Goal: Transaction & Acquisition: Purchase product/service

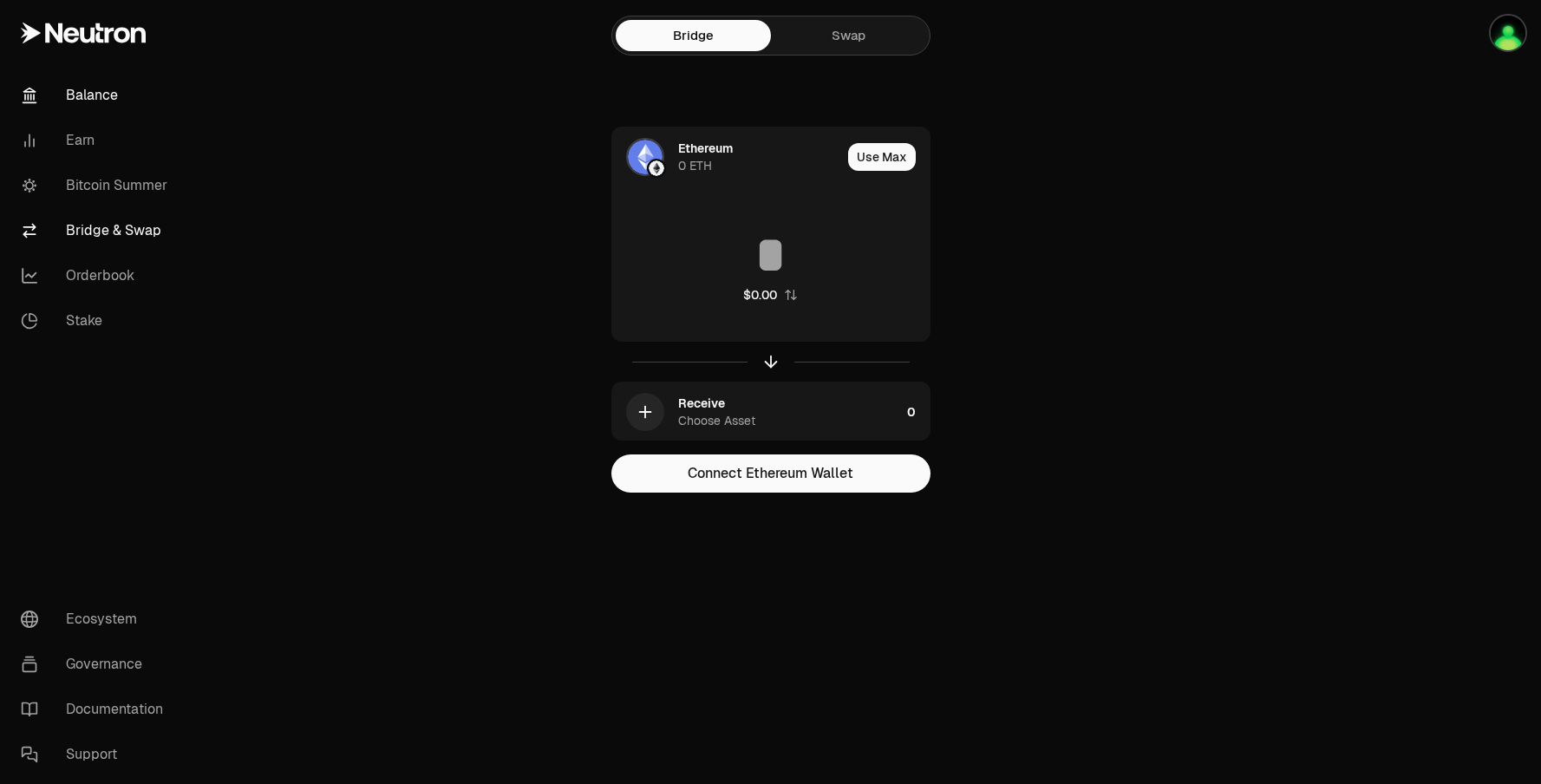
click at [112, 97] on link "Balance" at bounding box center [97, 95] width 180 height 45
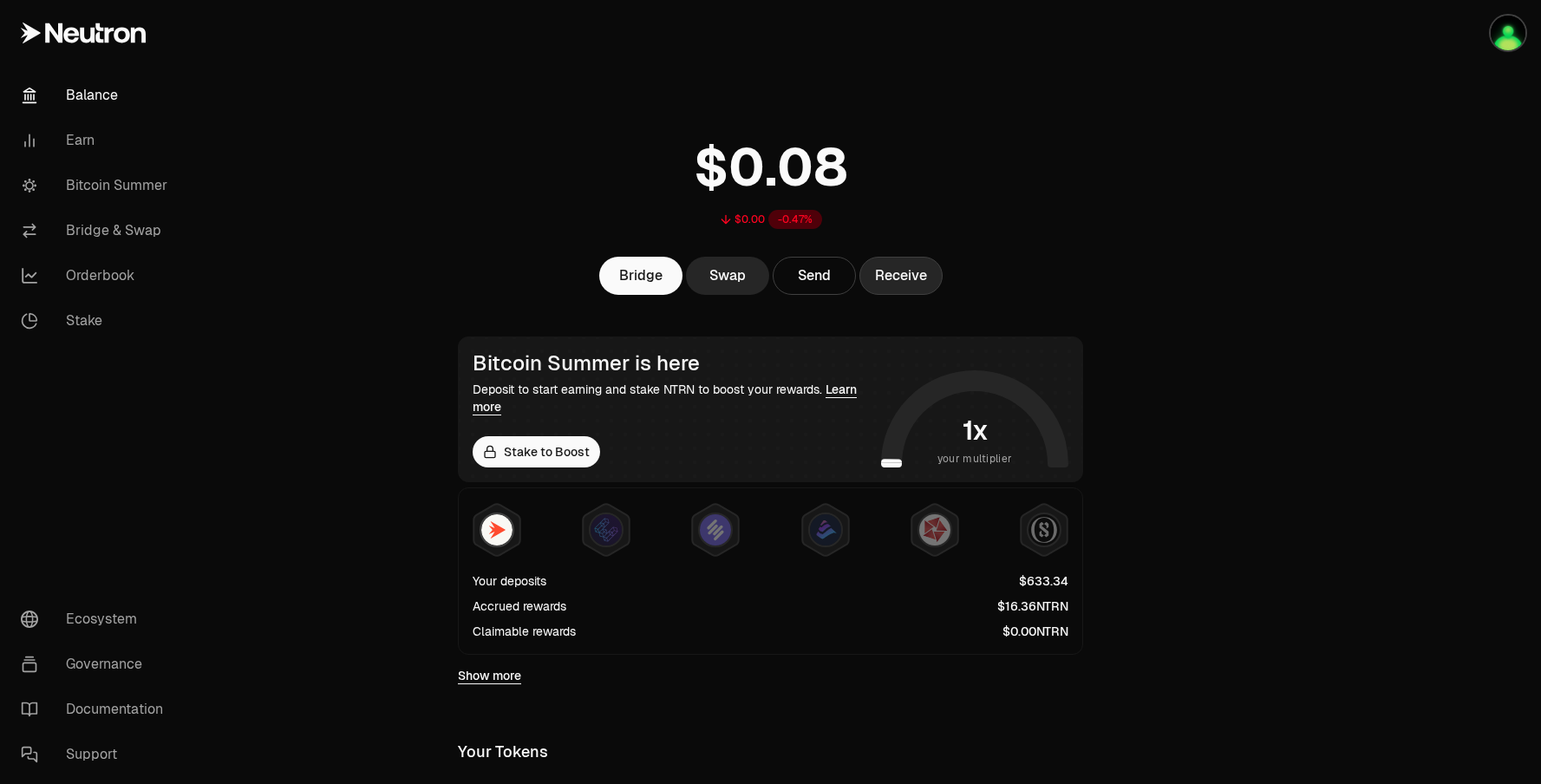
click at [914, 275] on button "Receive" at bounding box center [900, 275] width 83 height 38
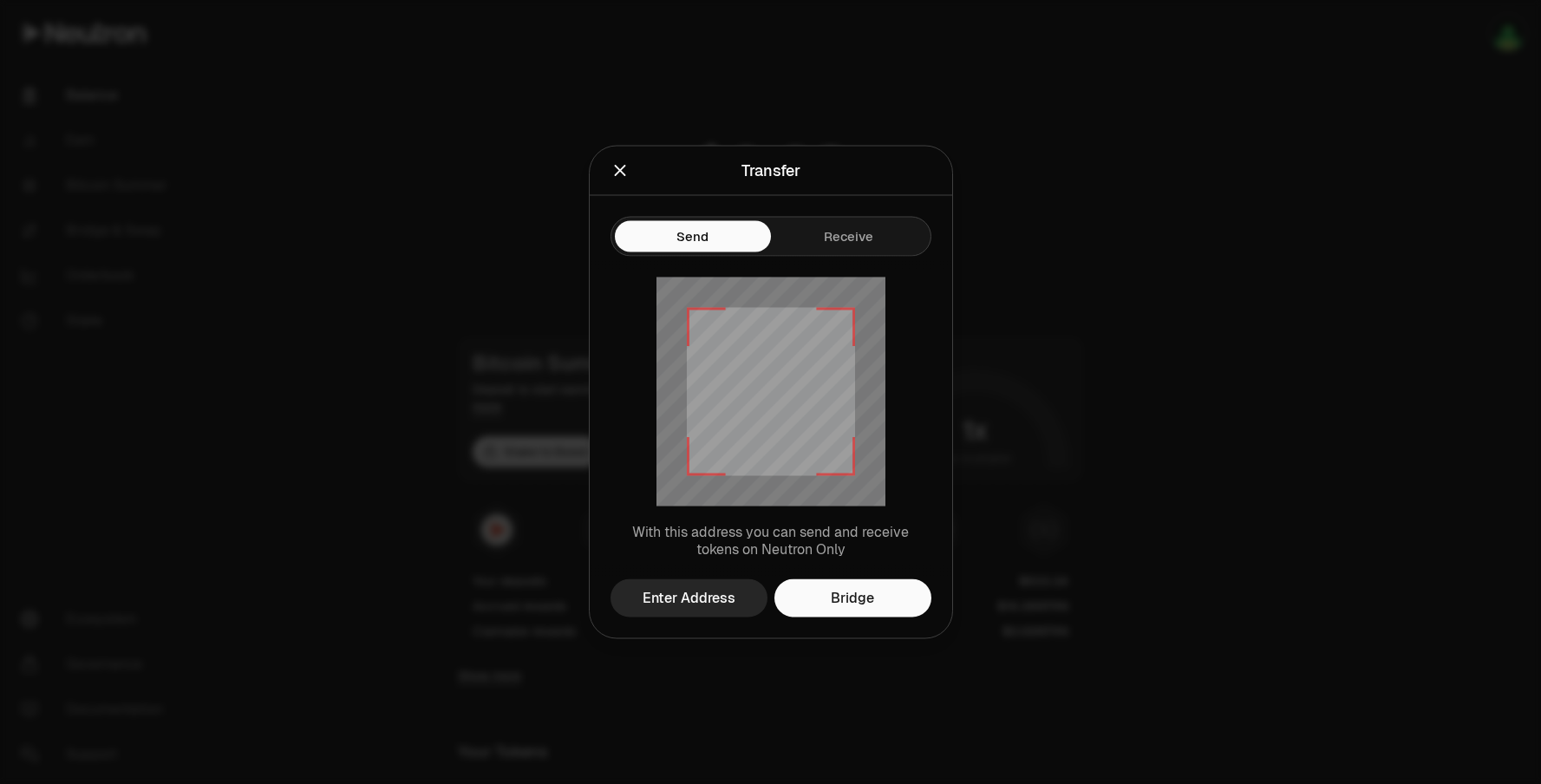
click at [689, 206] on div "Send Receive" at bounding box center [771, 226] width 363 height 61
click at [615, 178] on icon "Close" at bounding box center [619, 170] width 19 height 19
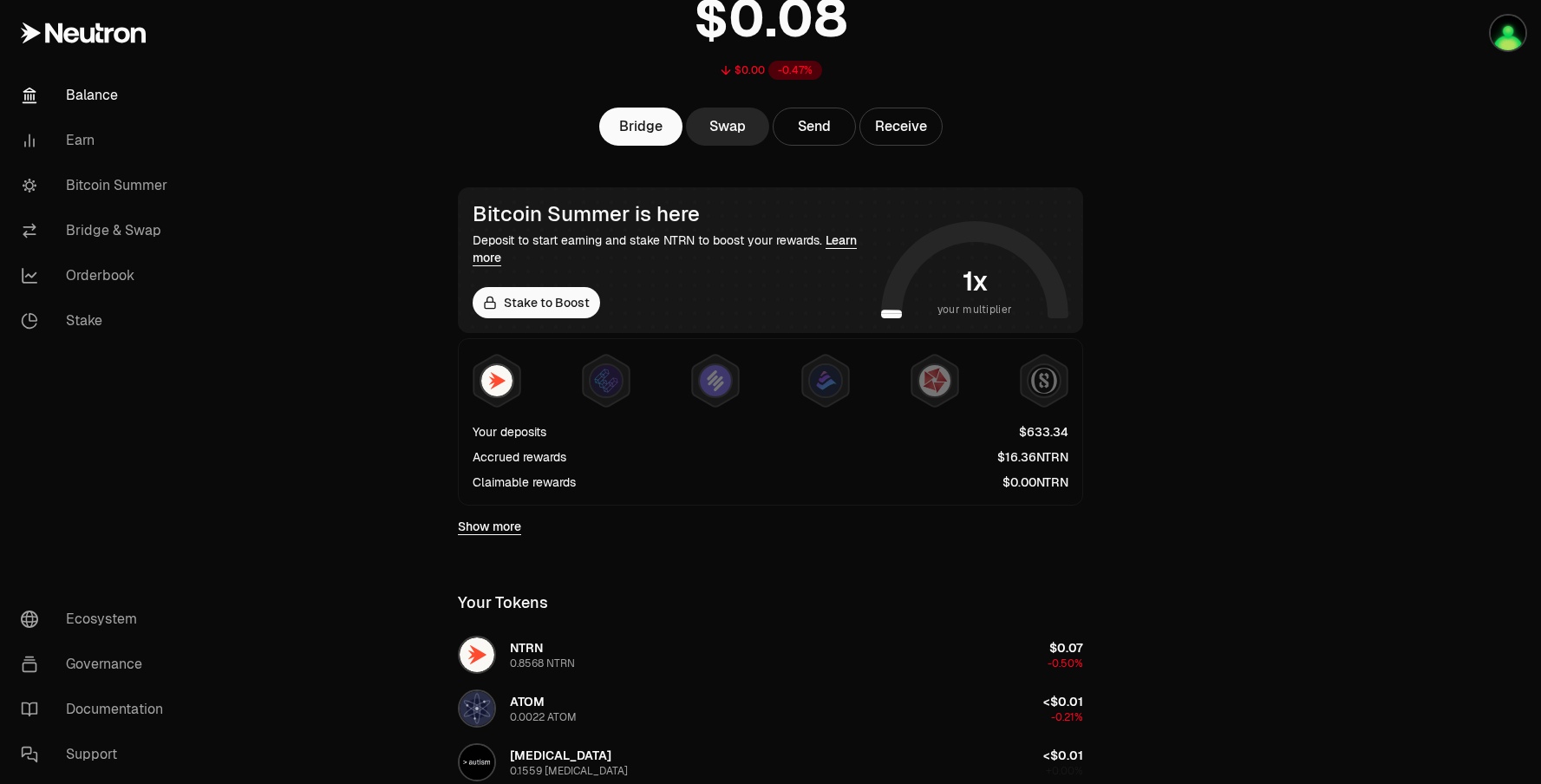
scroll to position [174, 0]
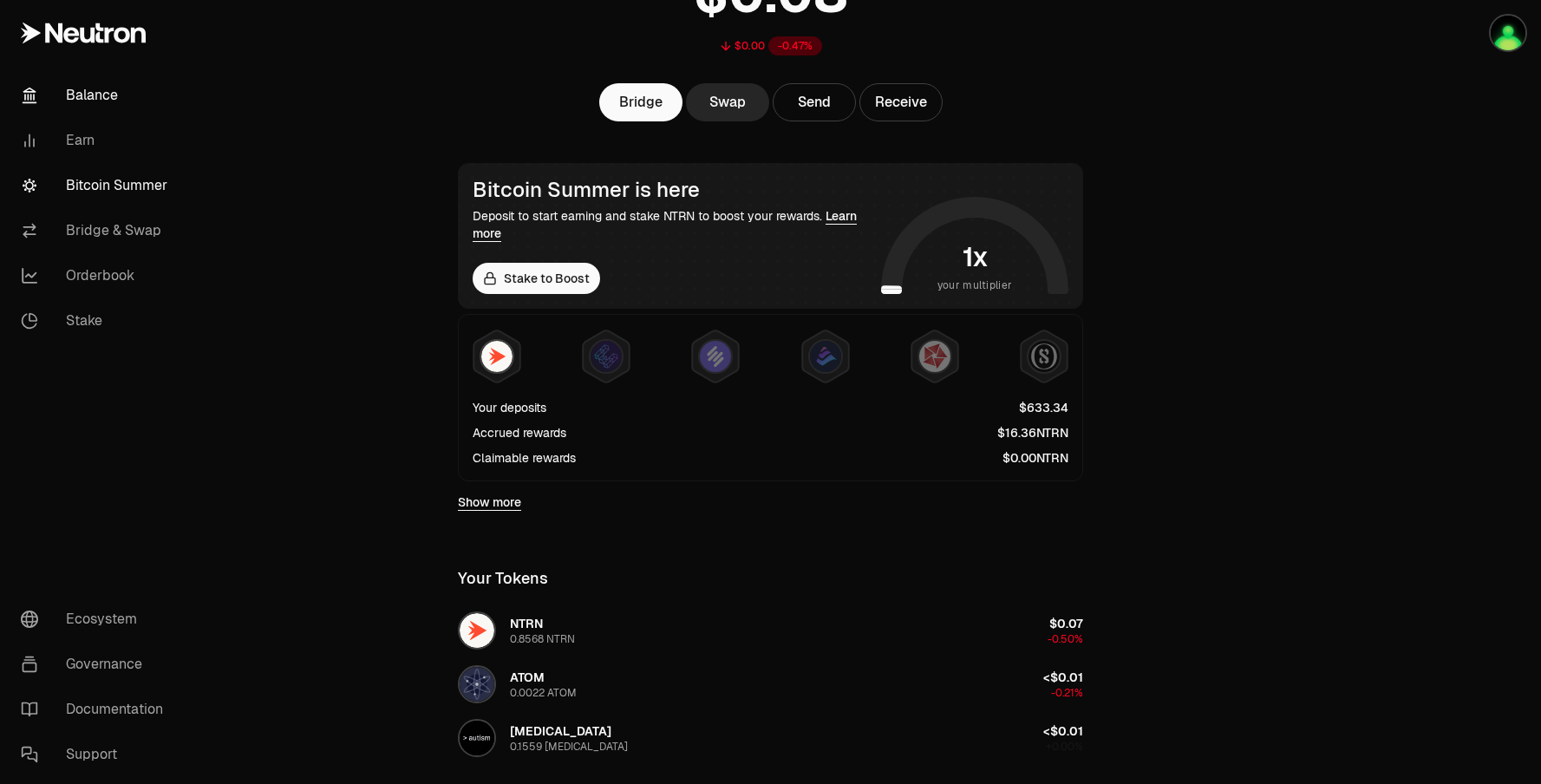
click at [166, 185] on link "Bitcoin Summer" at bounding box center [97, 185] width 180 height 45
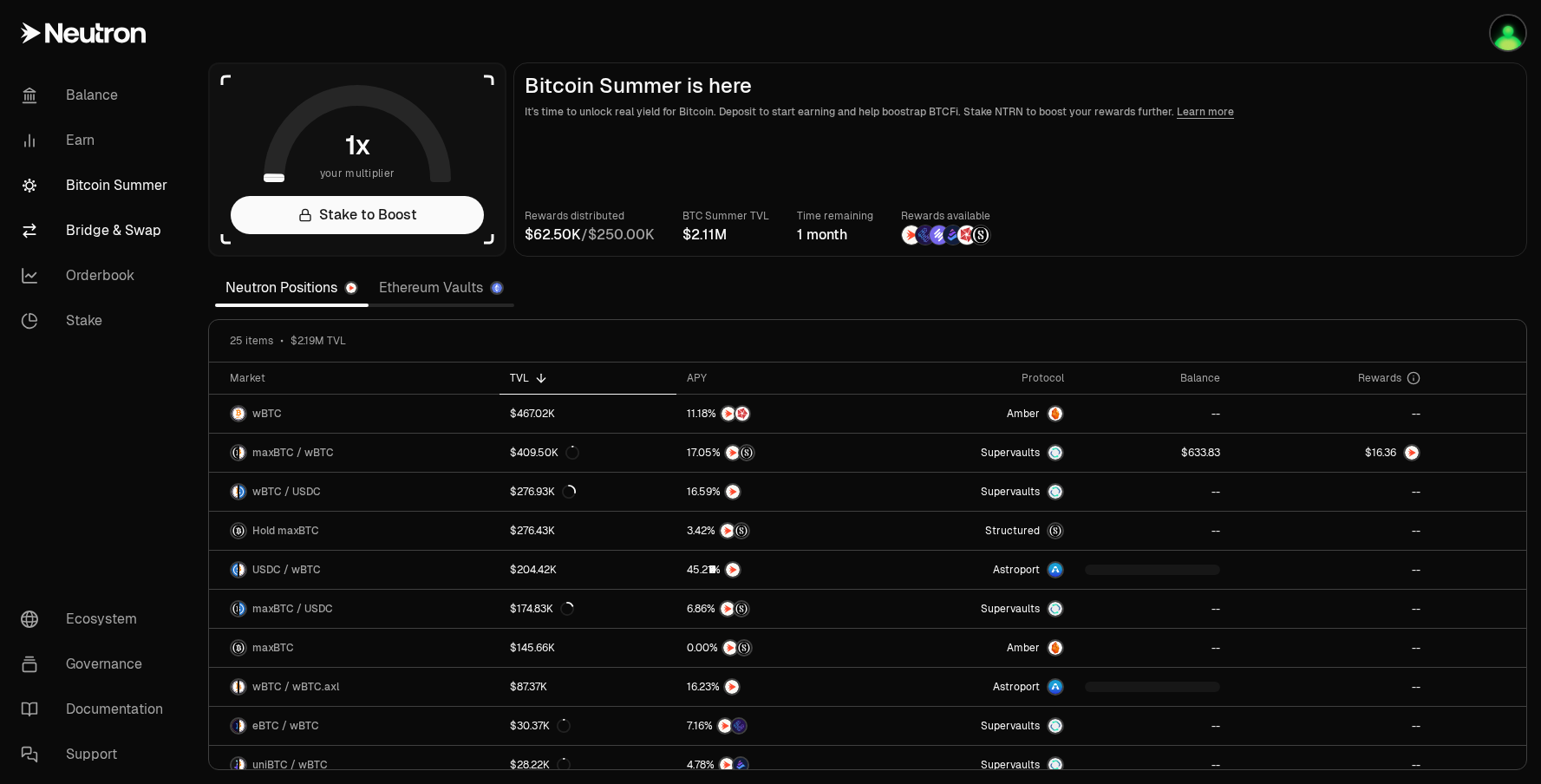
click at [154, 219] on link "Bridge & Swap" at bounding box center [97, 231] width 180 height 45
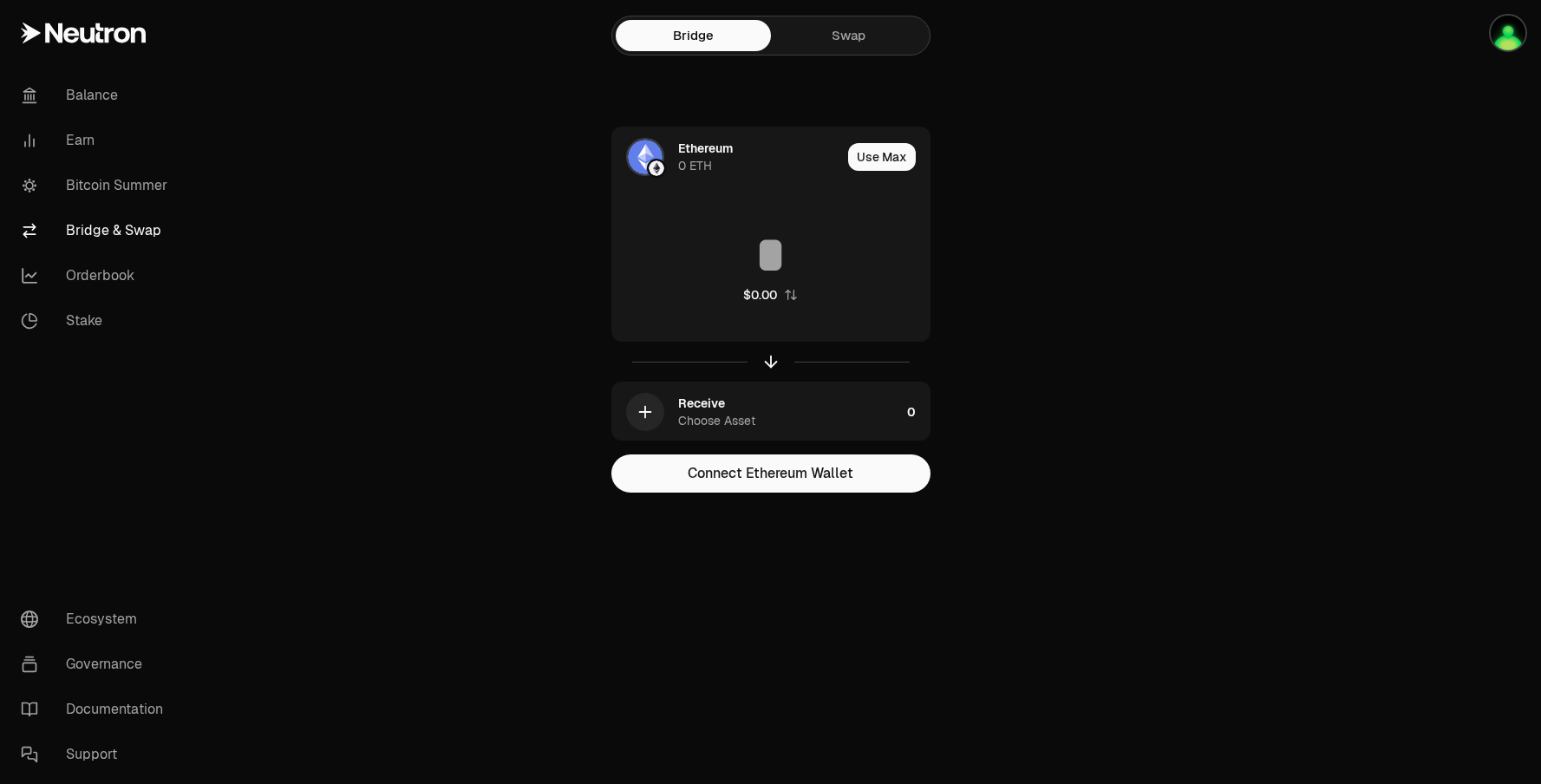
click at [851, 36] on link "Swap" at bounding box center [848, 35] width 155 height 31
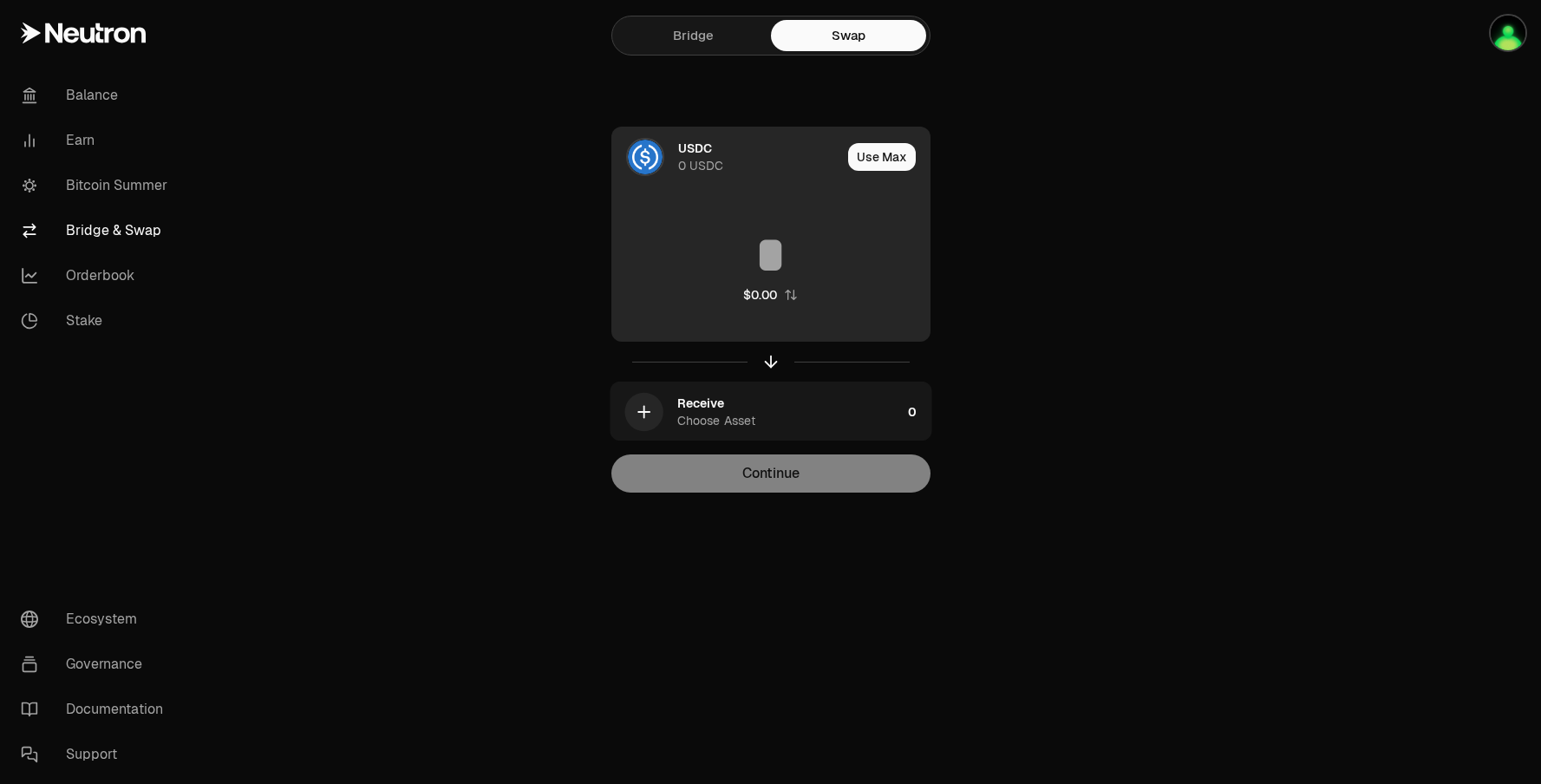
click at [698, 153] on div "USDC" at bounding box center [695, 148] width 34 height 17
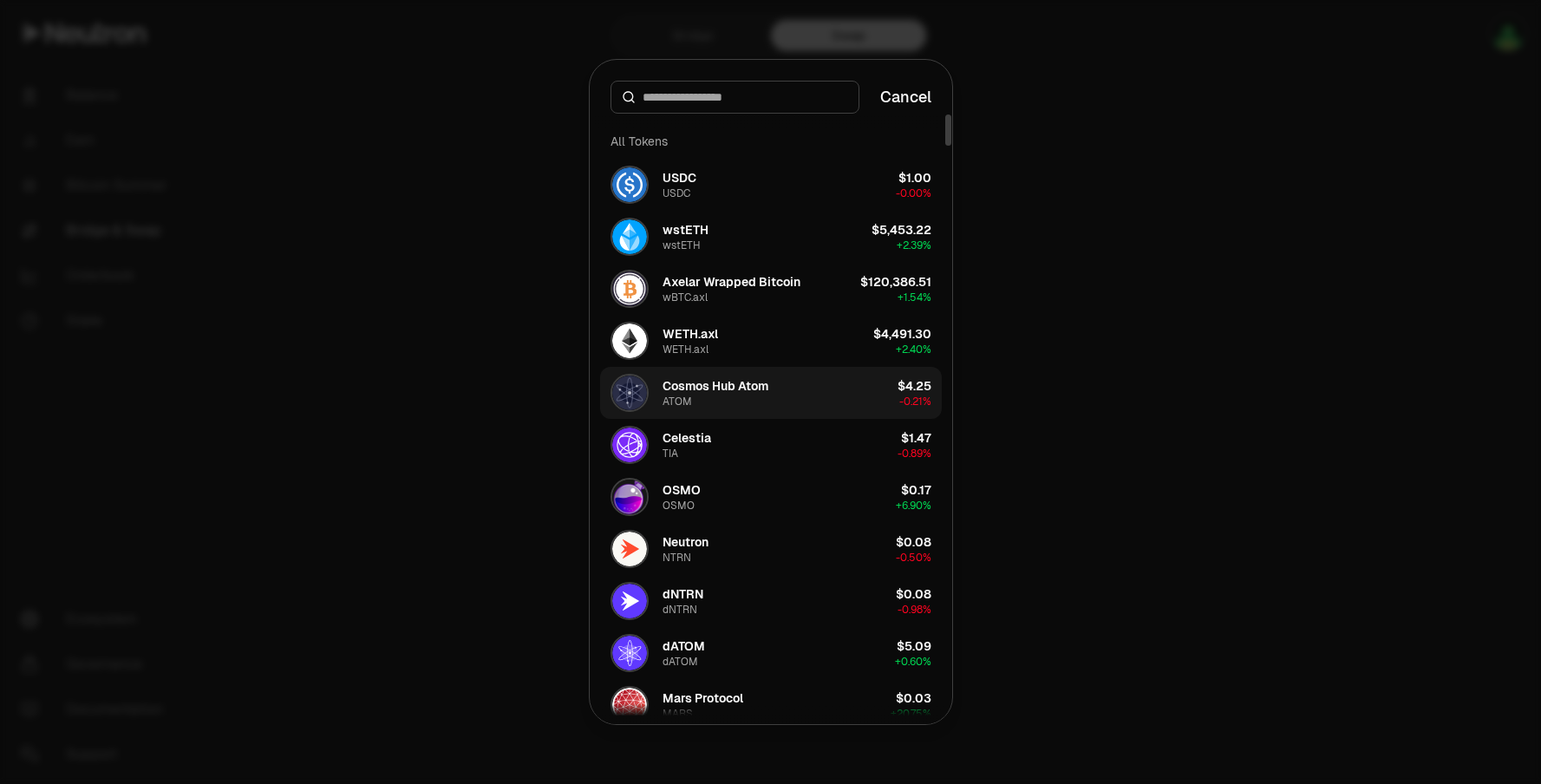
click at [757, 390] on div "Cosmos Hub Atom" at bounding box center [716, 385] width 106 height 17
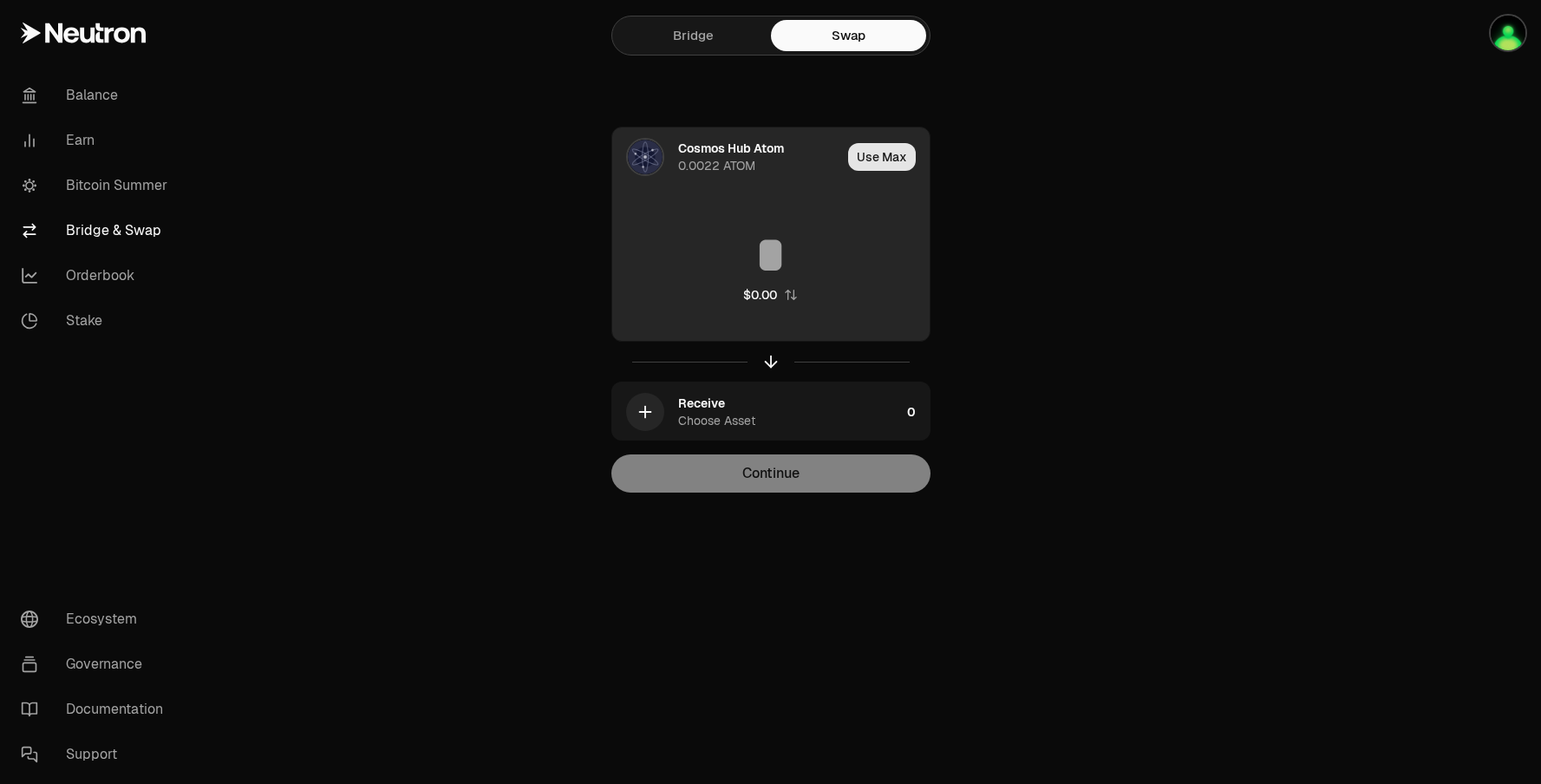
click at [893, 155] on button "Use Max" at bounding box center [882, 157] width 68 height 28
type input "*"
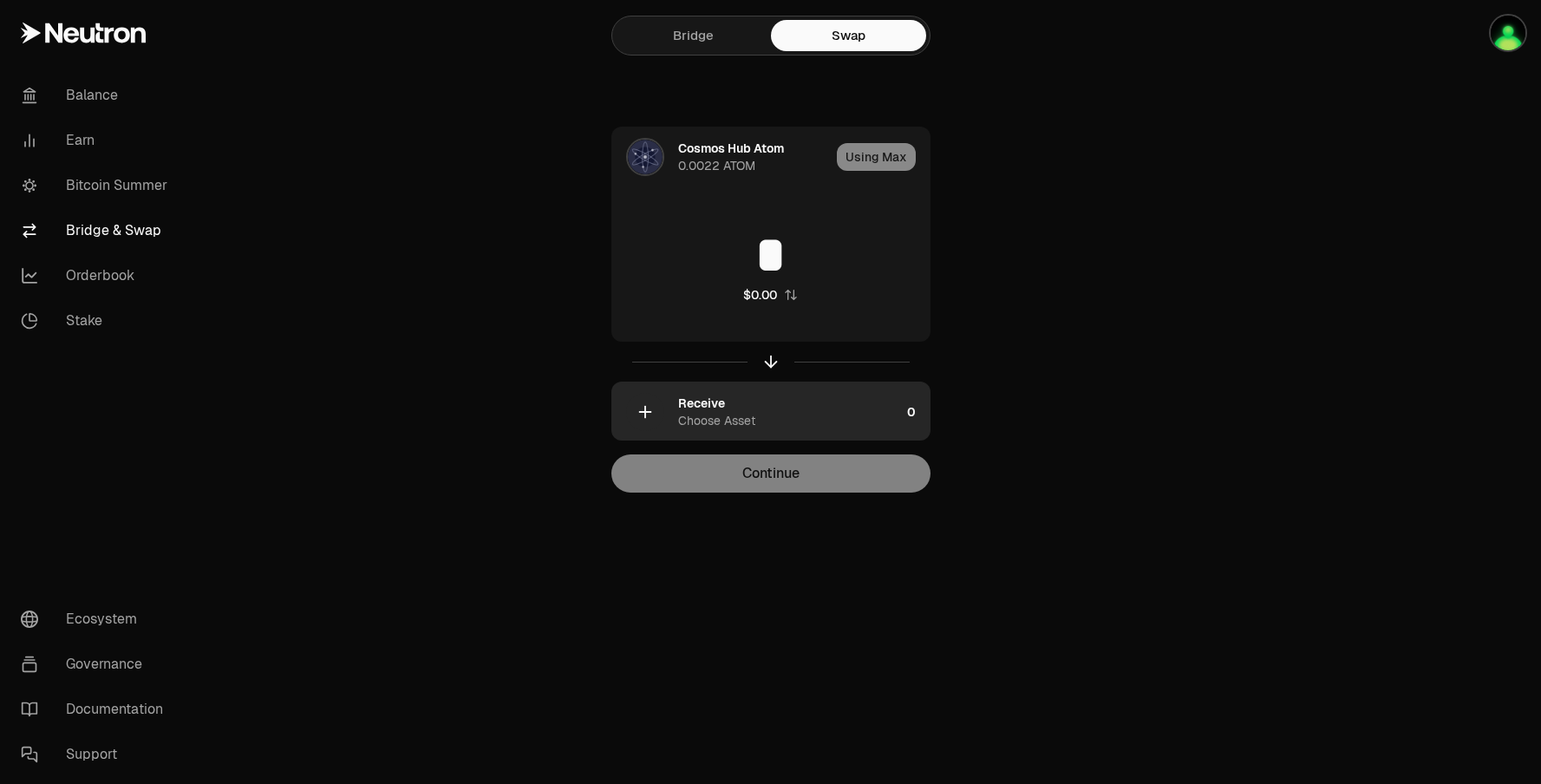
click at [742, 418] on div "Choose Asset" at bounding box center [717, 420] width 78 height 17
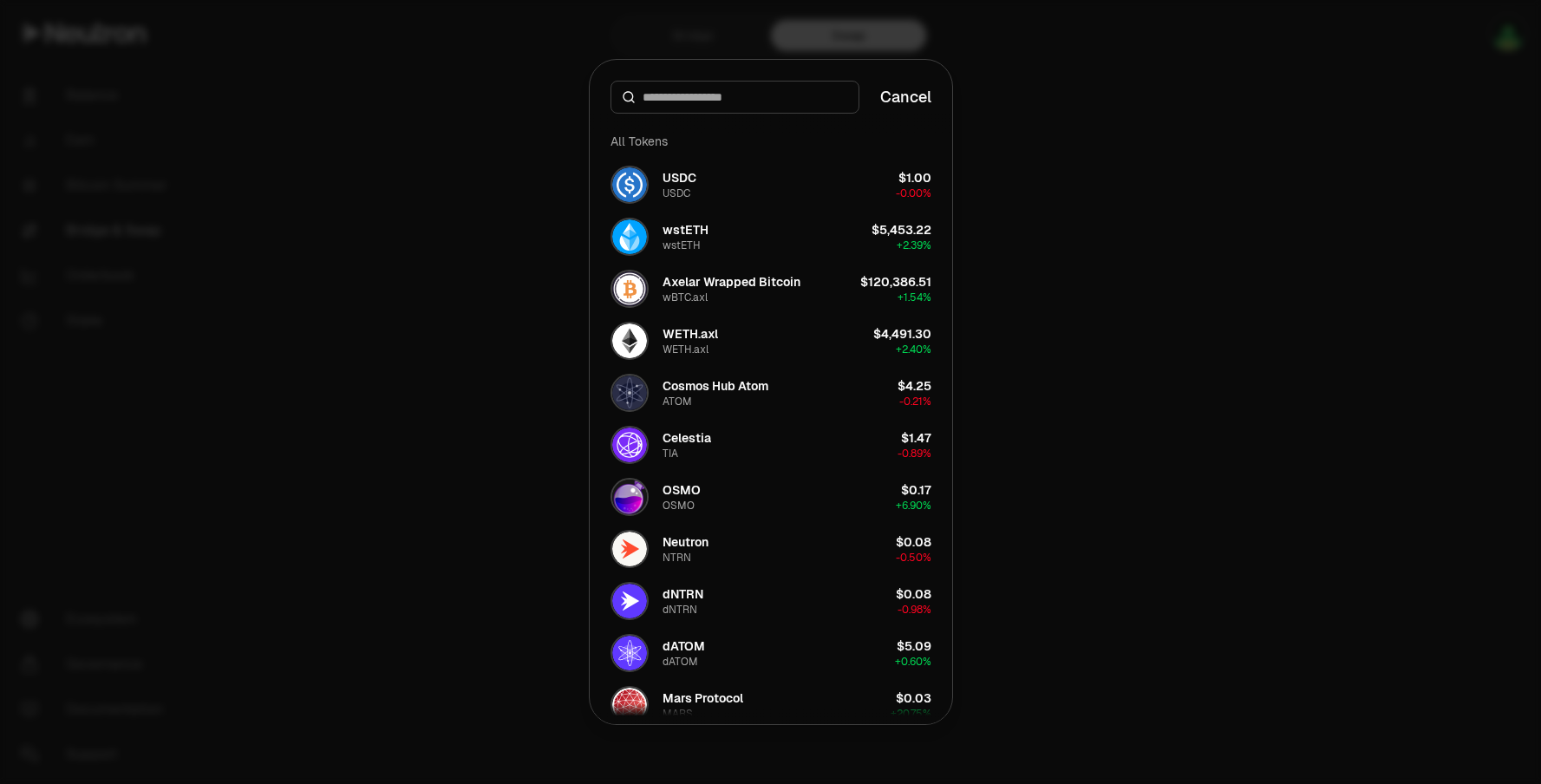
click at [1021, 120] on div at bounding box center [770, 392] width 1541 height 784
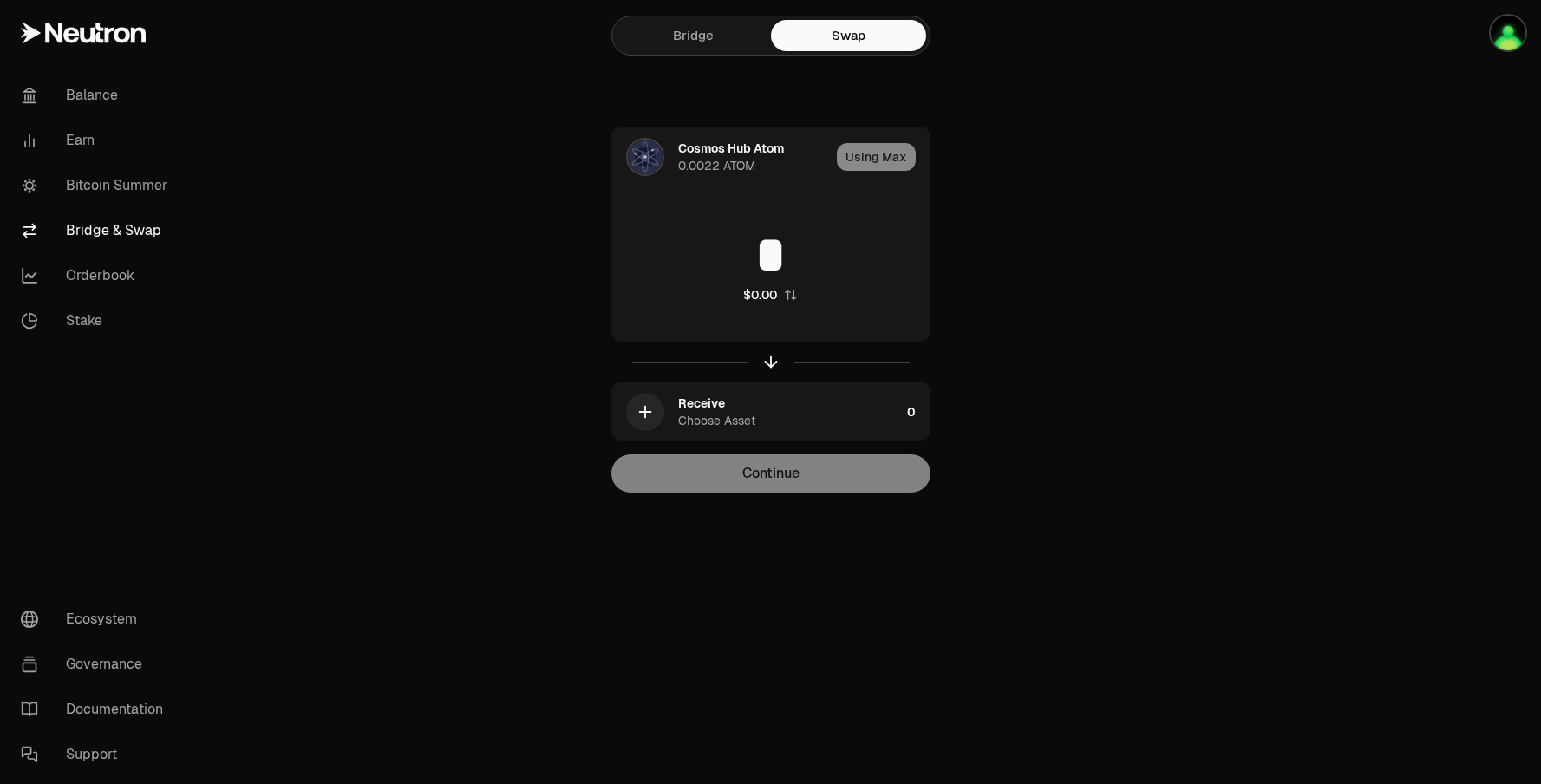
click at [701, 30] on link "Bridge" at bounding box center [693, 35] width 155 height 31
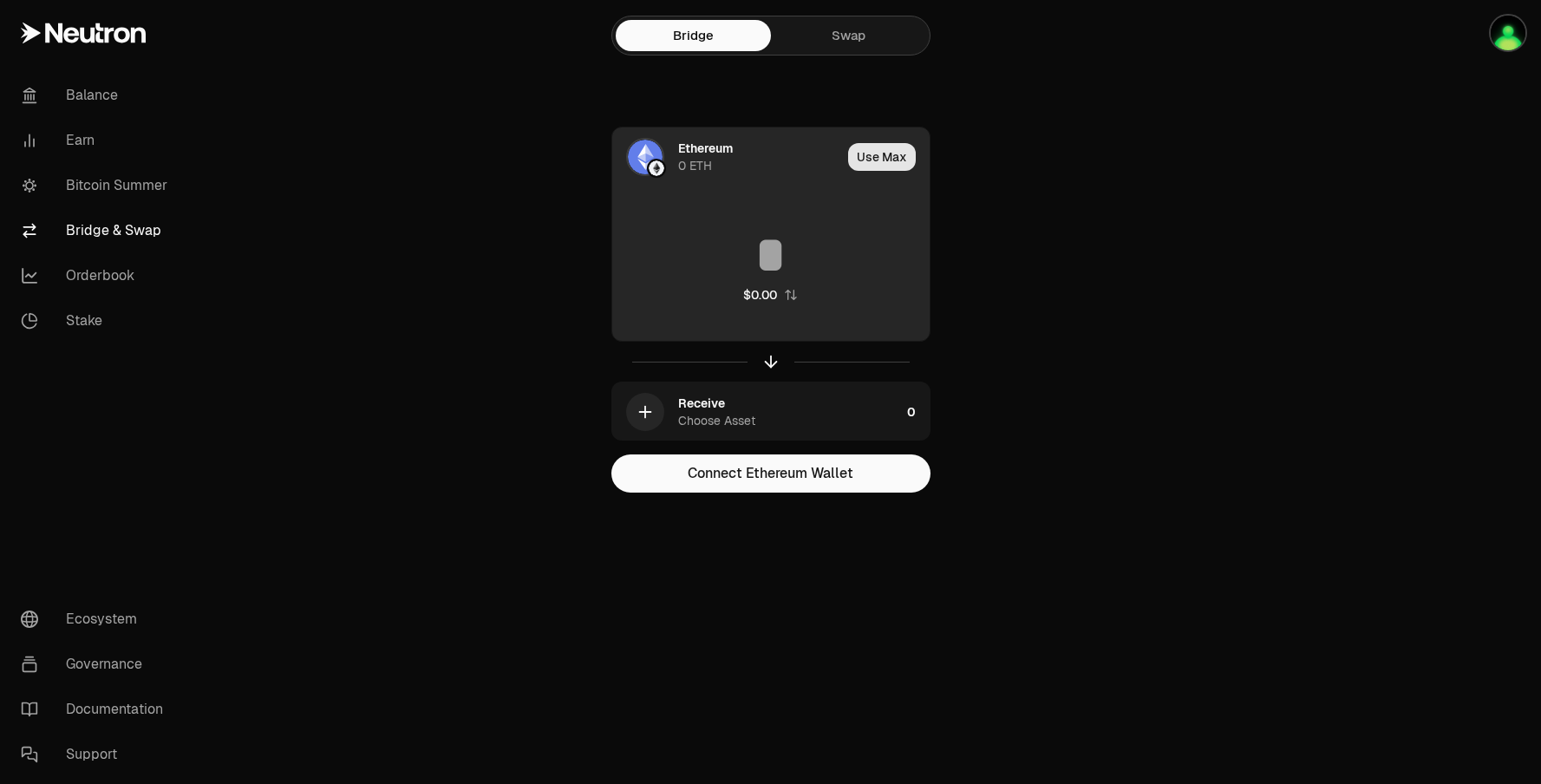
click at [859, 158] on button "Use Max" at bounding box center [882, 157] width 68 height 28
type input "*"
click at [728, 167] on div "Ethereum 0 ETH" at bounding box center [754, 157] width 152 height 35
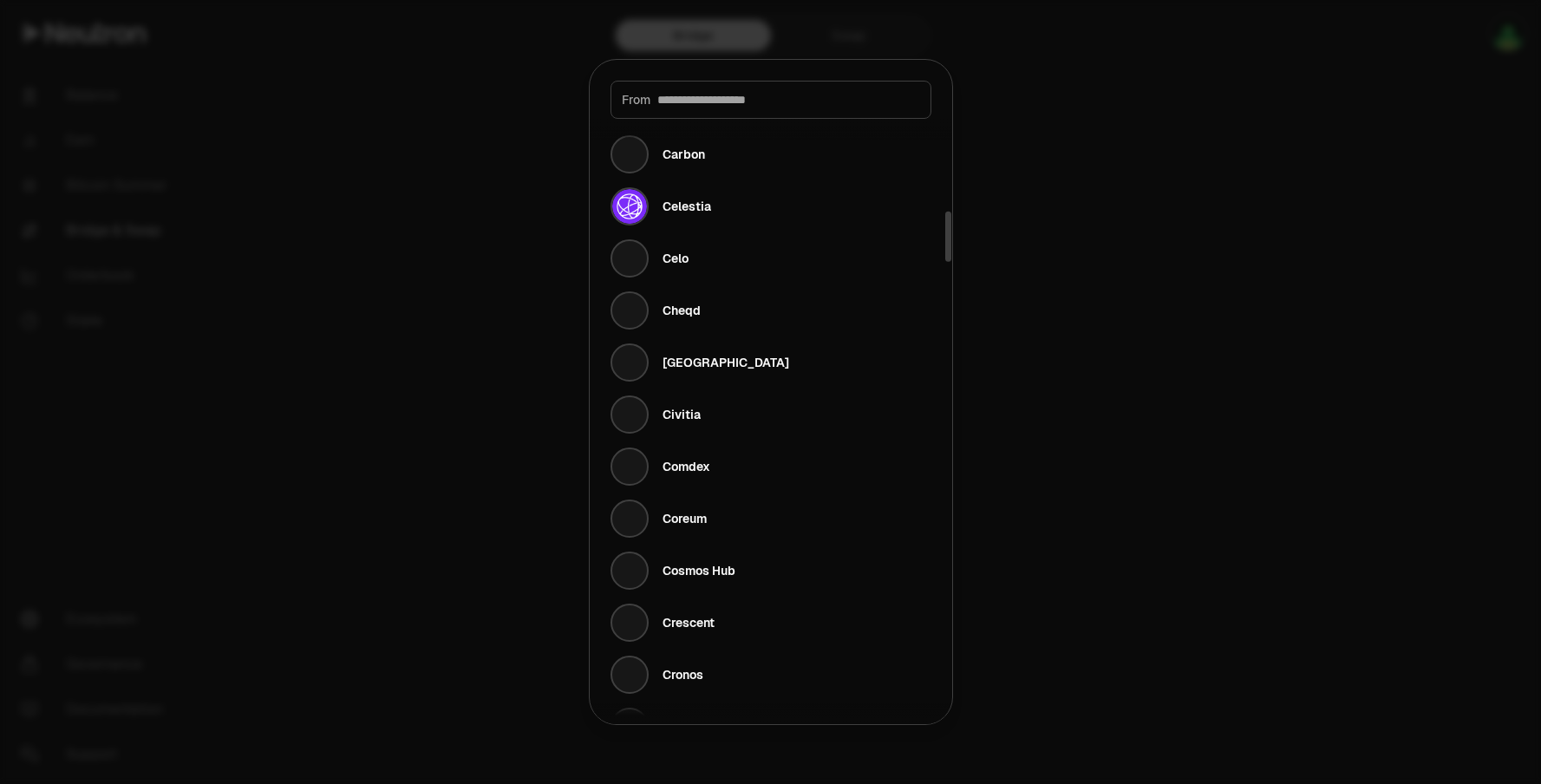
scroll to position [1102, 0]
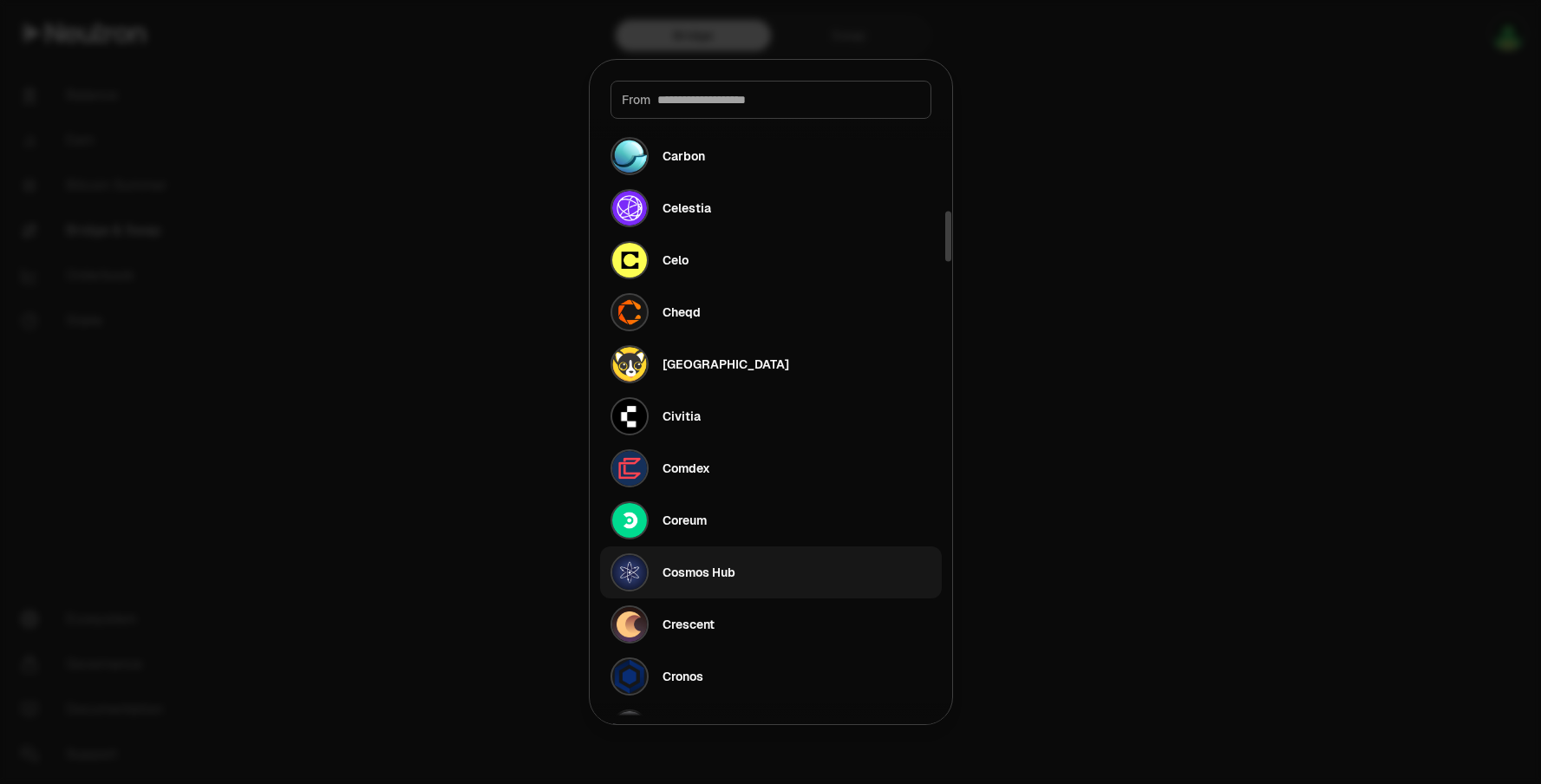
click at [725, 562] on div "Cosmos Hub" at bounding box center [673, 572] width 125 height 38
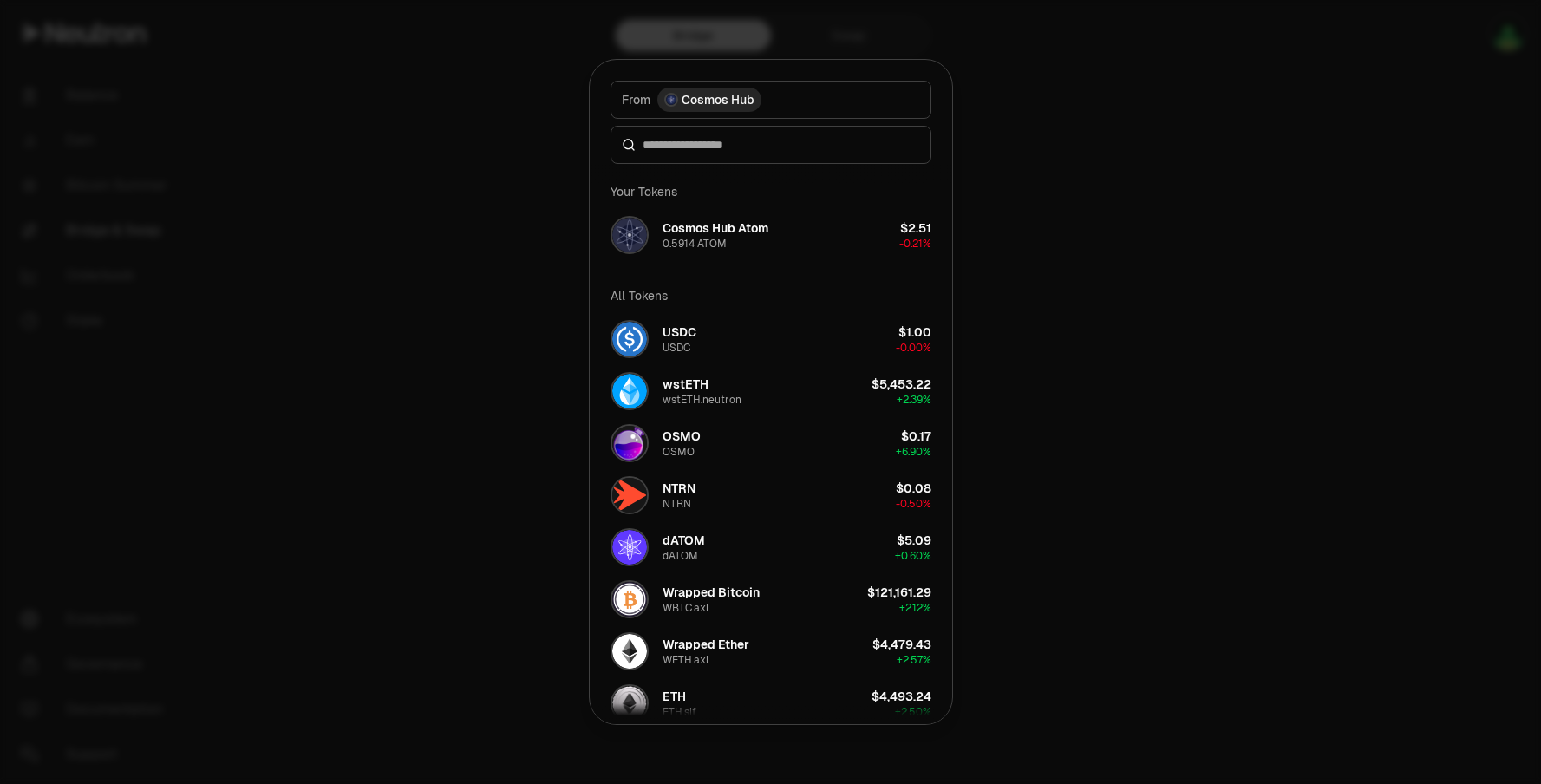
click at [1144, 110] on div at bounding box center [770, 392] width 1541 height 784
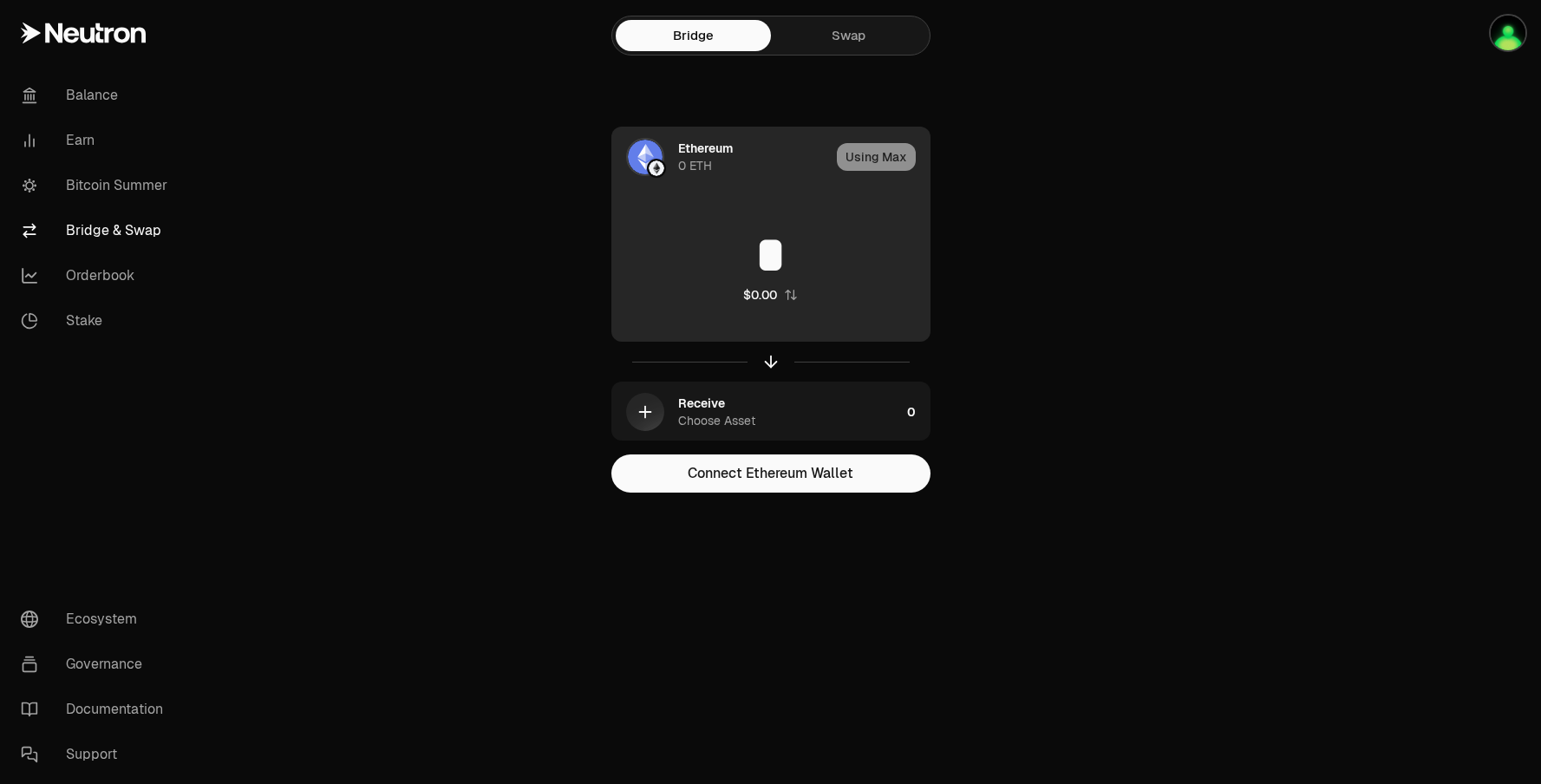
click at [768, 182] on div "Ethereum 0 ETH" at bounding box center [721, 157] width 217 height 59
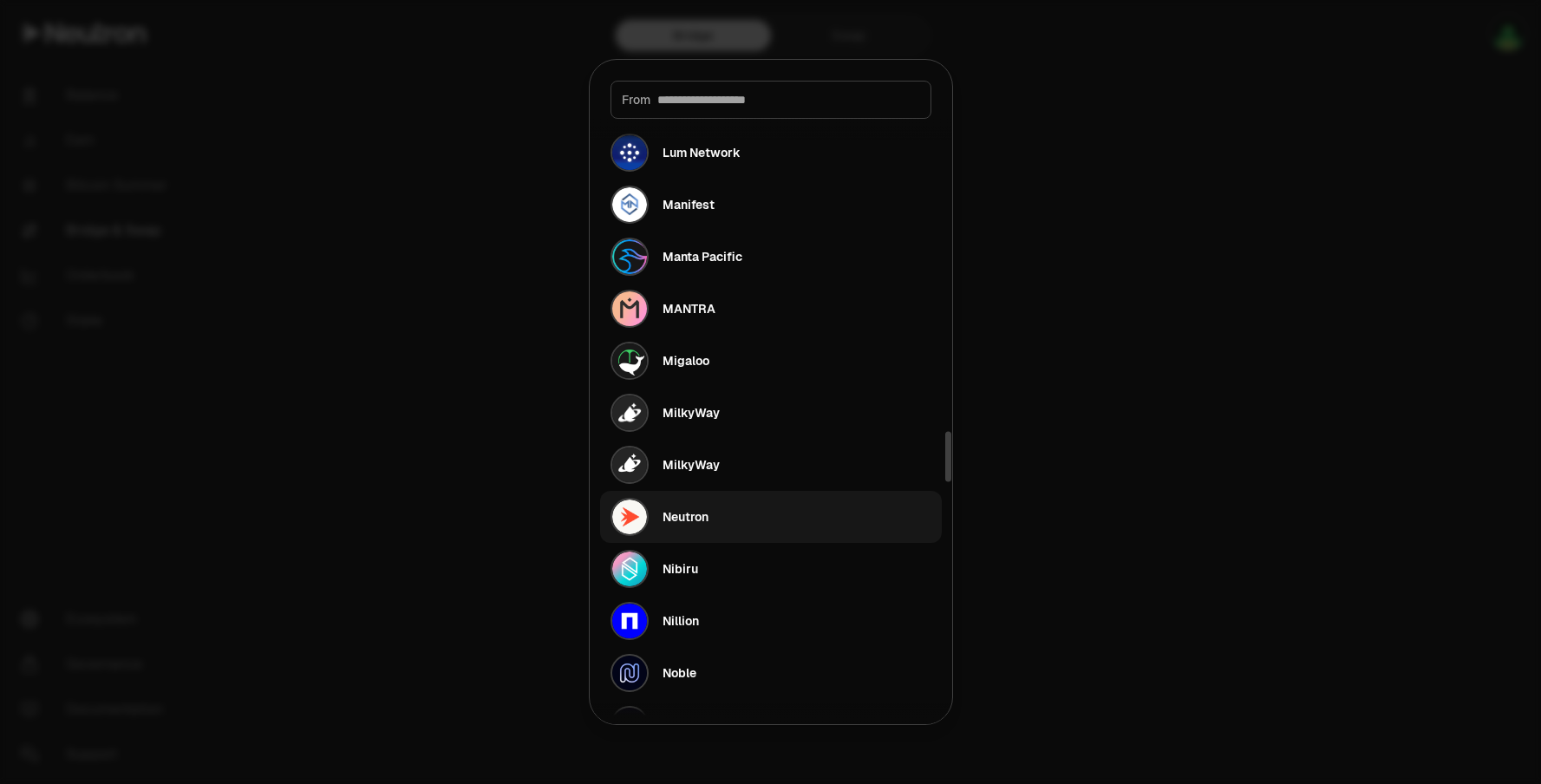
scroll to position [4141, 0]
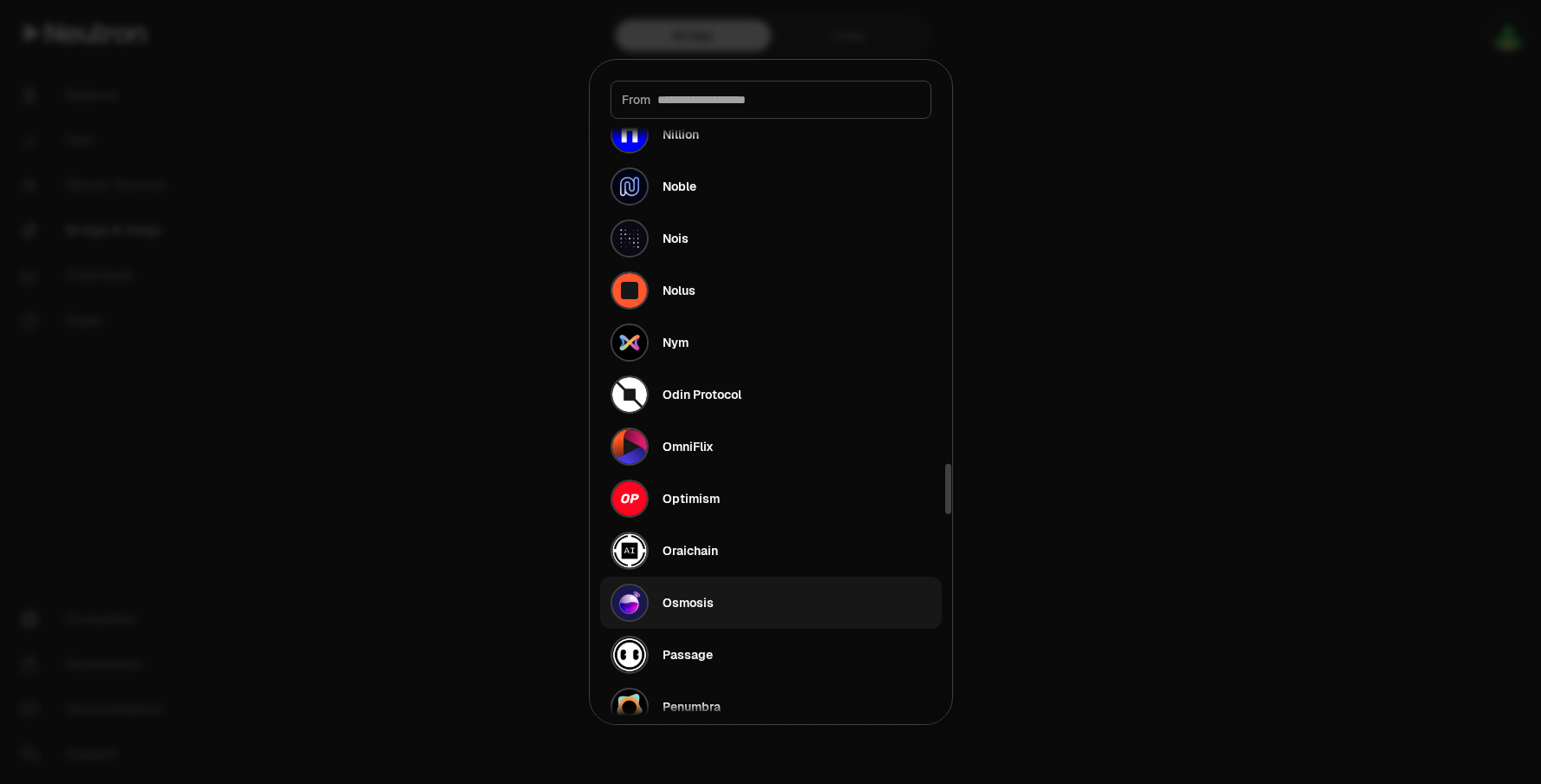
click at [689, 605] on div "Osmosis" at bounding box center [688, 602] width 51 height 17
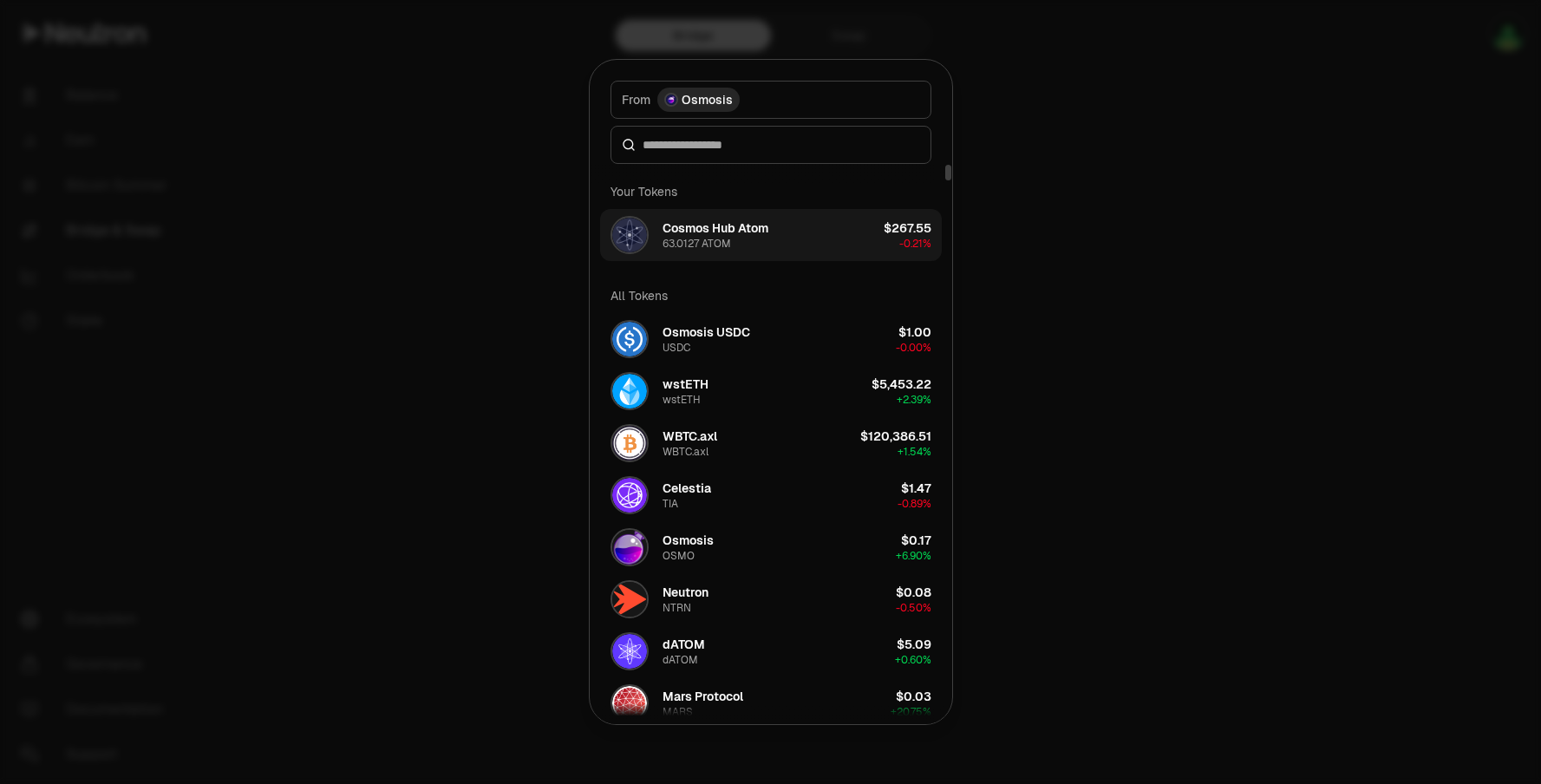
click at [849, 243] on button "Cosmos Hub Atom 63.0127 ATOM $267.55 -0.21%" at bounding box center [770, 235] width 341 height 52
type input "*********"
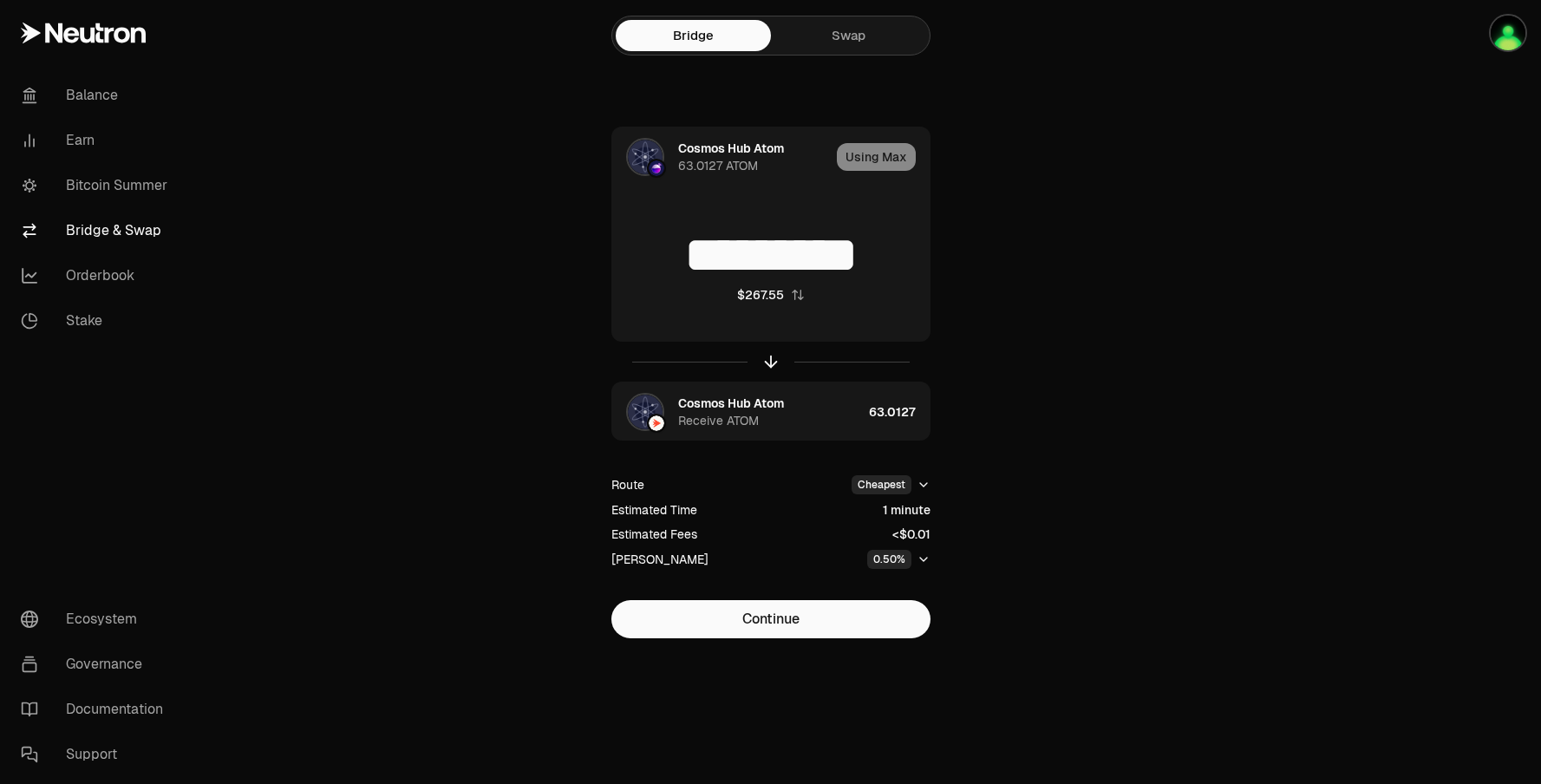
click at [909, 555] on div "0.50%" at bounding box center [889, 559] width 45 height 19
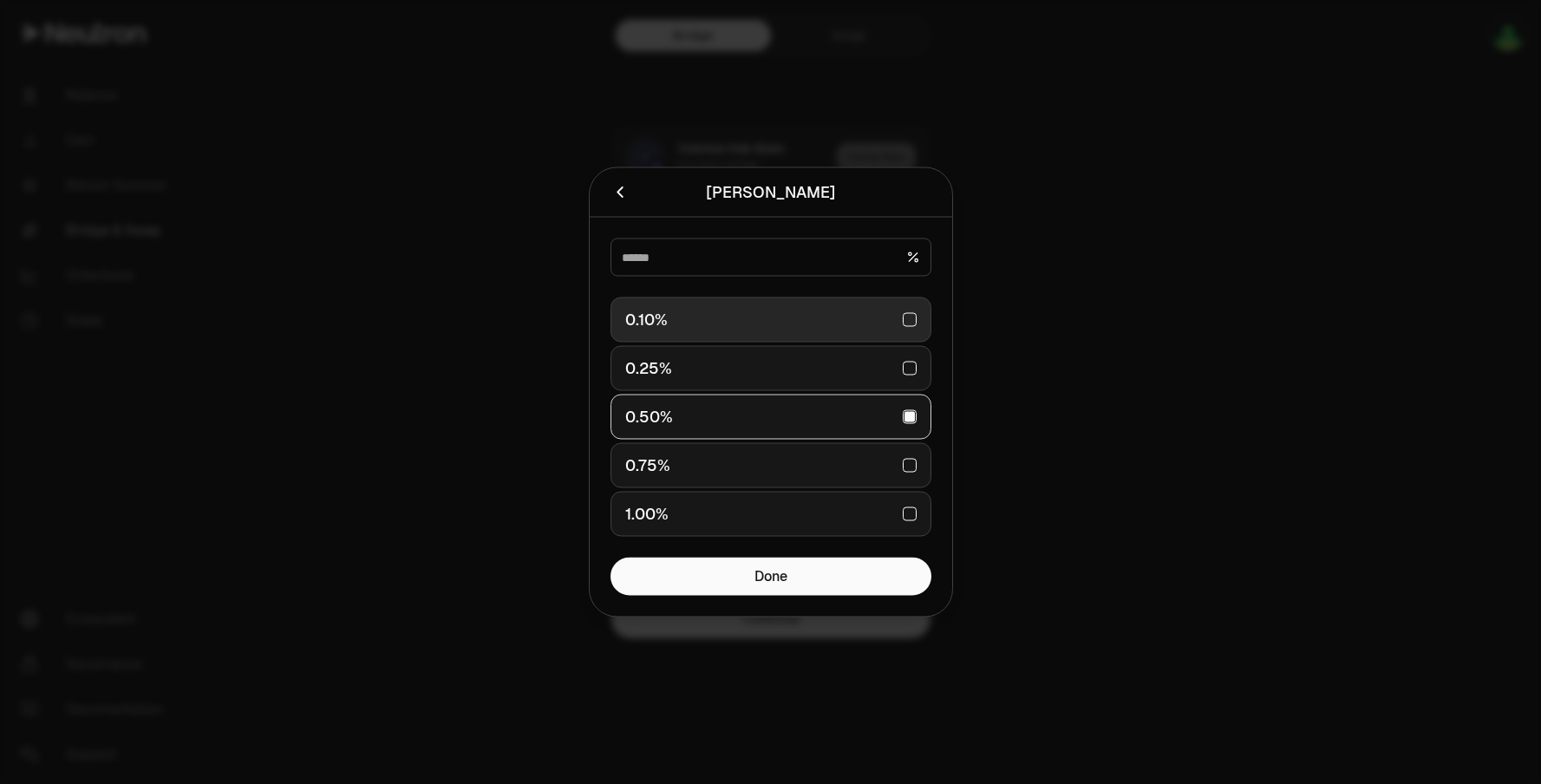
click at [742, 301] on div "0.10%" at bounding box center [771, 320] width 291 height 38
click at [780, 554] on div "0.10% 0.25% 0.50% 0.75% 1.00%" at bounding box center [771, 416] width 363 height 281
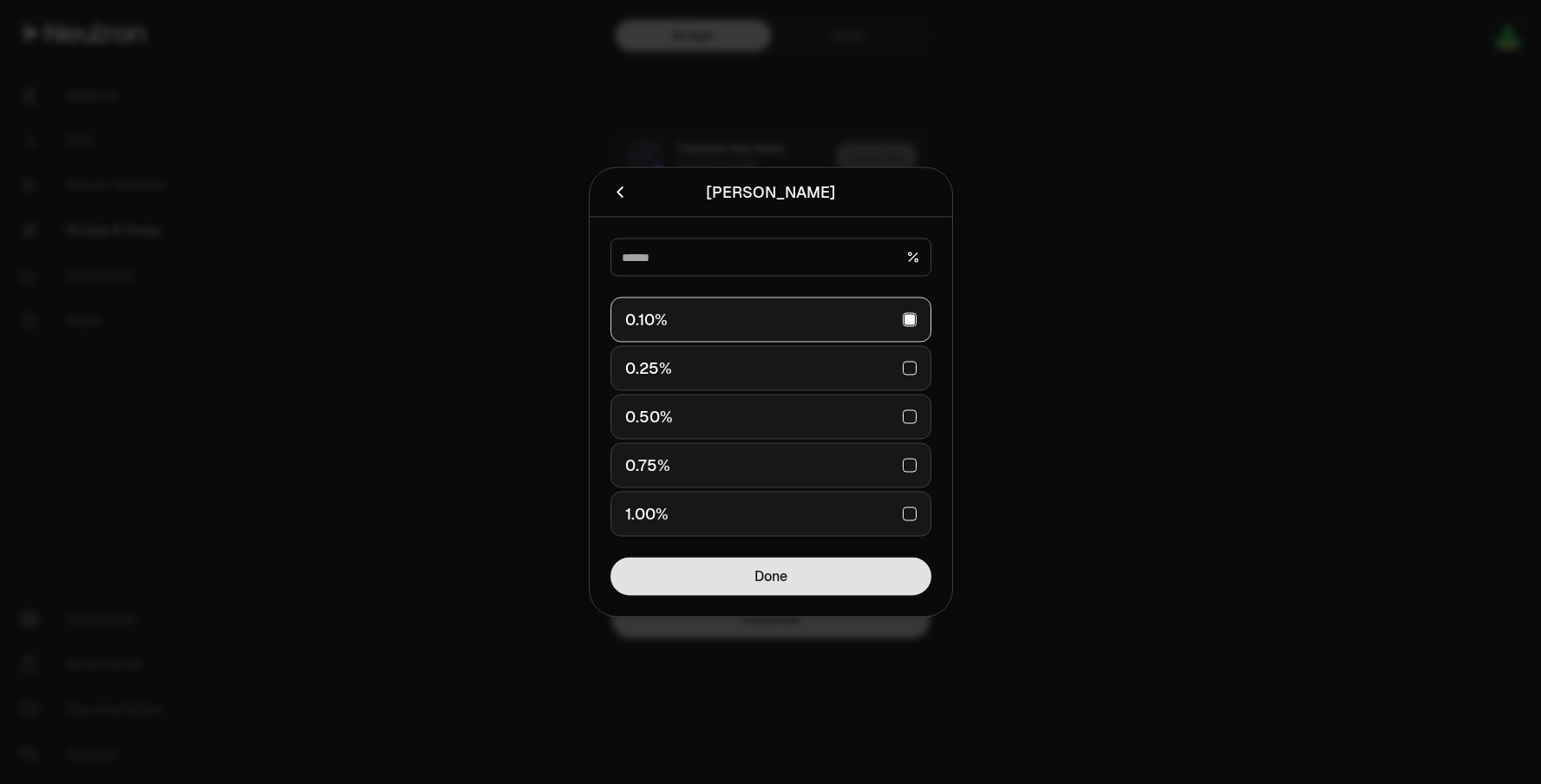
click at [780, 572] on button "Done" at bounding box center [771, 576] width 321 height 38
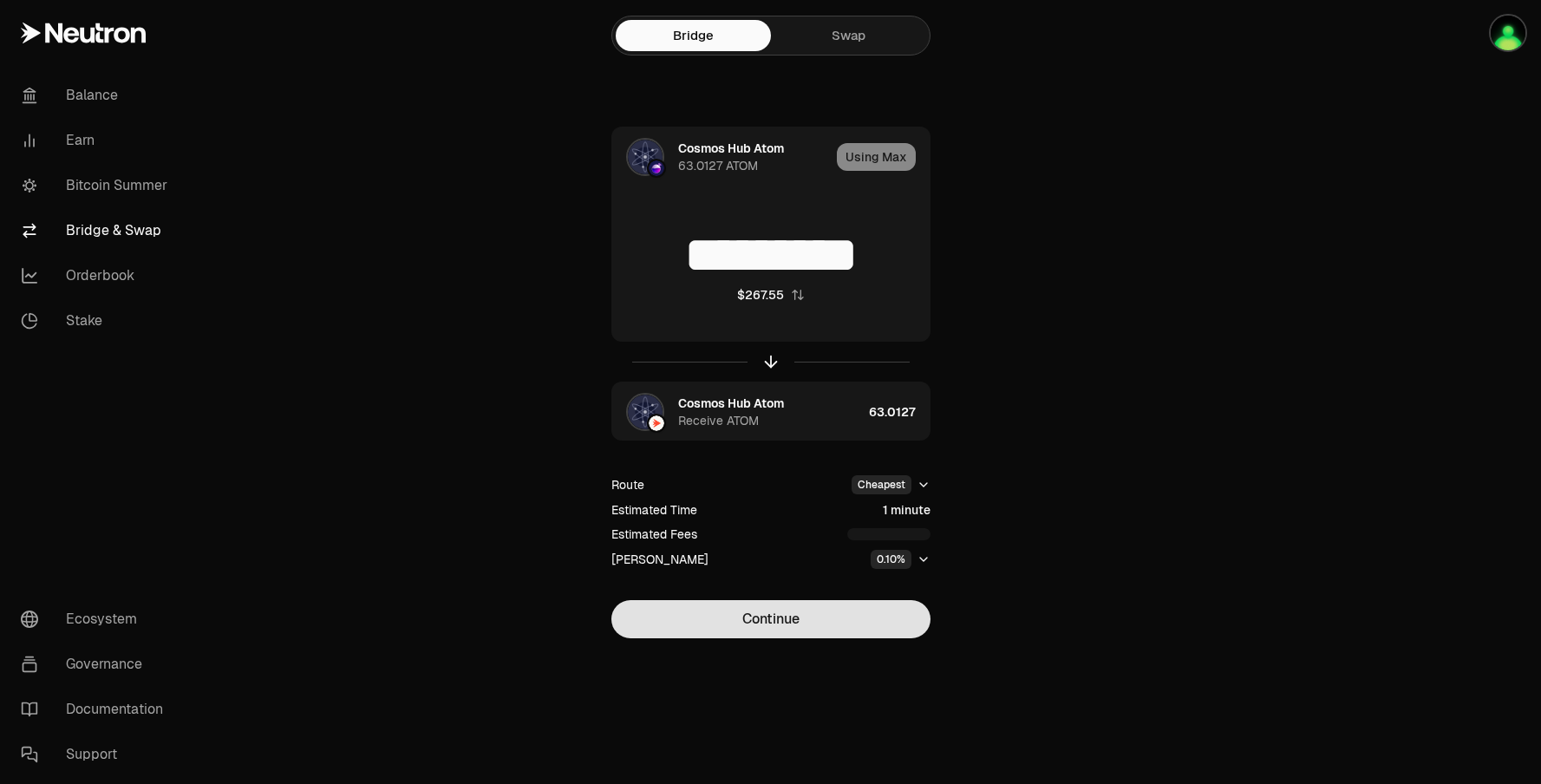
click at [796, 614] on button "Continue" at bounding box center [771, 618] width 319 height 38
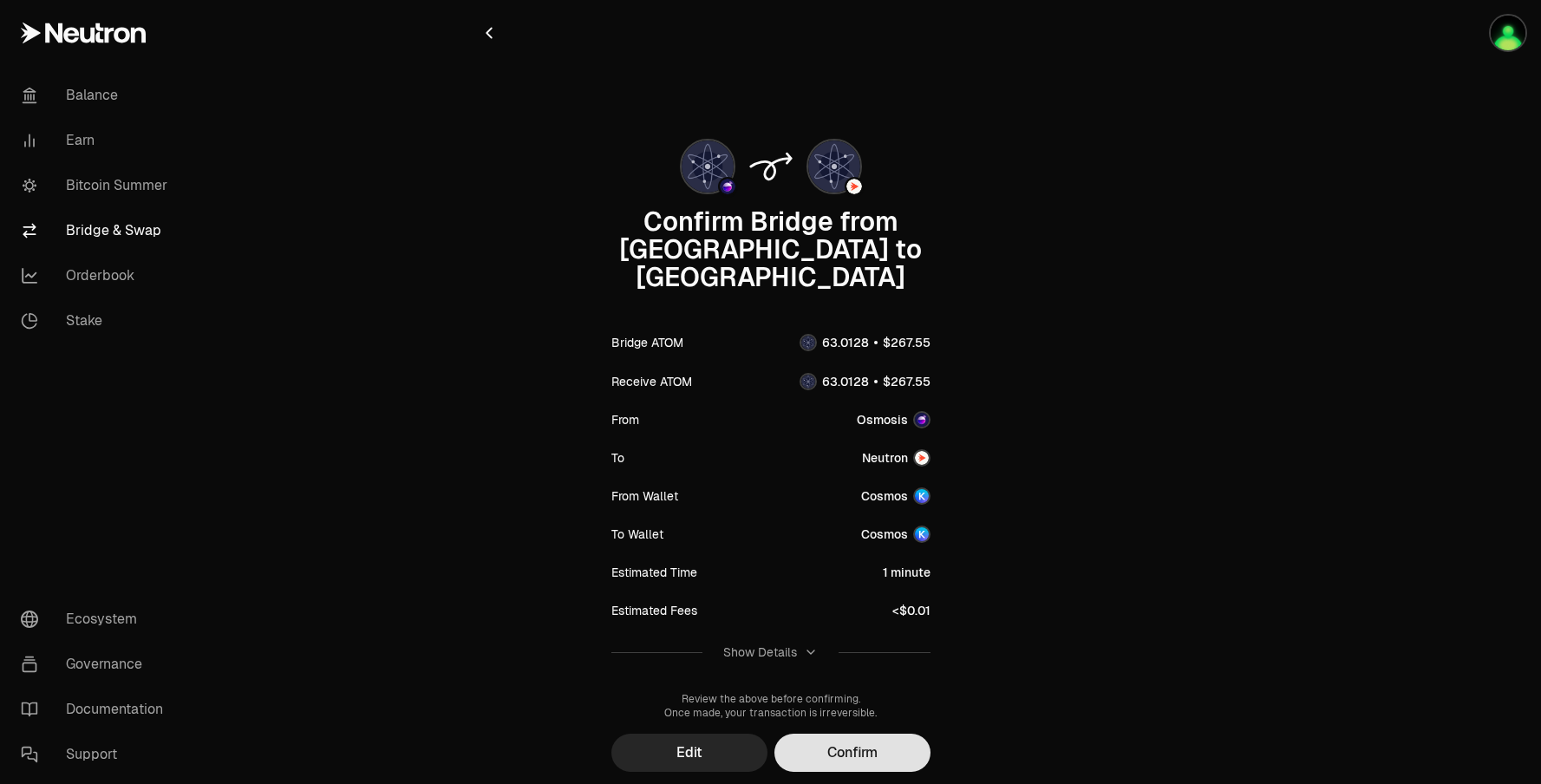
click at [861, 733] on button "Confirm" at bounding box center [852, 752] width 156 height 38
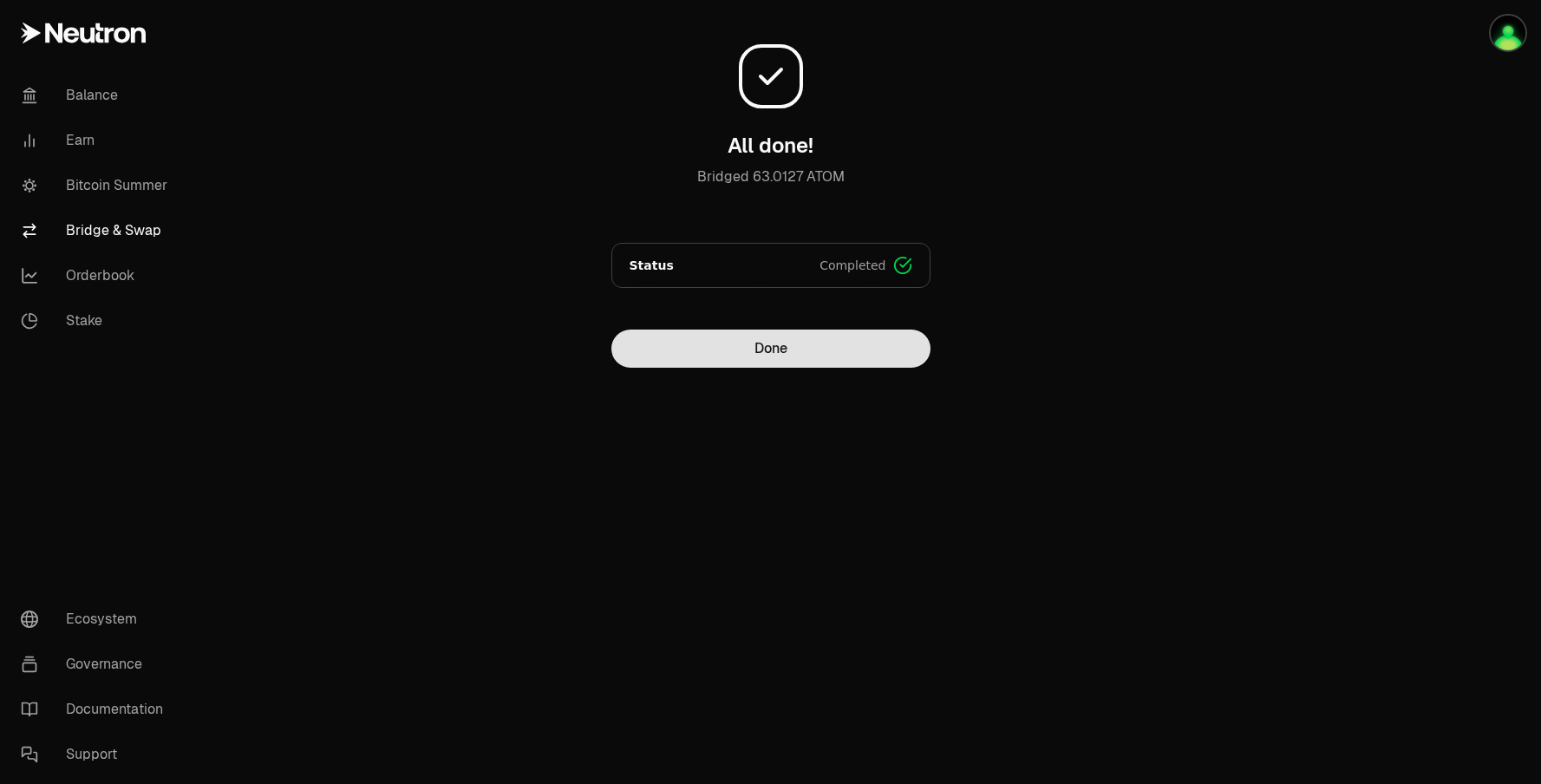
click at [848, 348] on button "Done" at bounding box center [771, 348] width 319 height 38
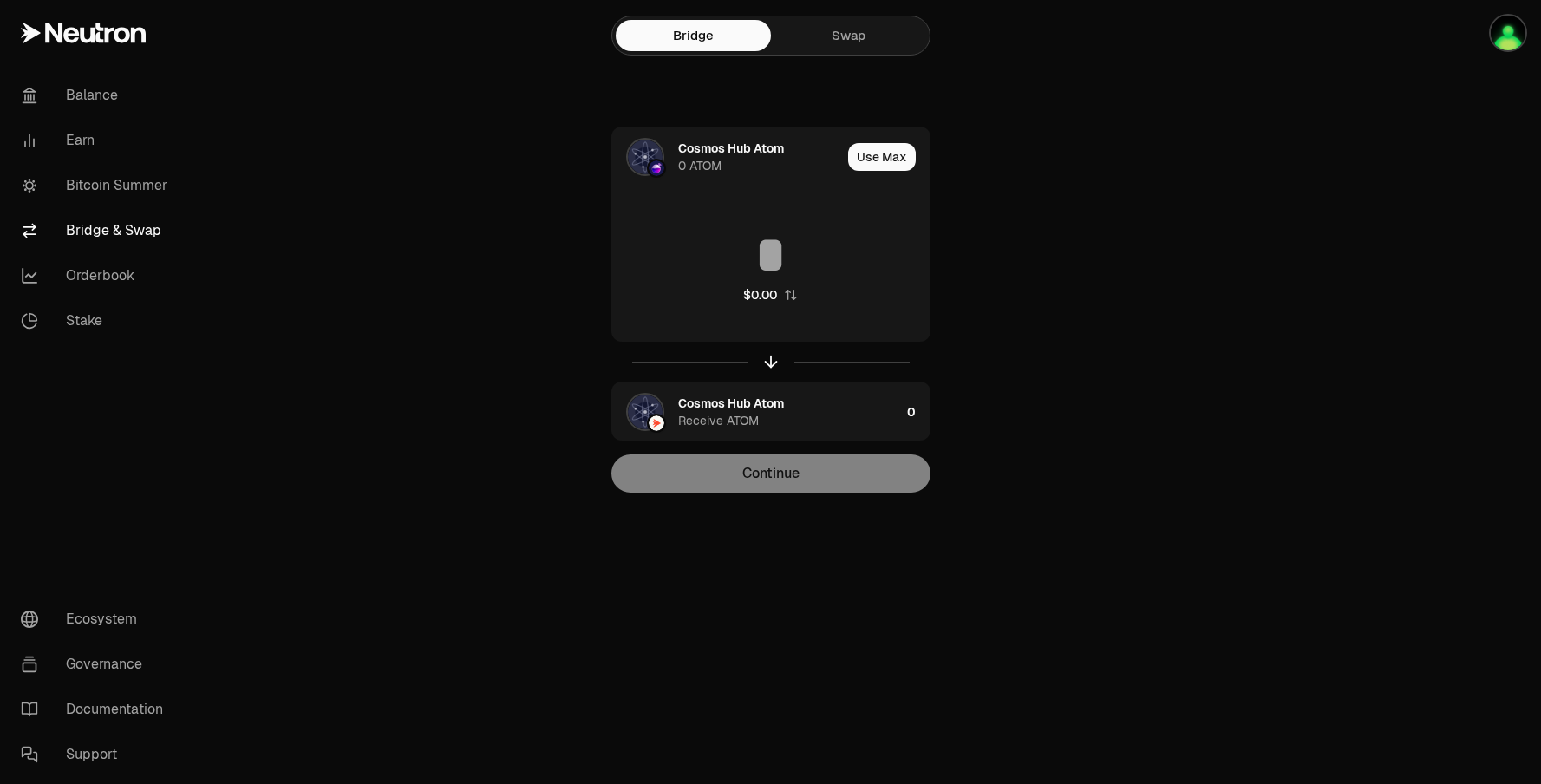
click at [871, 33] on link "Swap" at bounding box center [848, 35] width 155 height 31
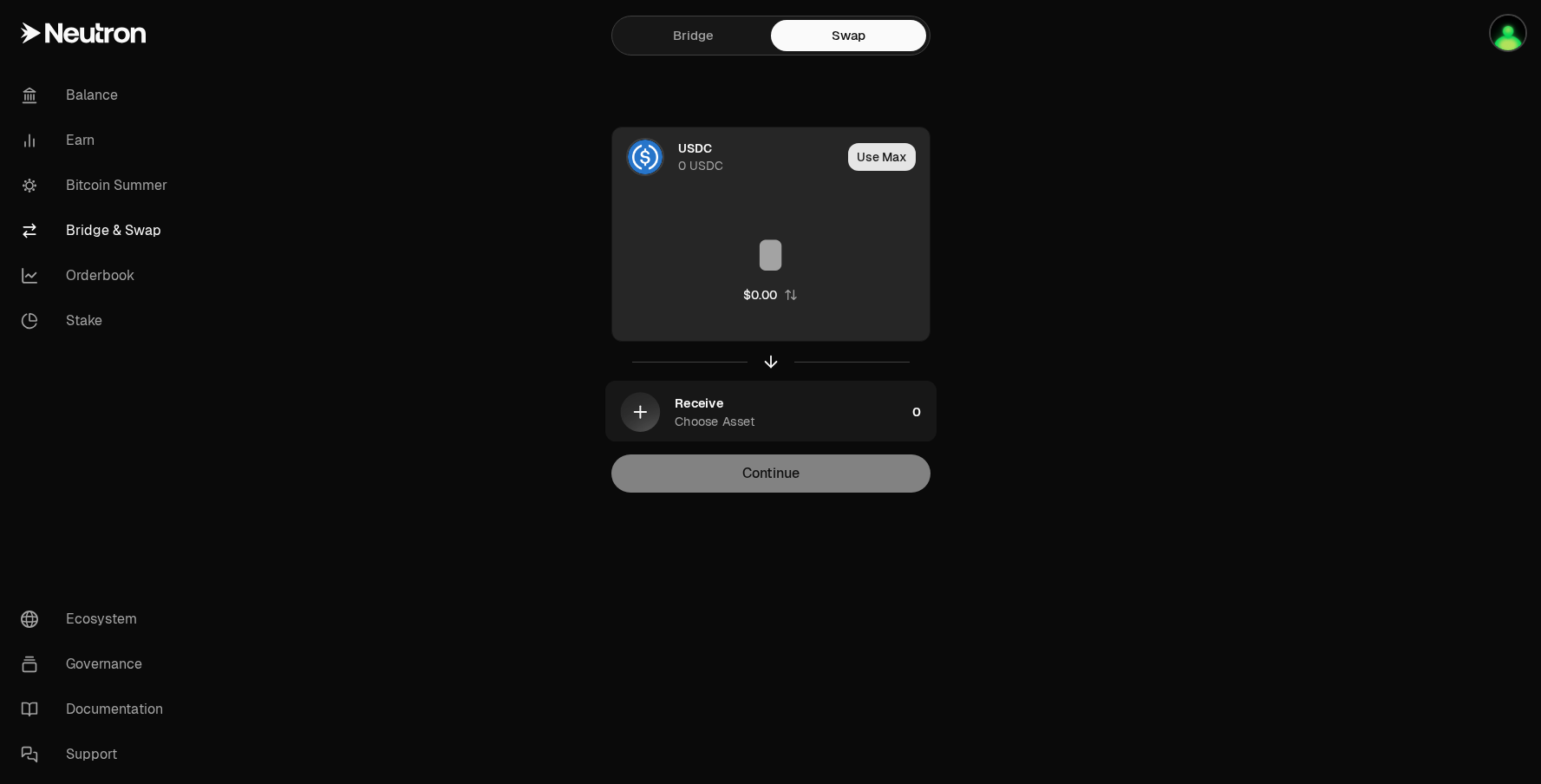
click at [877, 161] on button "Use Max" at bounding box center [882, 157] width 68 height 28
click at [710, 157] on div "0 USDC" at bounding box center [701, 165] width 45 height 17
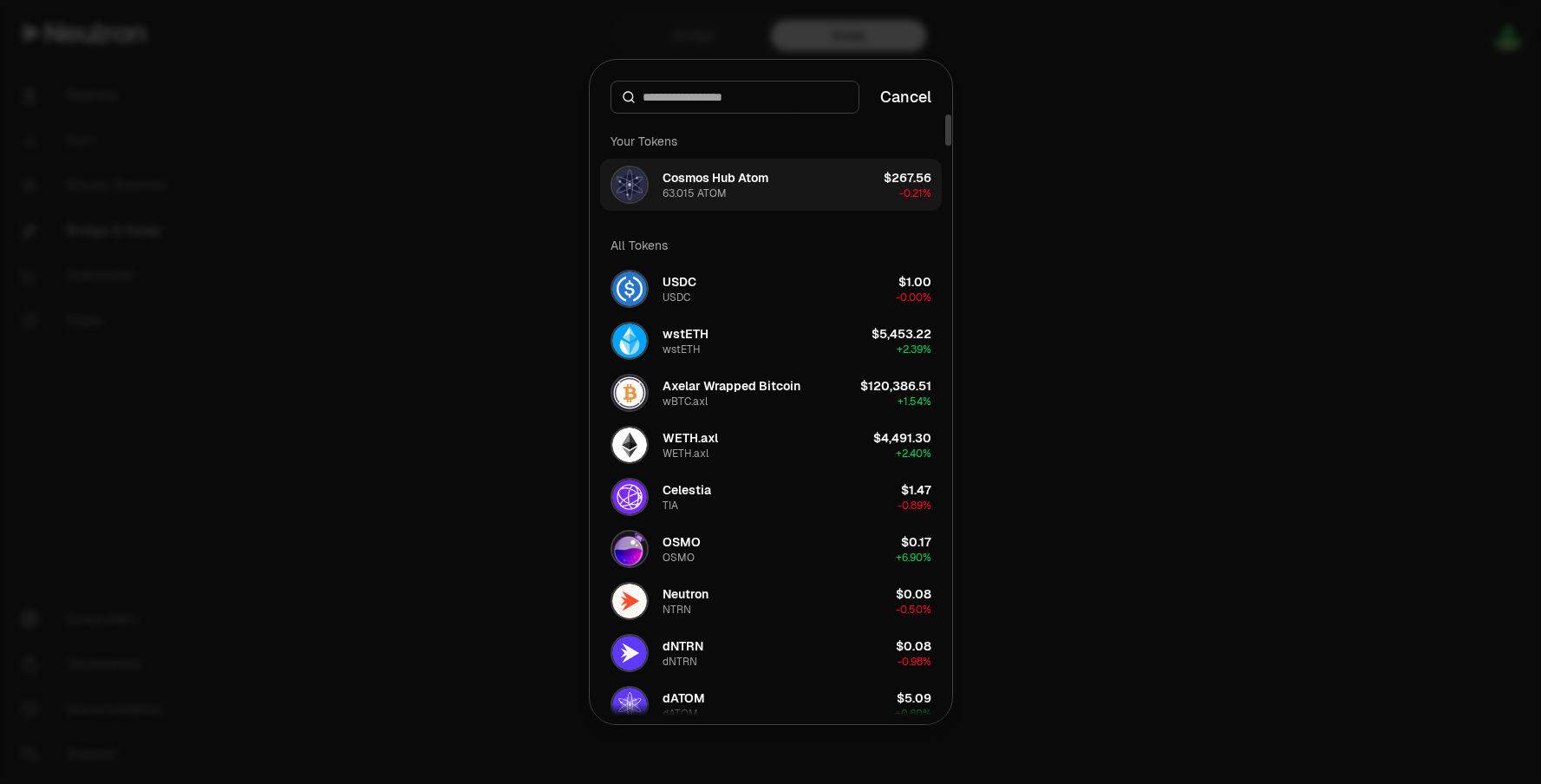
click at [843, 200] on button "Cosmos Hub Atom 63.015 ATOM $267.56 -0.21%" at bounding box center [770, 184] width 341 height 52
type input "*********"
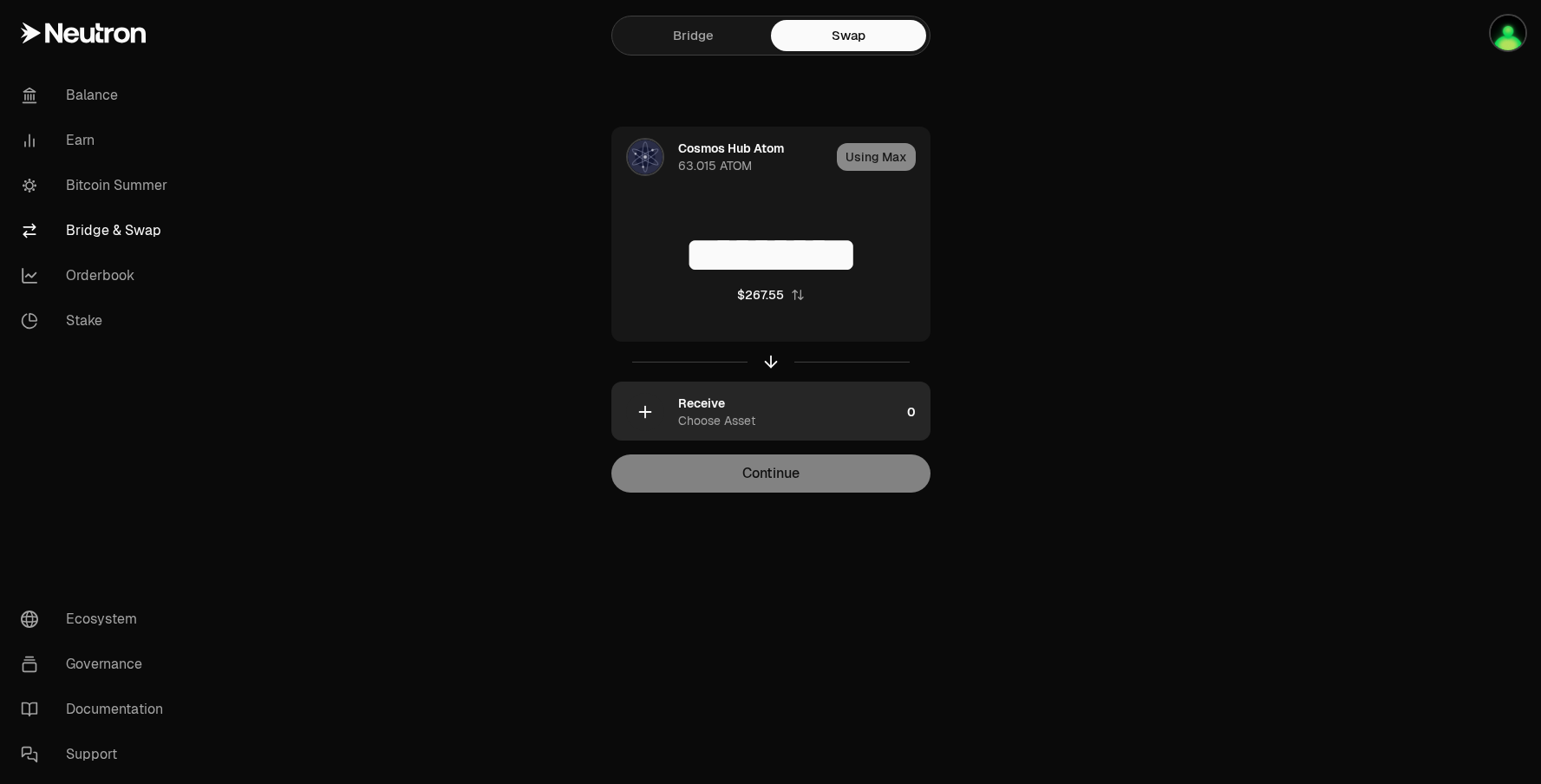
click at [755, 413] on div "Receive Choose Asset" at bounding box center [789, 412] width 222 height 35
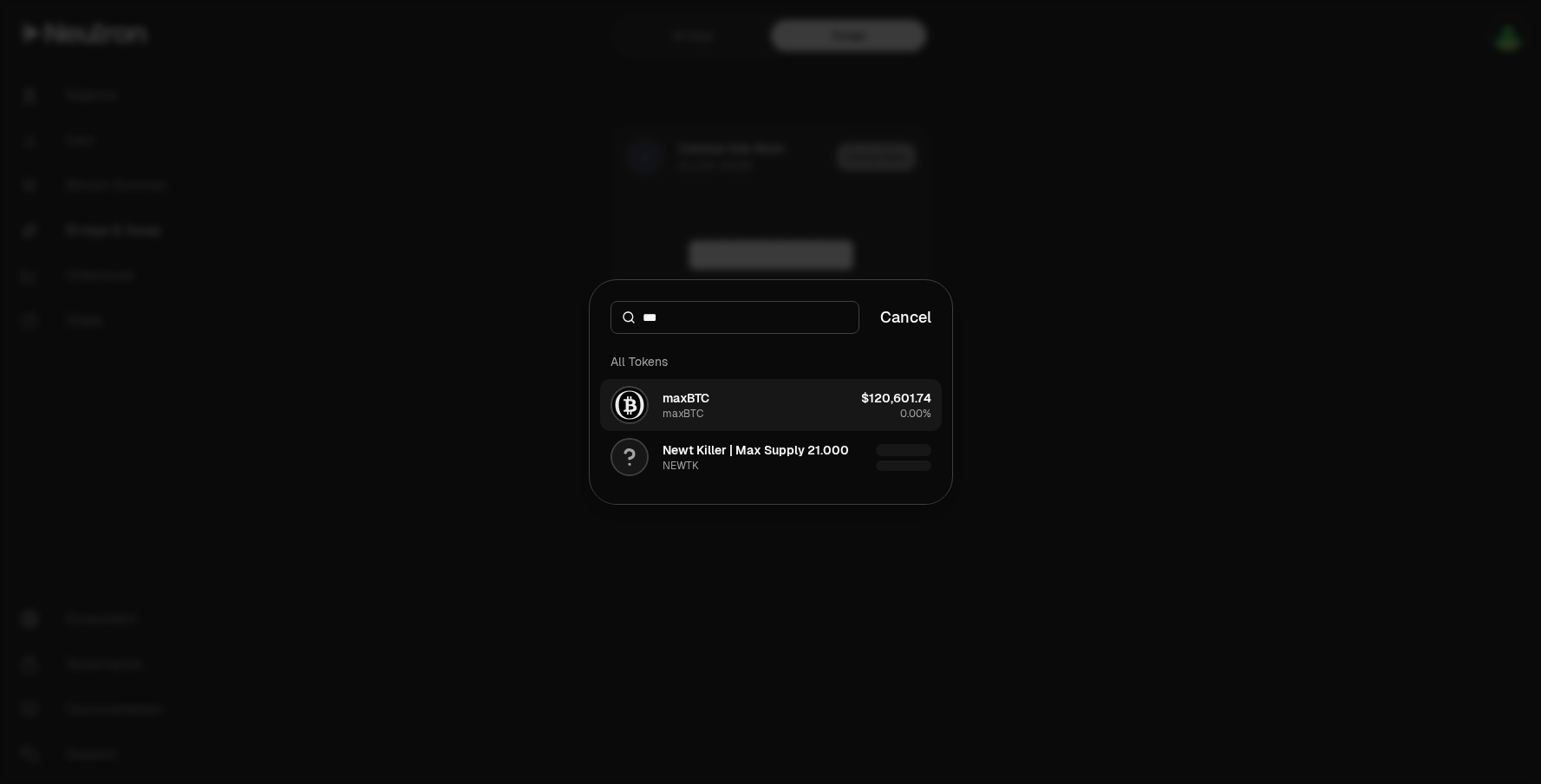
type input "***"
click at [777, 404] on button "maxBTC maxBTC $120,601.74 0.00%" at bounding box center [770, 404] width 341 height 52
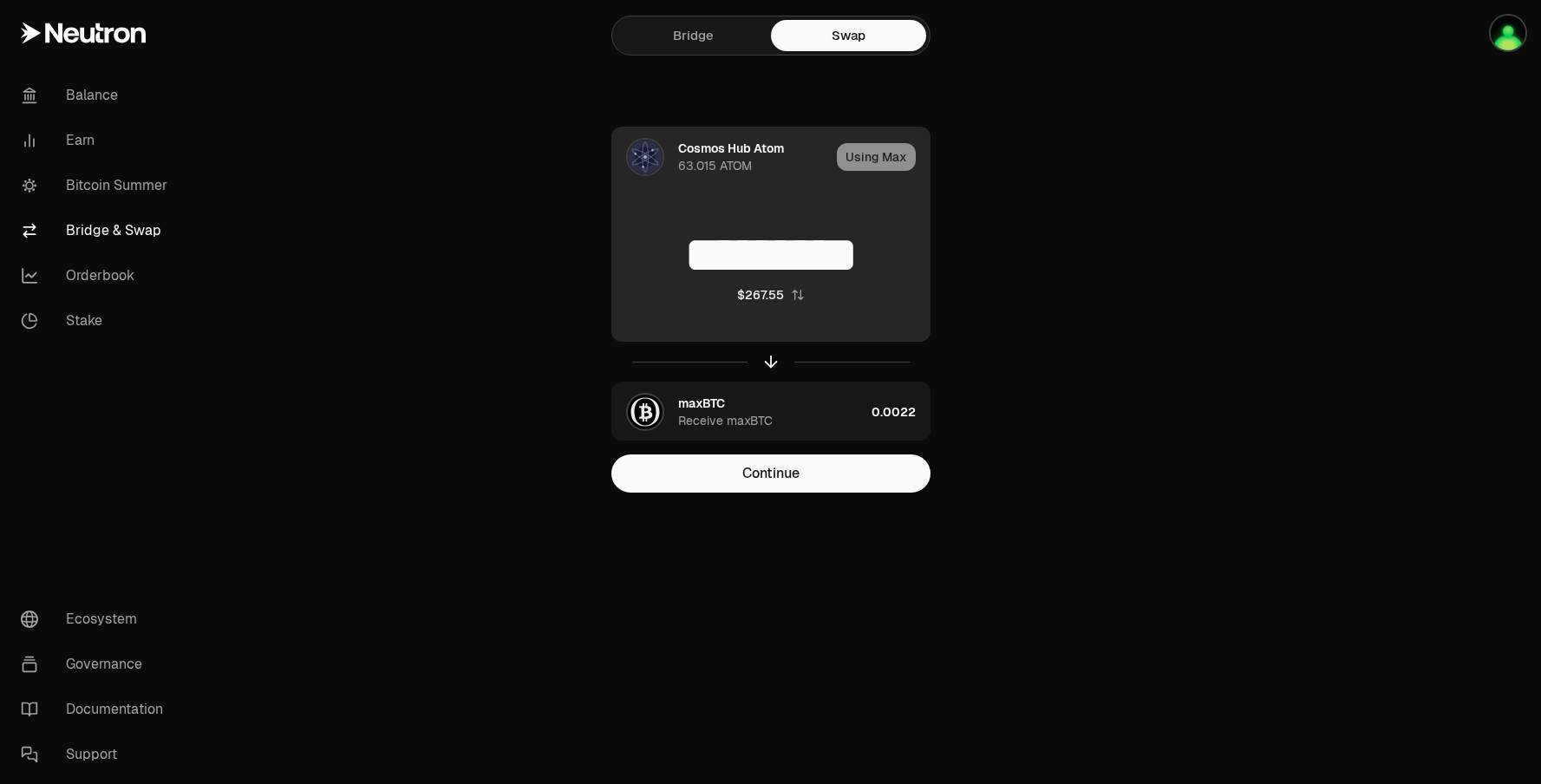
click at [781, 225] on div "********* $267.55" at bounding box center [771, 265] width 317 height 152
click at [766, 260] on input "*********" at bounding box center [771, 255] width 317 height 52
type input "*"
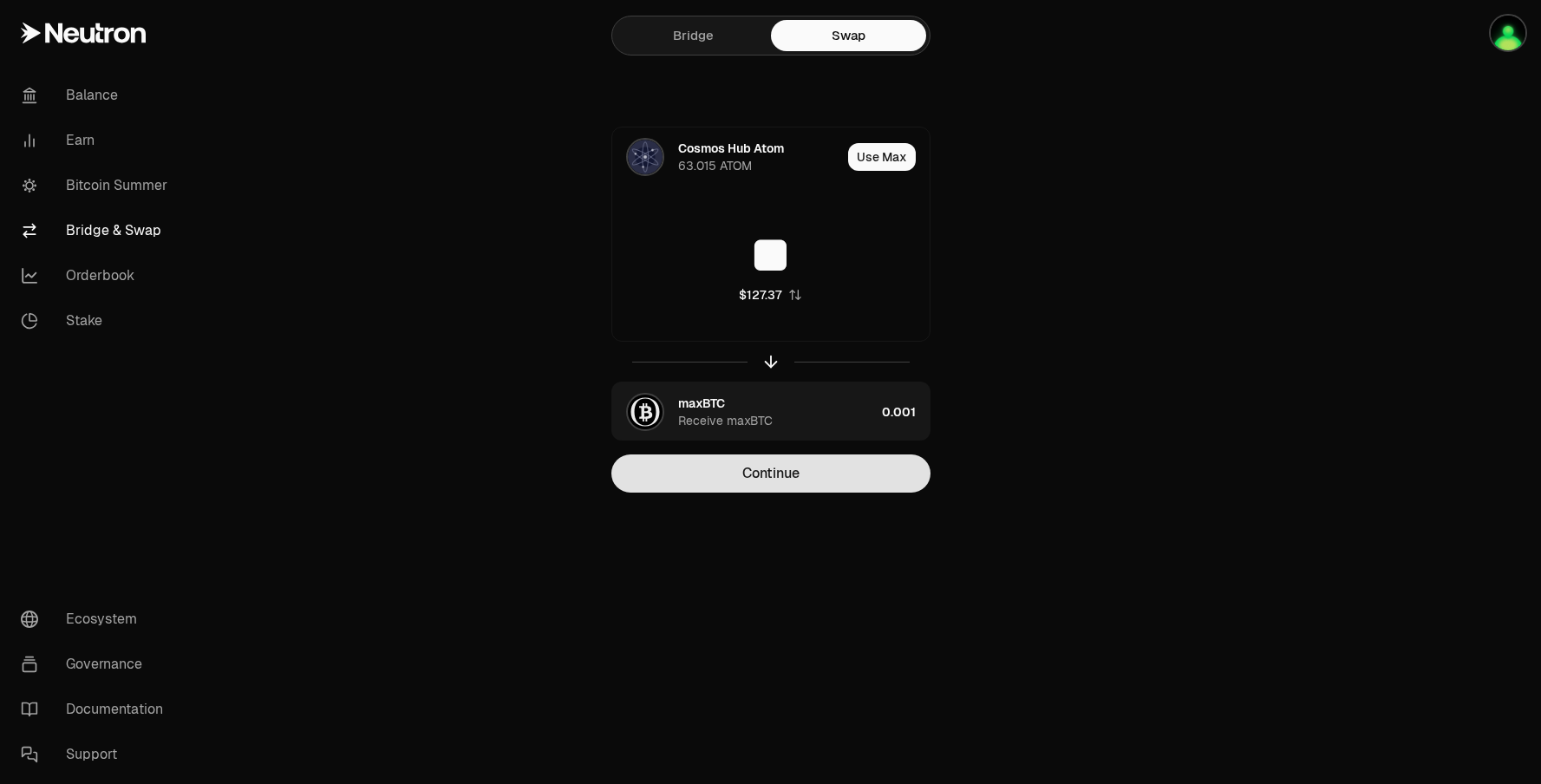
type input "**"
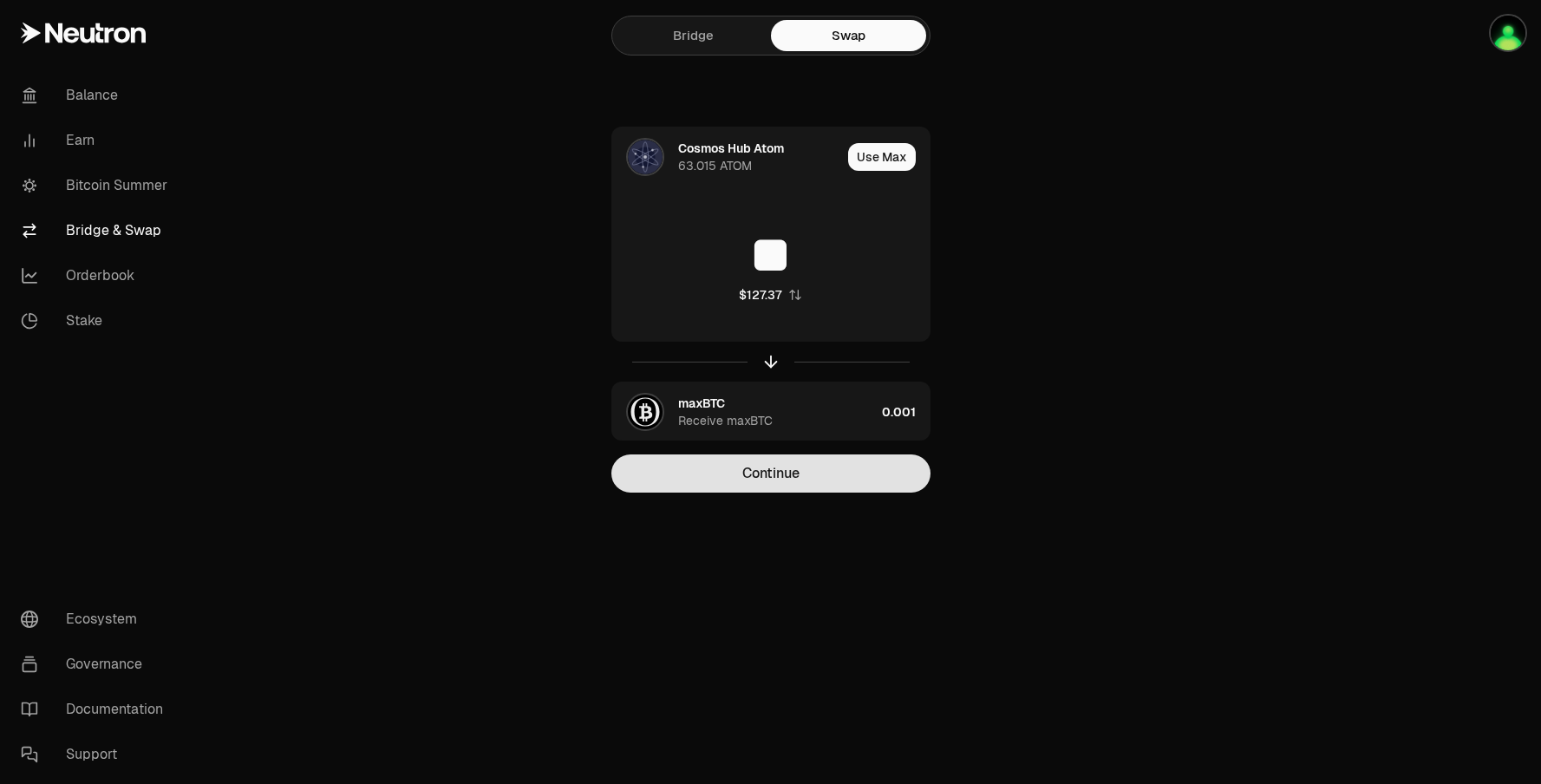
click at [797, 478] on button "Continue" at bounding box center [771, 473] width 319 height 38
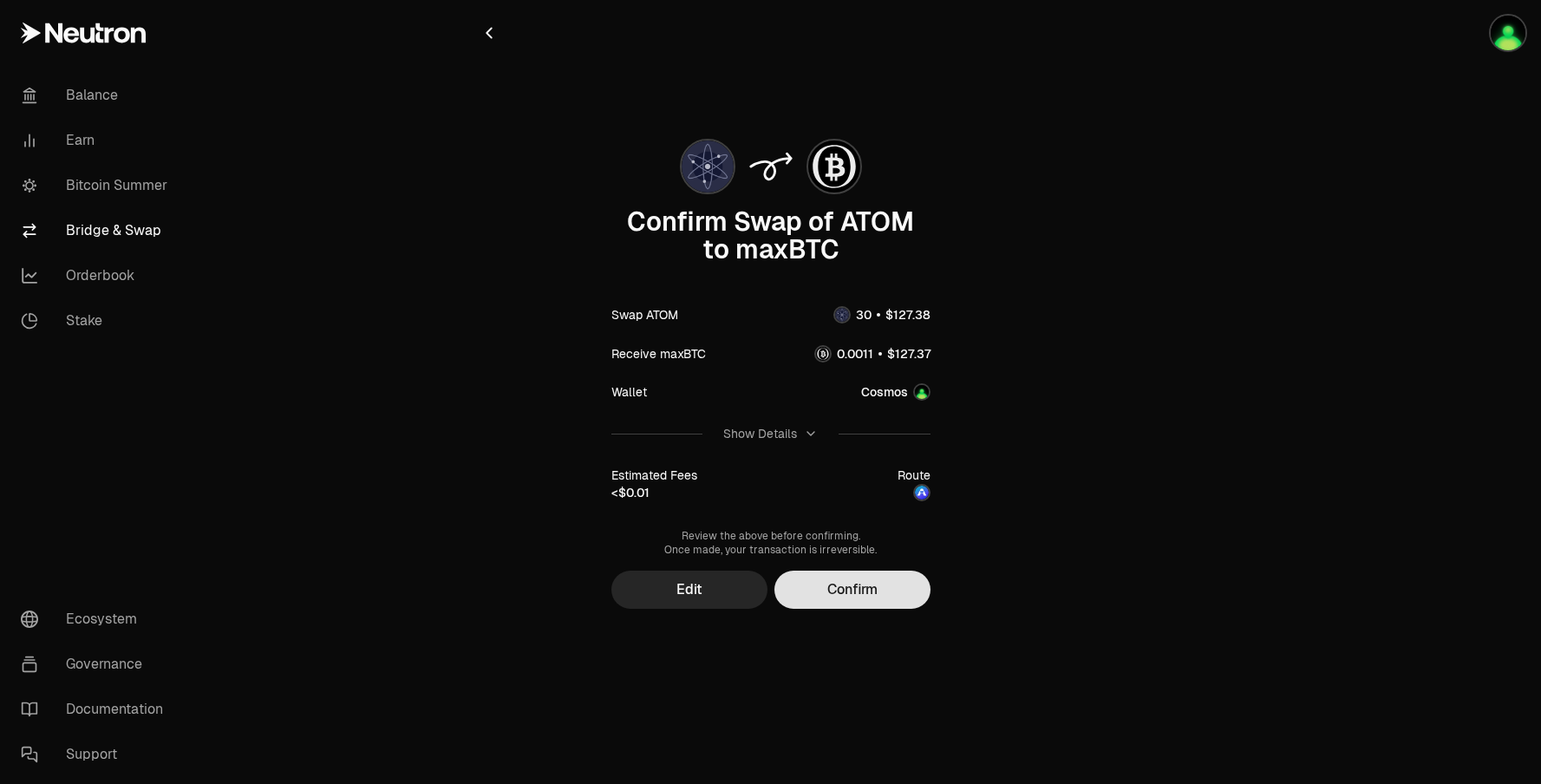
click at [849, 601] on button "Confirm" at bounding box center [852, 589] width 156 height 38
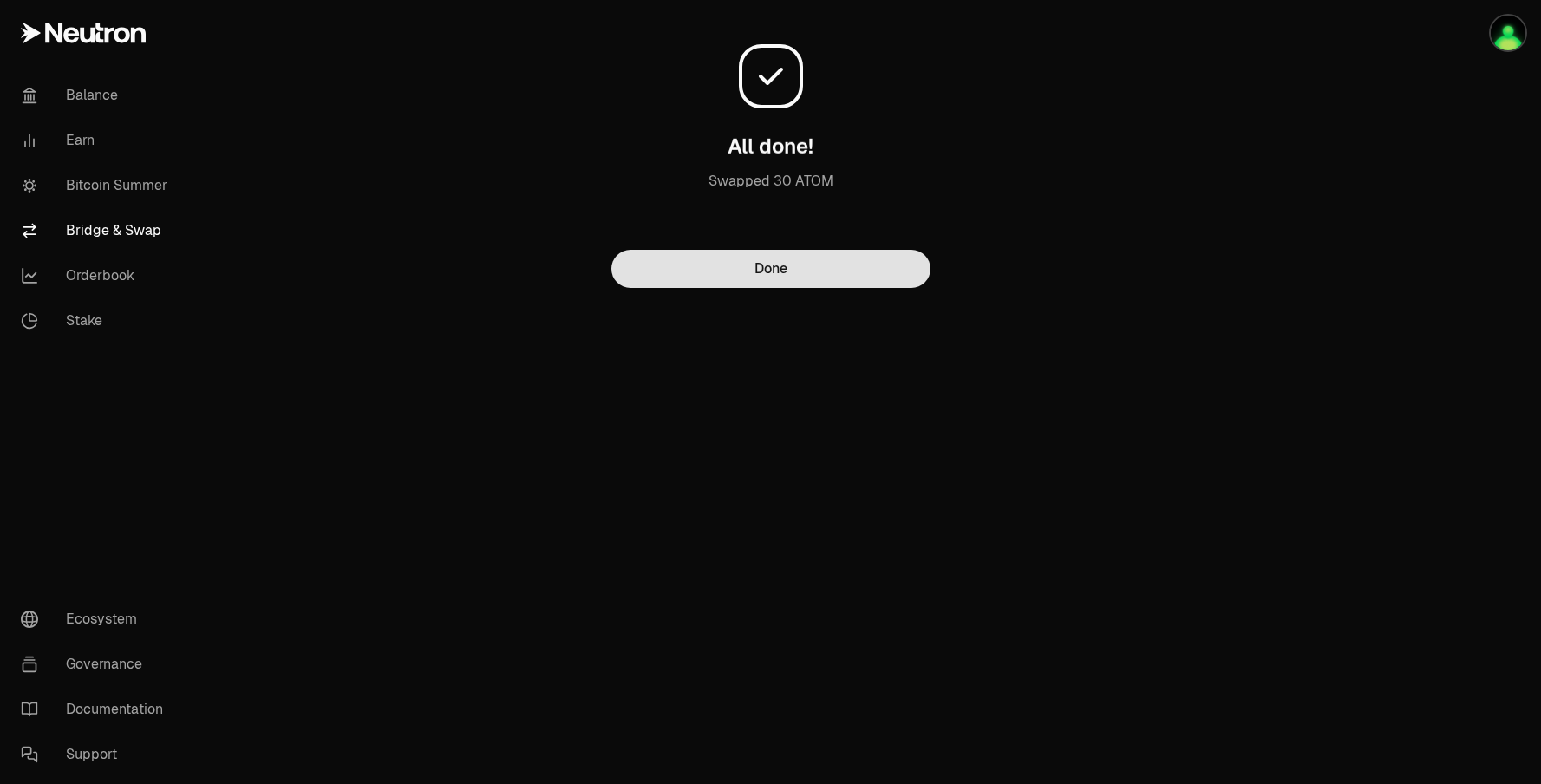
click at [826, 276] on button "Done" at bounding box center [771, 268] width 319 height 38
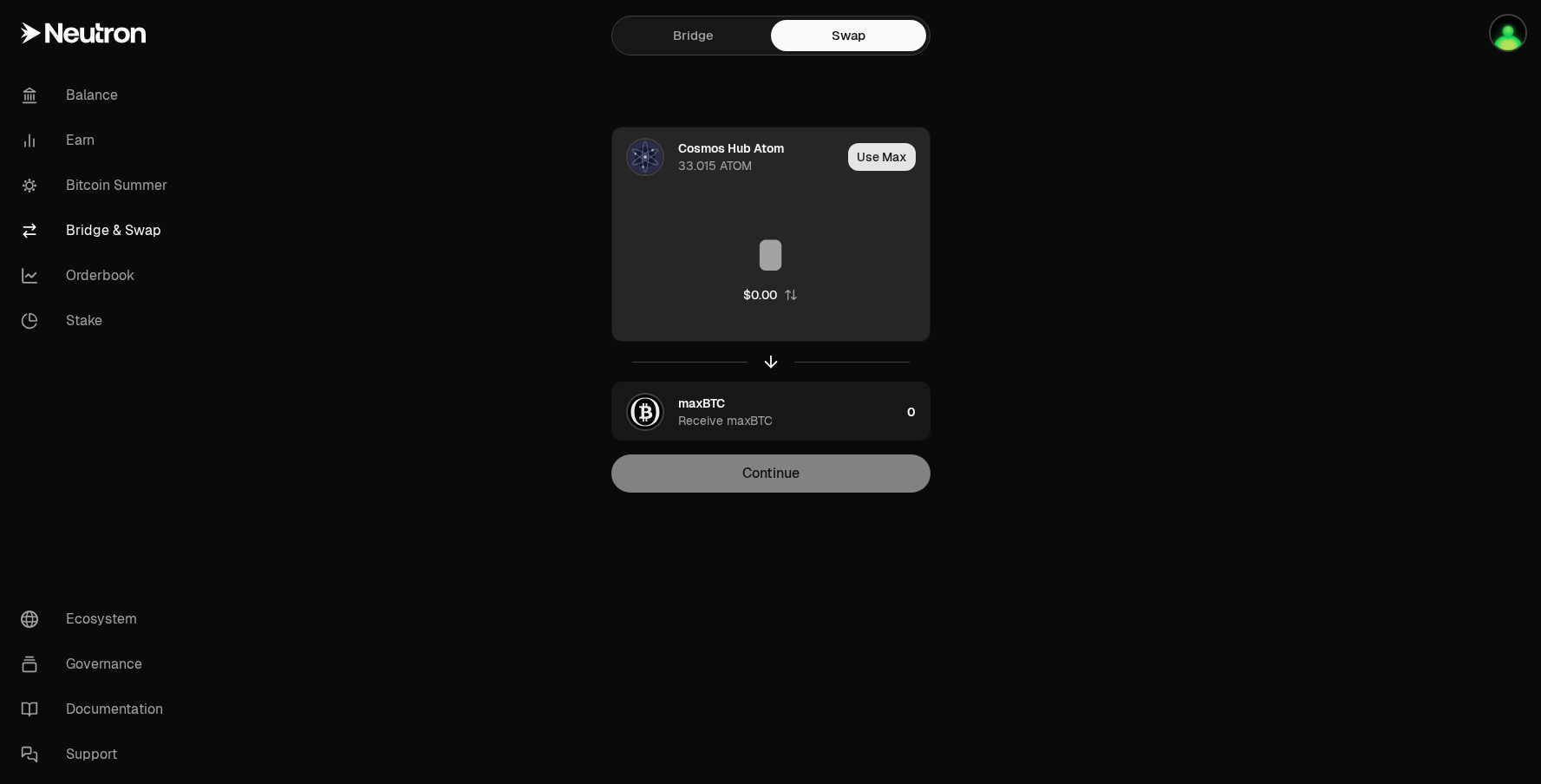
click at [884, 153] on button "Use Max" at bounding box center [882, 157] width 68 height 28
type input "*********"
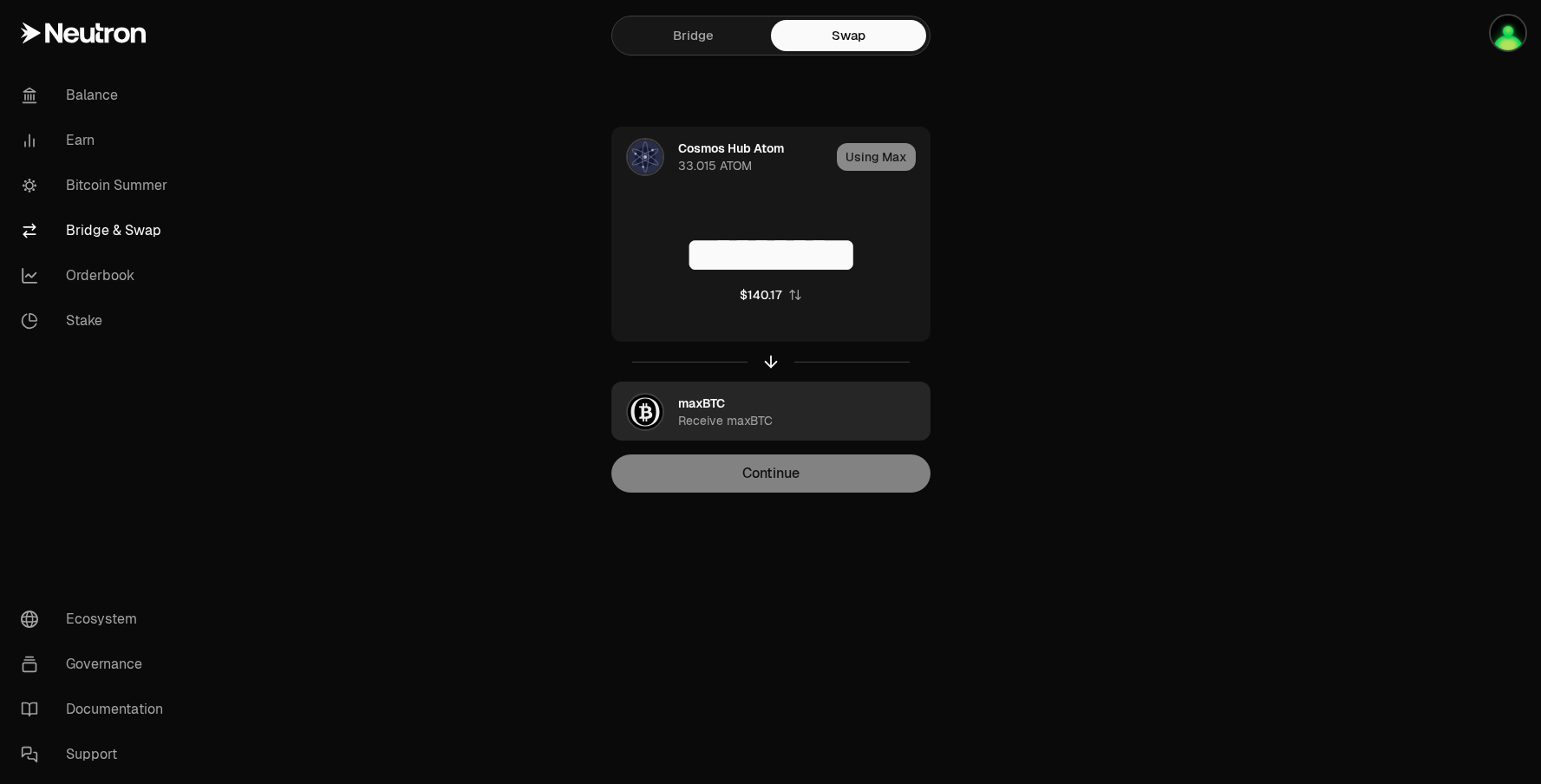
click at [717, 405] on div "maxBTC" at bounding box center [701, 403] width 47 height 17
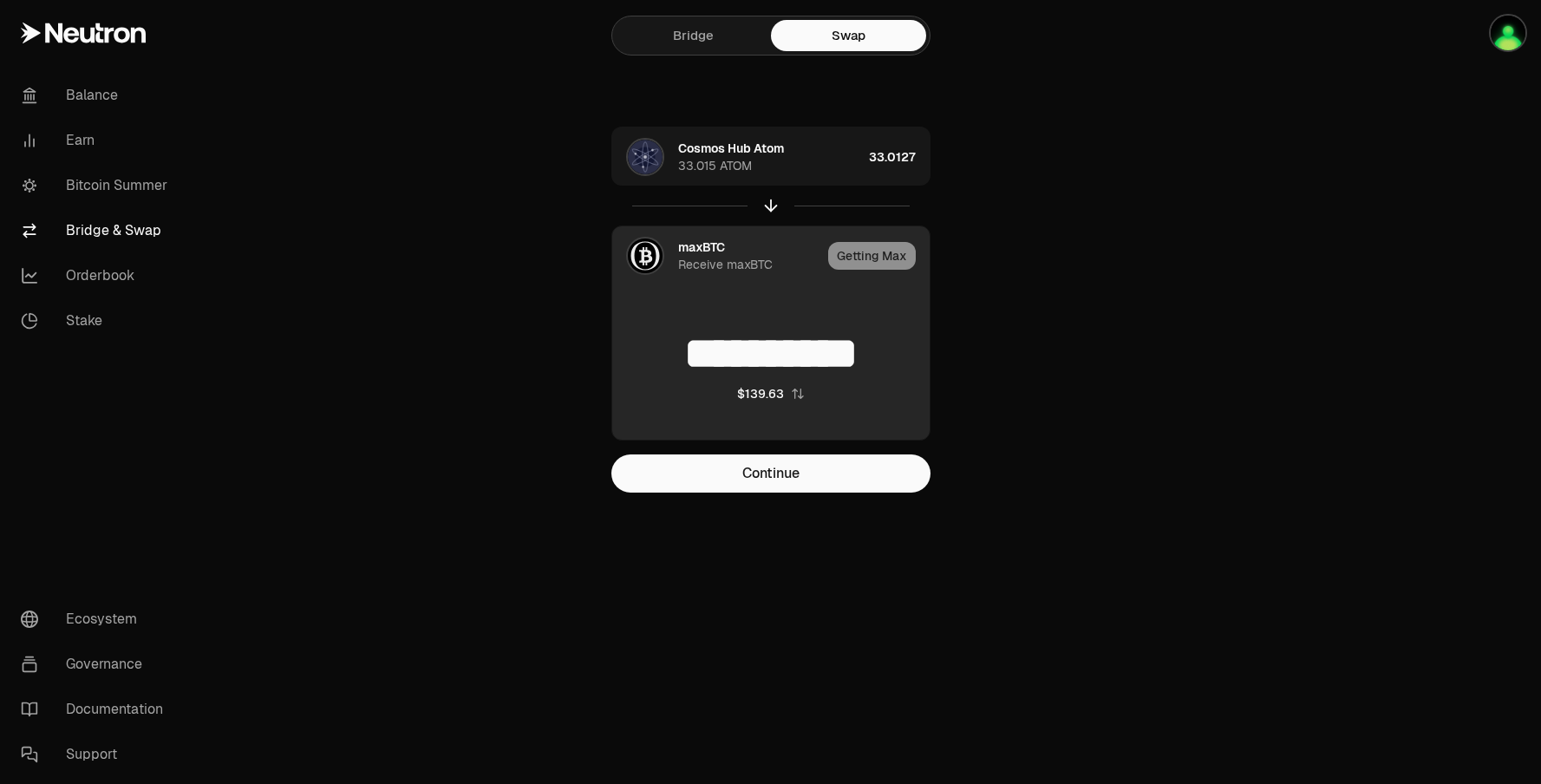
click at [699, 265] on div "Receive maxBTC" at bounding box center [725, 264] width 94 height 17
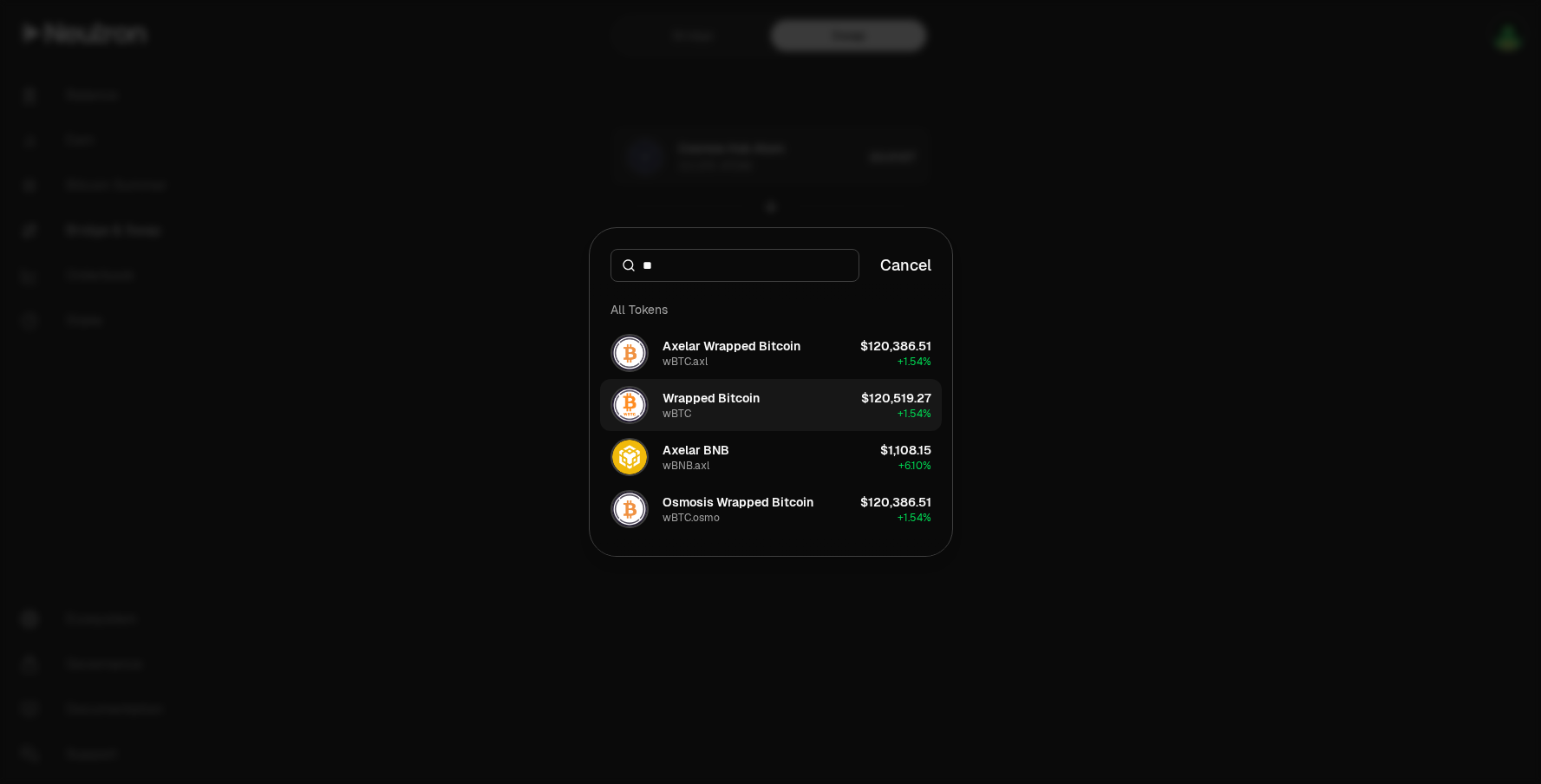
type input "**"
click at [769, 406] on button "Wrapped Bitcoin wBTC $120,519.27 + 1.54%" at bounding box center [770, 404] width 341 height 52
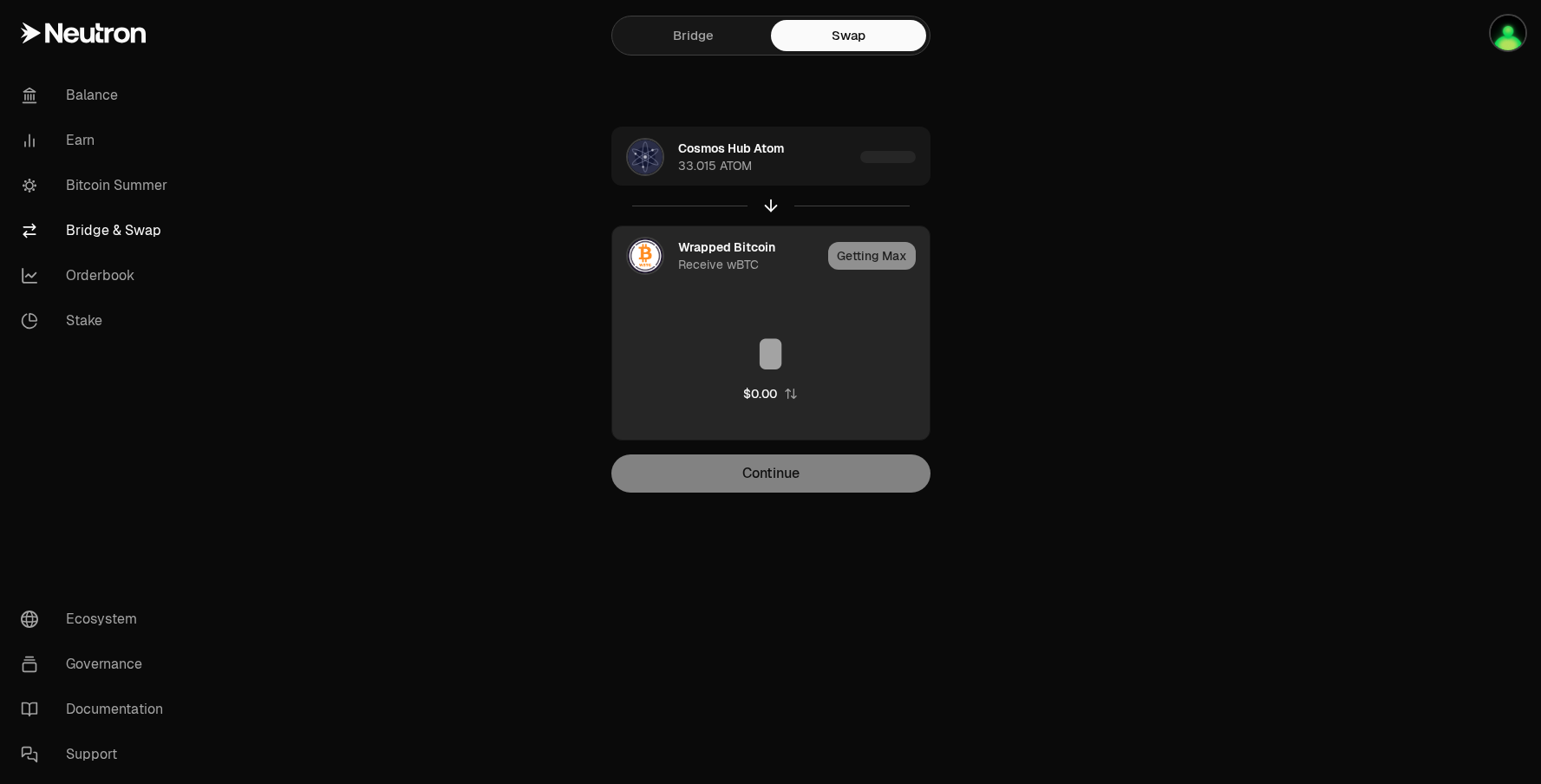
type input "**********"
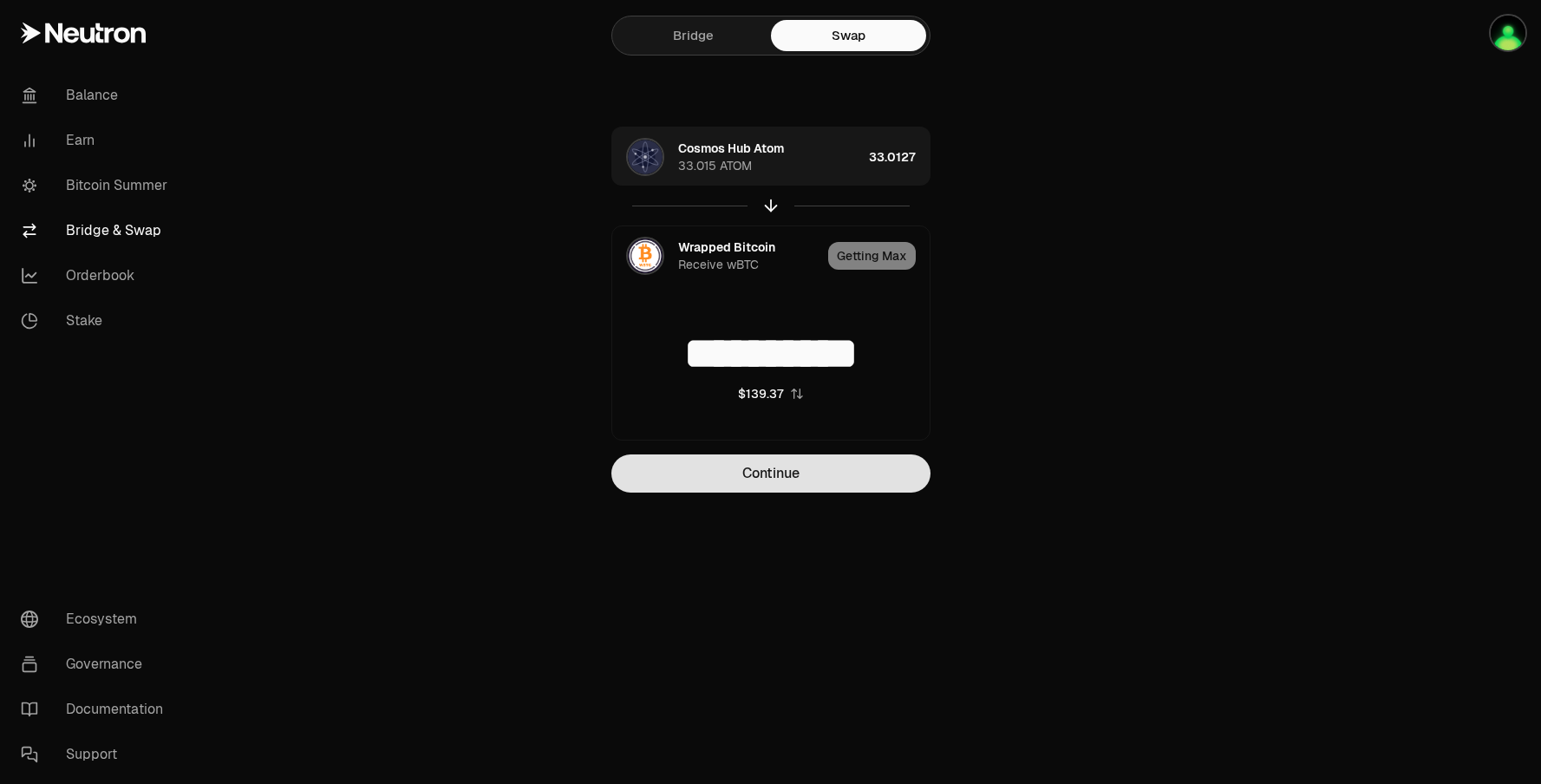
click at [796, 479] on button "Continue" at bounding box center [771, 473] width 319 height 38
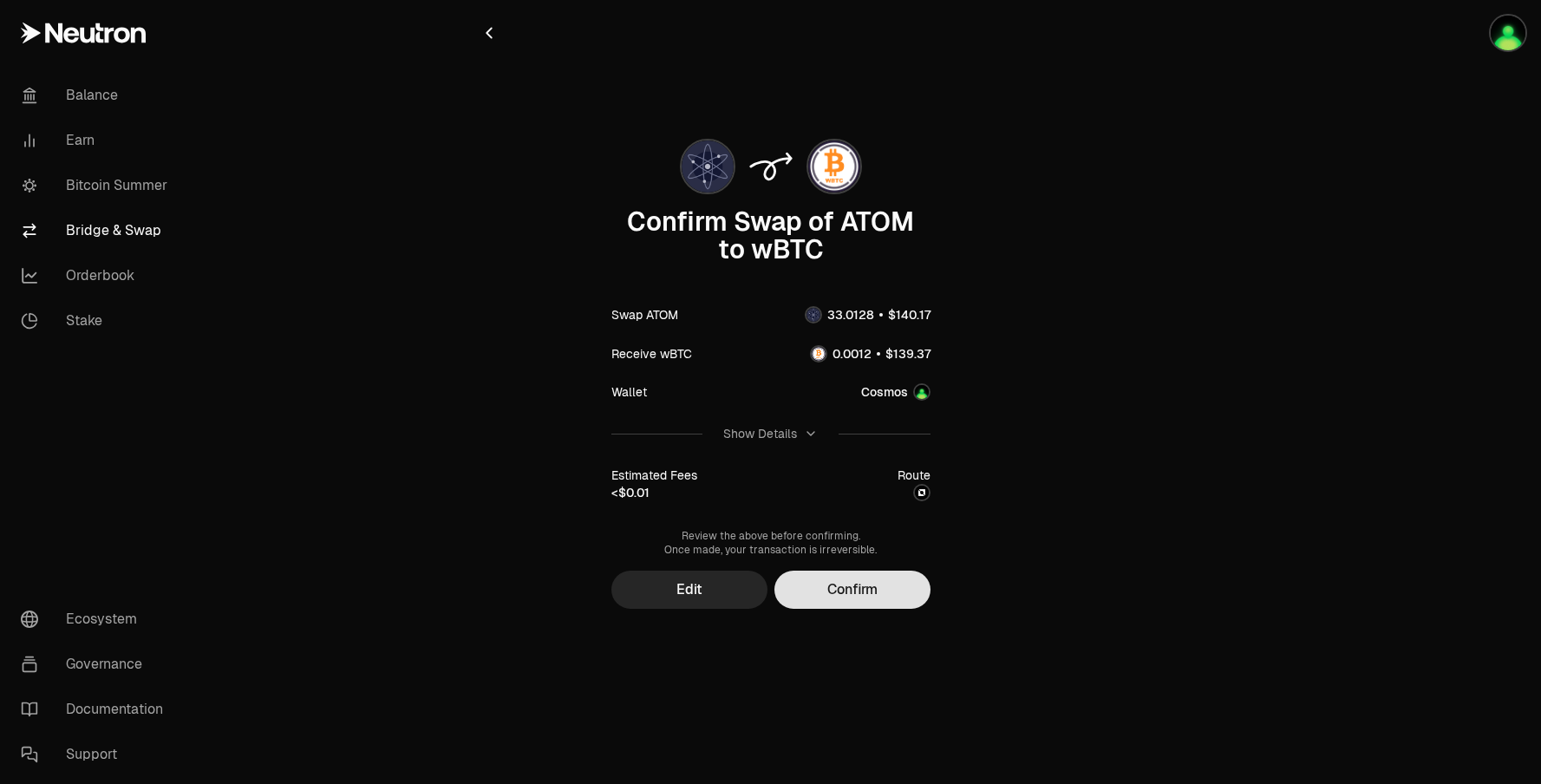
click at [838, 592] on button "Confirm" at bounding box center [852, 589] width 156 height 38
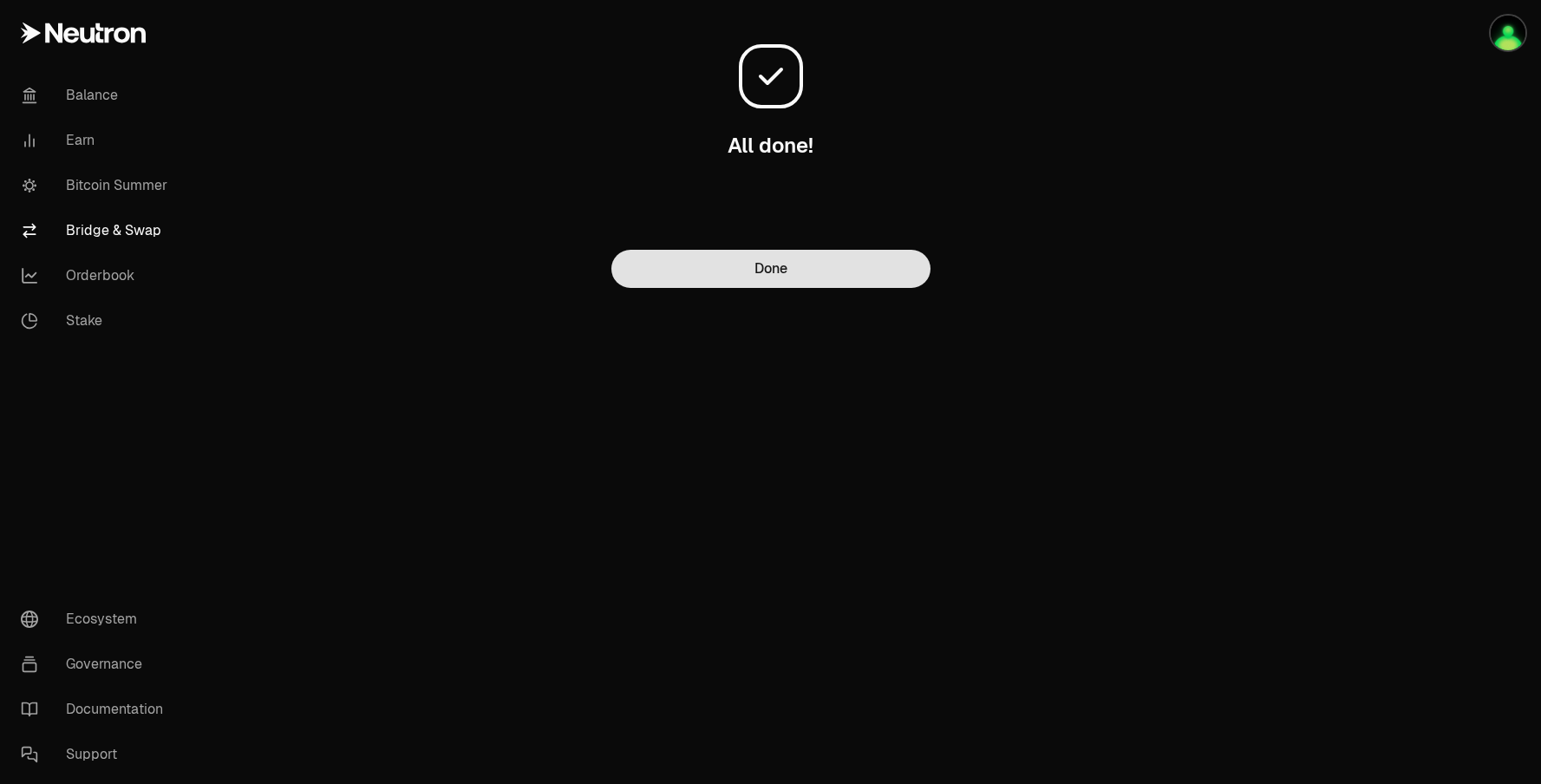
click at [853, 272] on button "Done" at bounding box center [771, 268] width 319 height 38
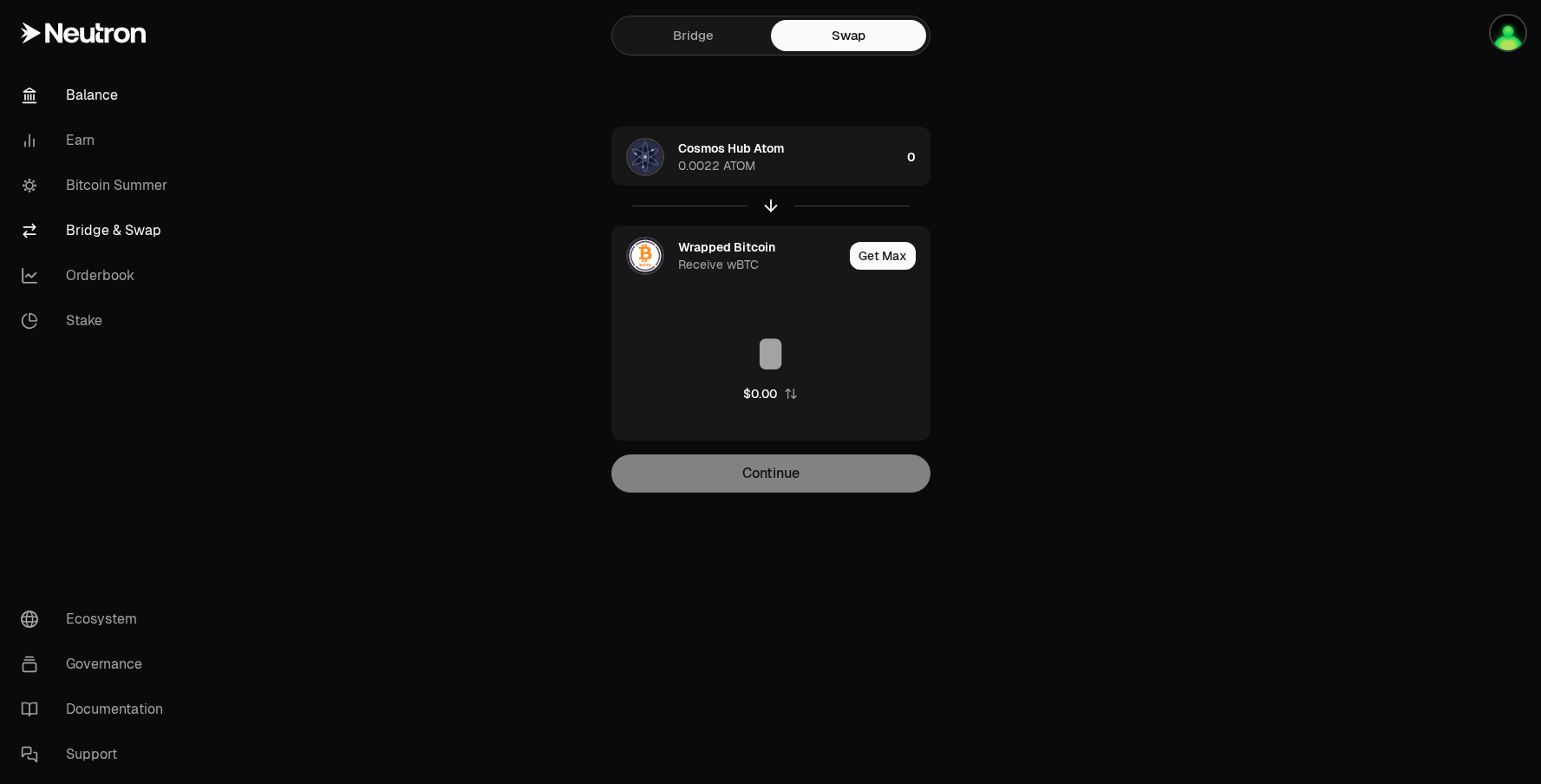
click at [110, 94] on link "Balance" at bounding box center [97, 95] width 180 height 45
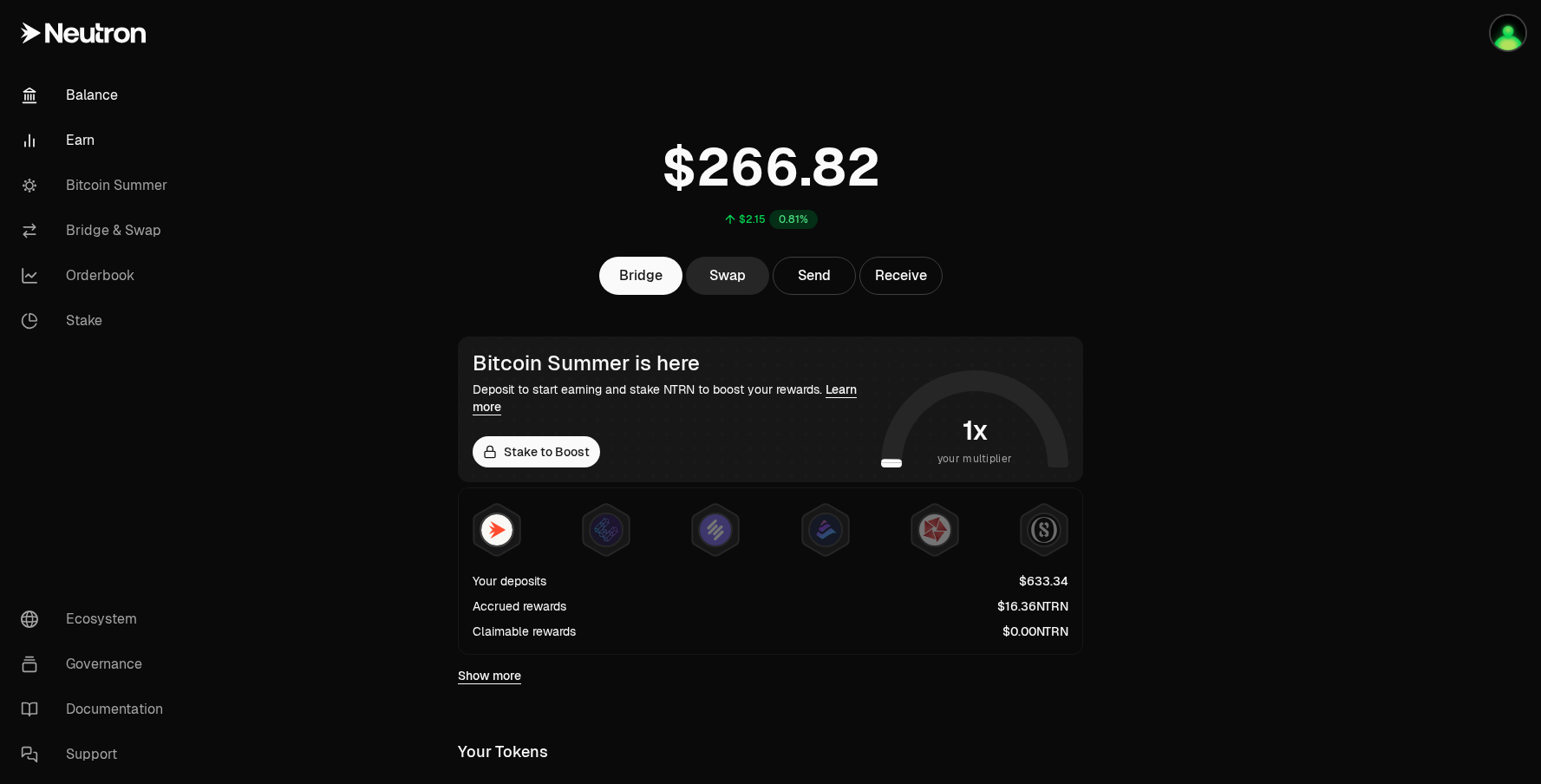
click at [117, 142] on link "Earn" at bounding box center [97, 140] width 180 height 45
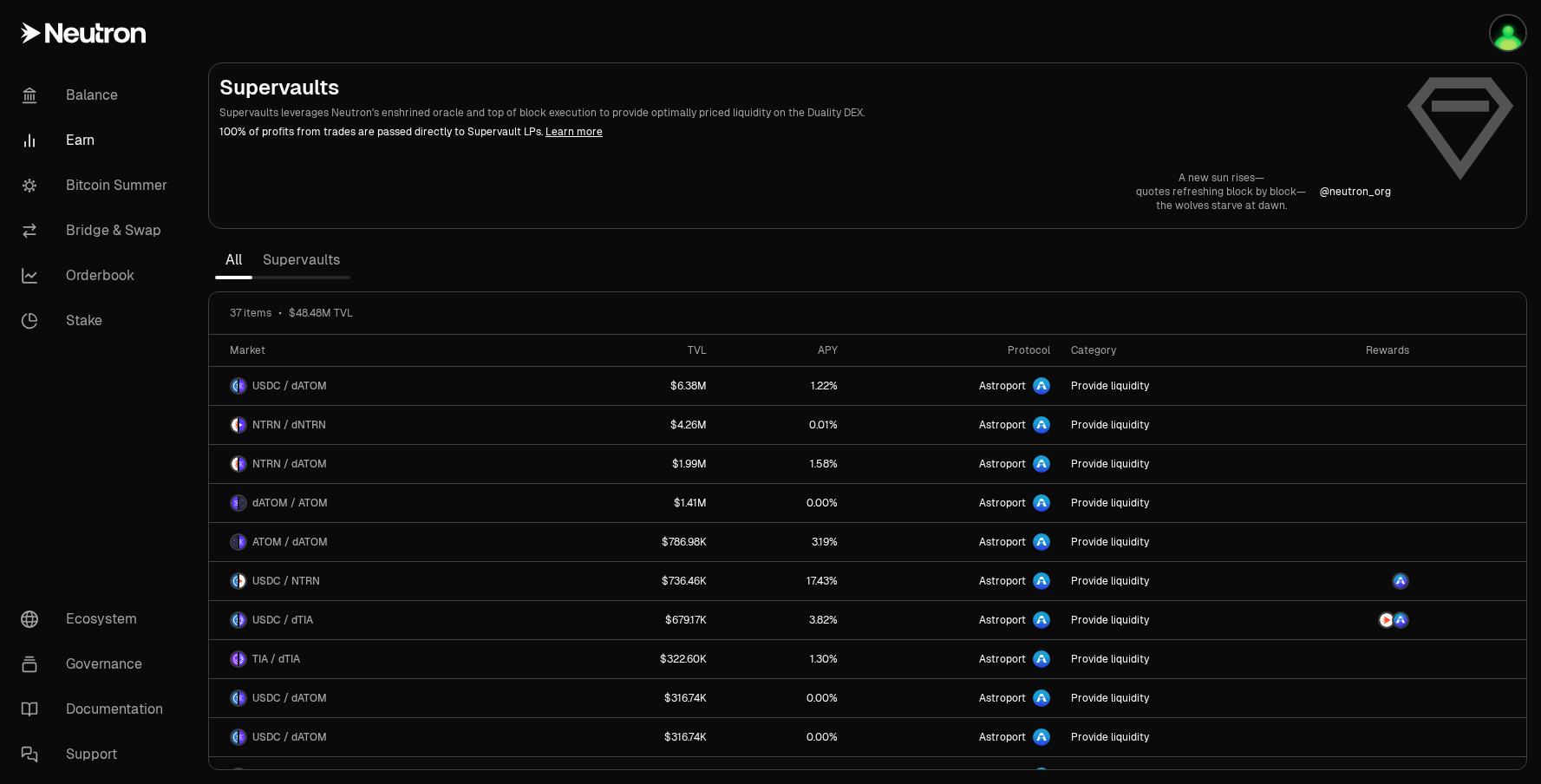
click at [1247, 322] on div "37 items $48.48M TVL" at bounding box center [868, 314] width 1317 height 43
click at [673, 152] on div "Supervaults Supervaults leverages Neutron's enshrined oracle and top of block e…" at bounding box center [867, 143] width 1297 height 139
click at [105, 97] on link "Balance" at bounding box center [97, 95] width 180 height 45
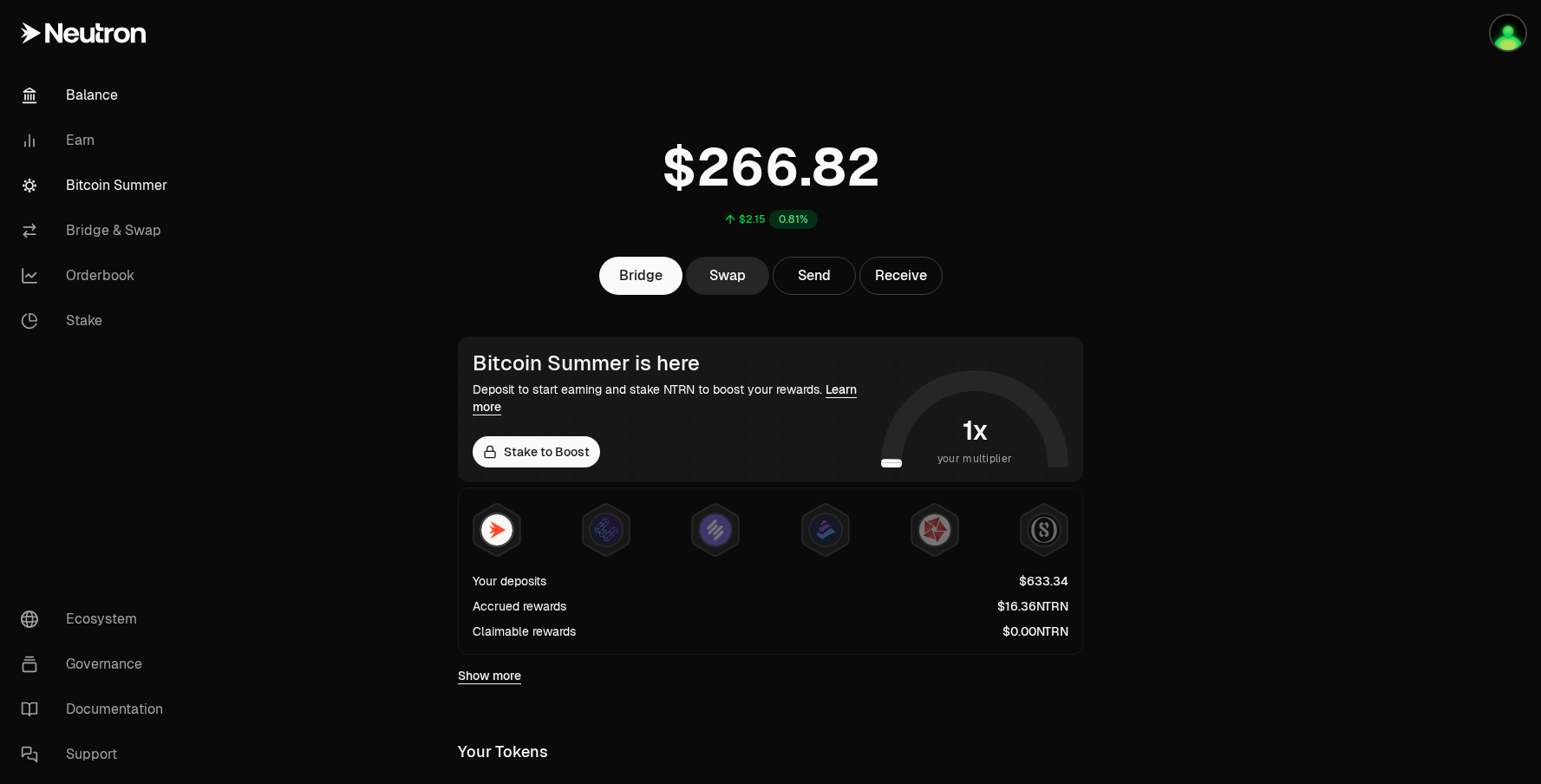
click at [156, 192] on link "Bitcoin Summer" at bounding box center [97, 185] width 180 height 45
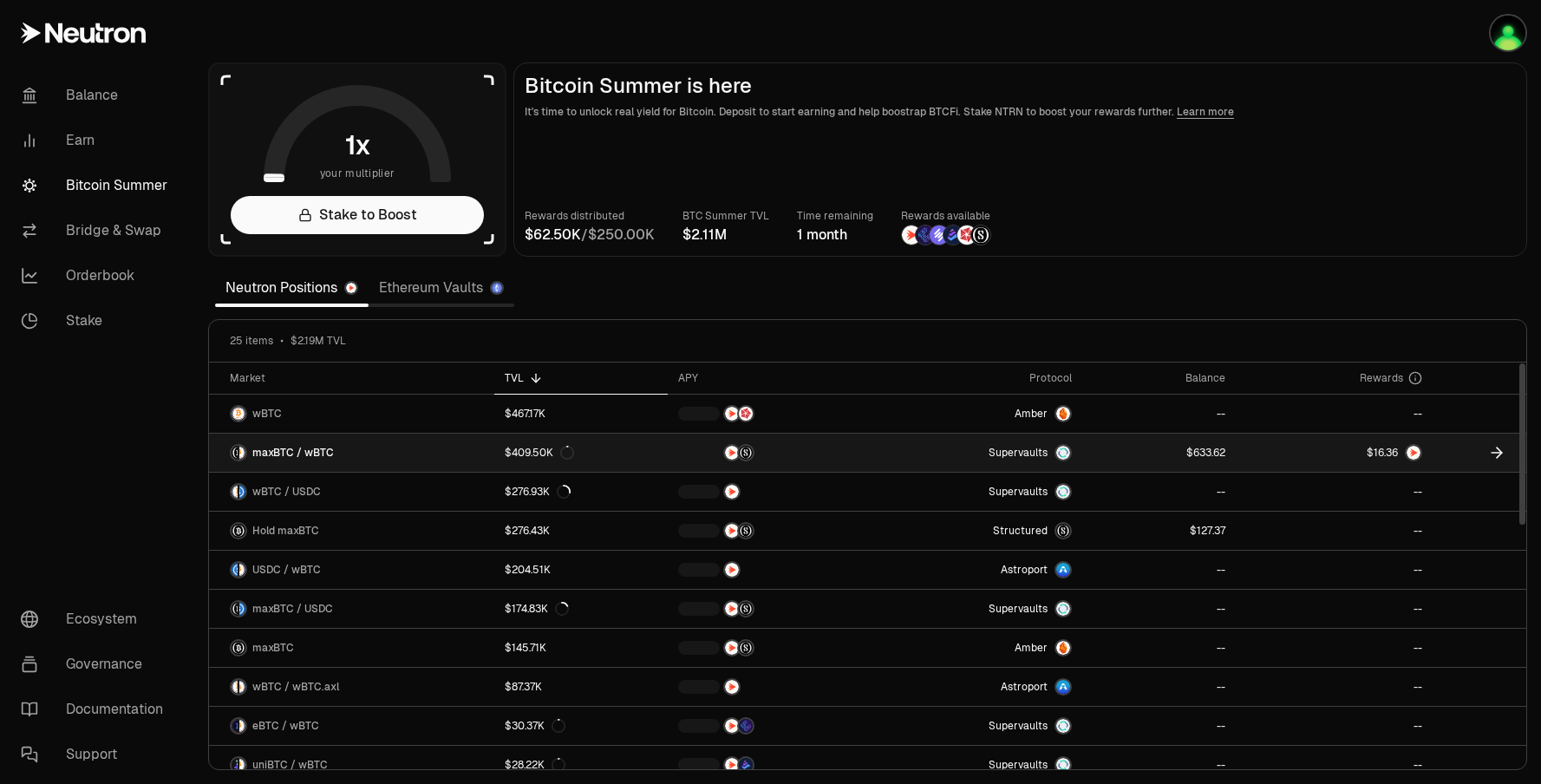
click at [1129, 445] on link at bounding box center [1160, 453] width 153 height 38
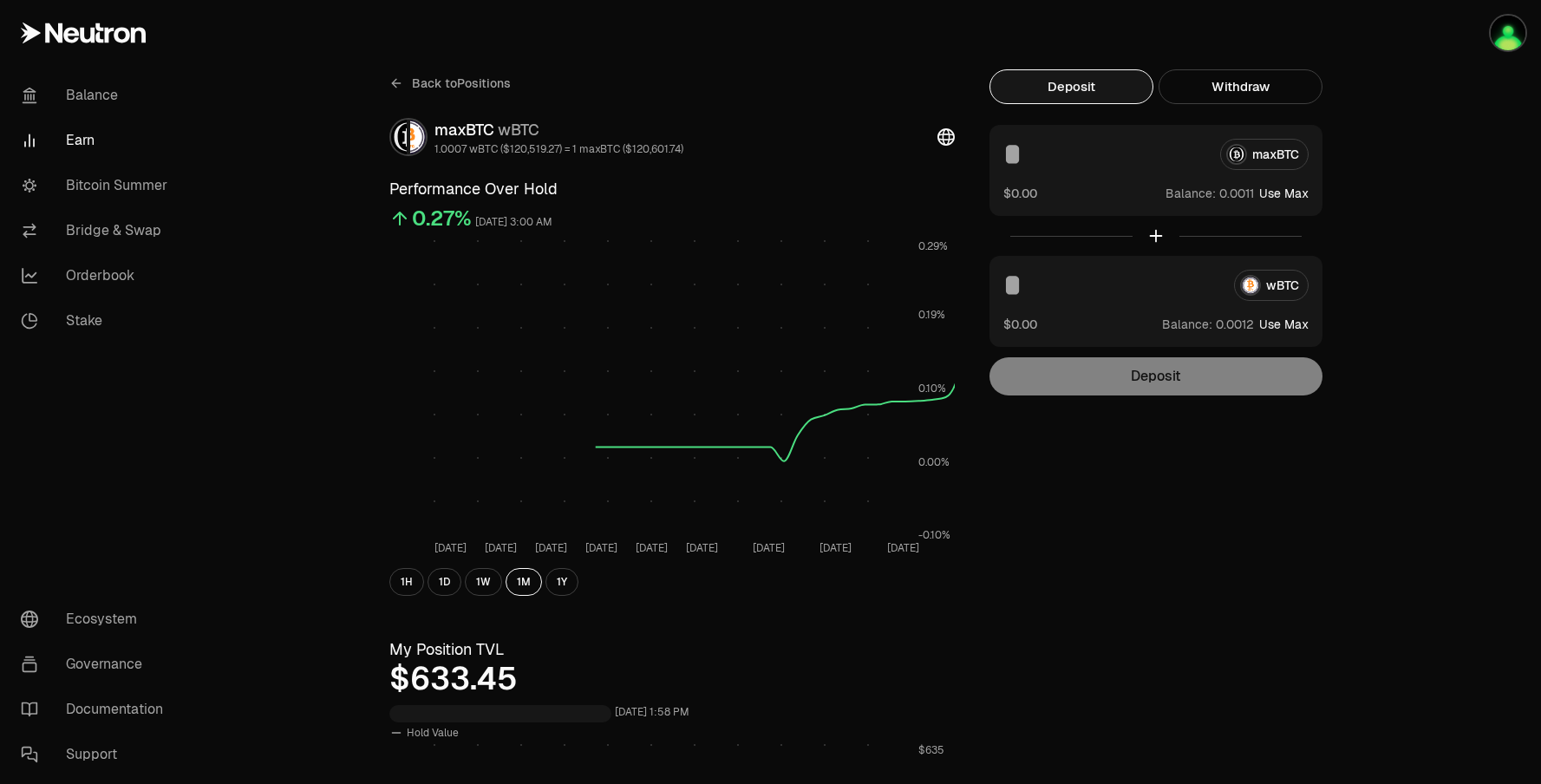
click at [1095, 82] on button "Deposit" at bounding box center [1071, 86] width 164 height 35
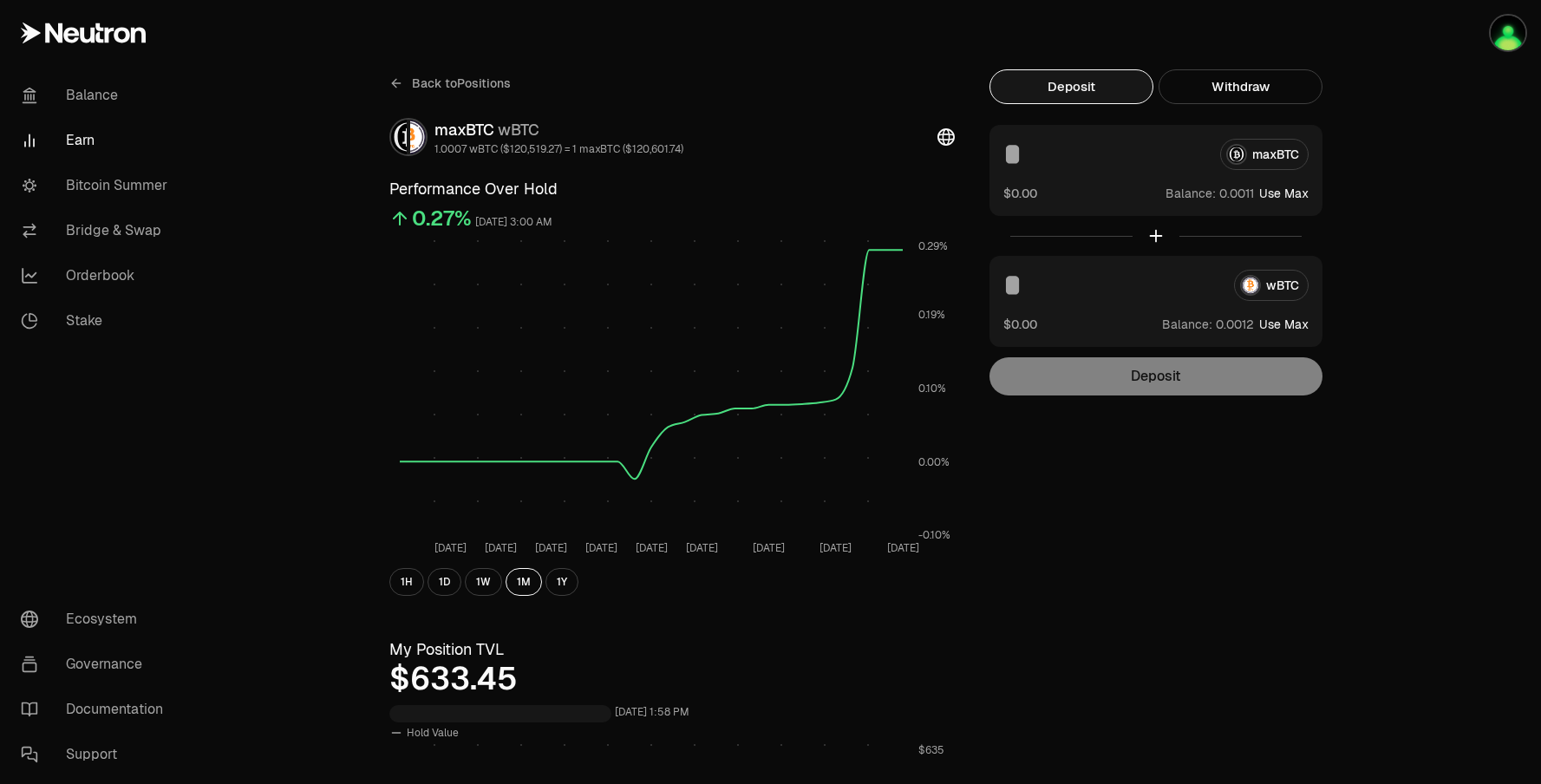
click at [1096, 94] on button "Deposit" at bounding box center [1071, 86] width 164 height 35
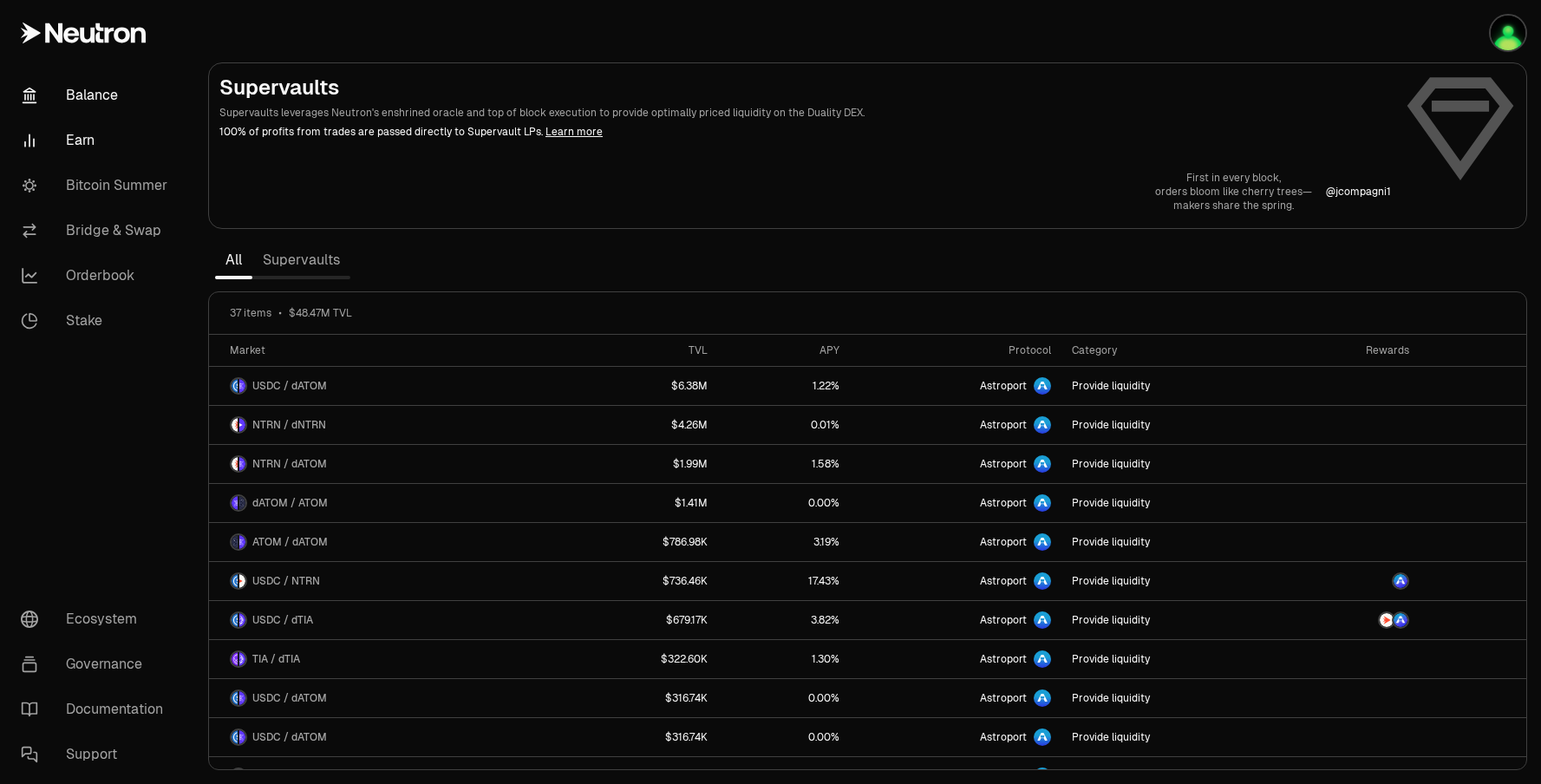
click at [140, 101] on link "Balance" at bounding box center [97, 95] width 180 height 45
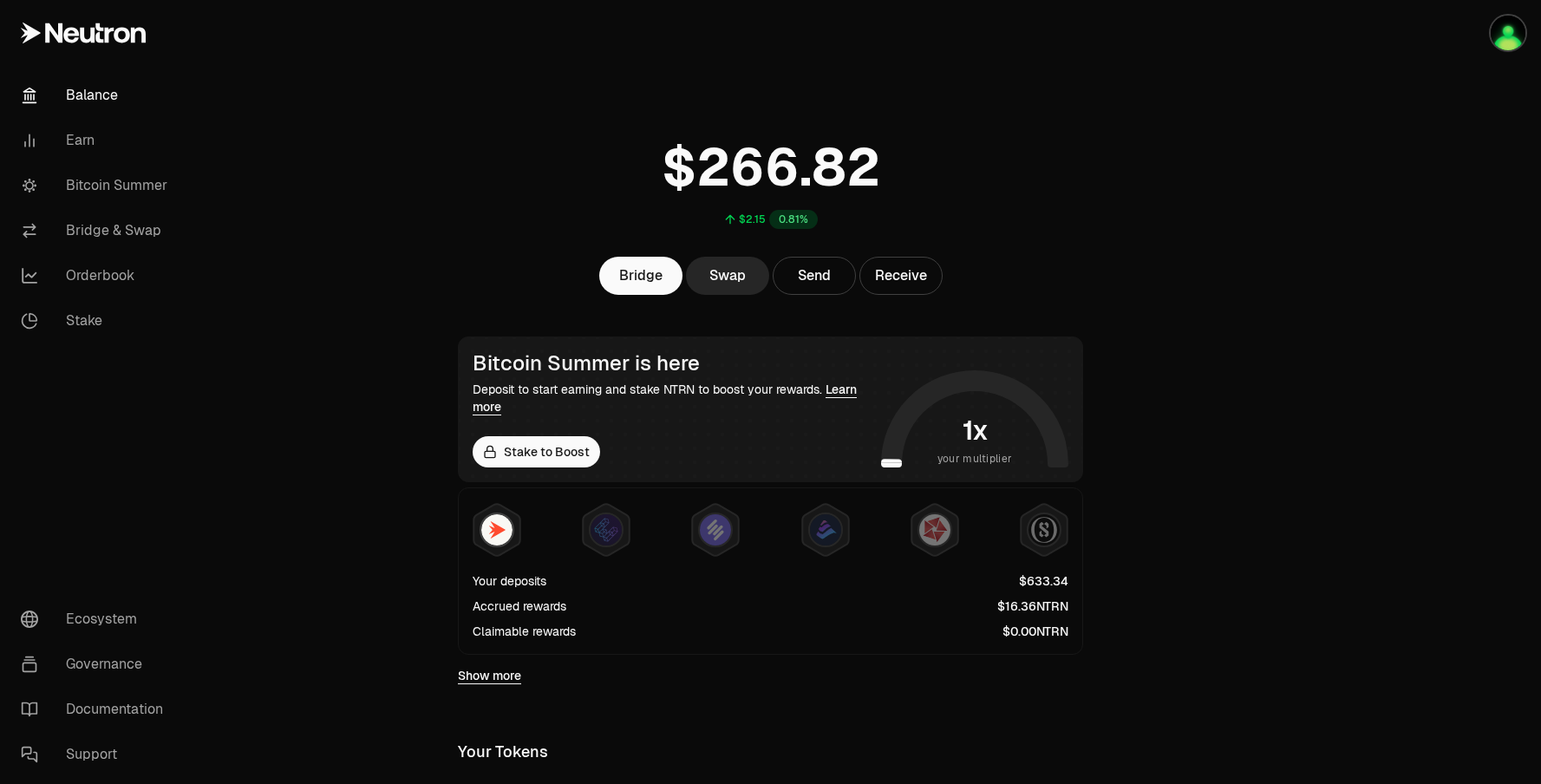
scroll to position [222, 0]
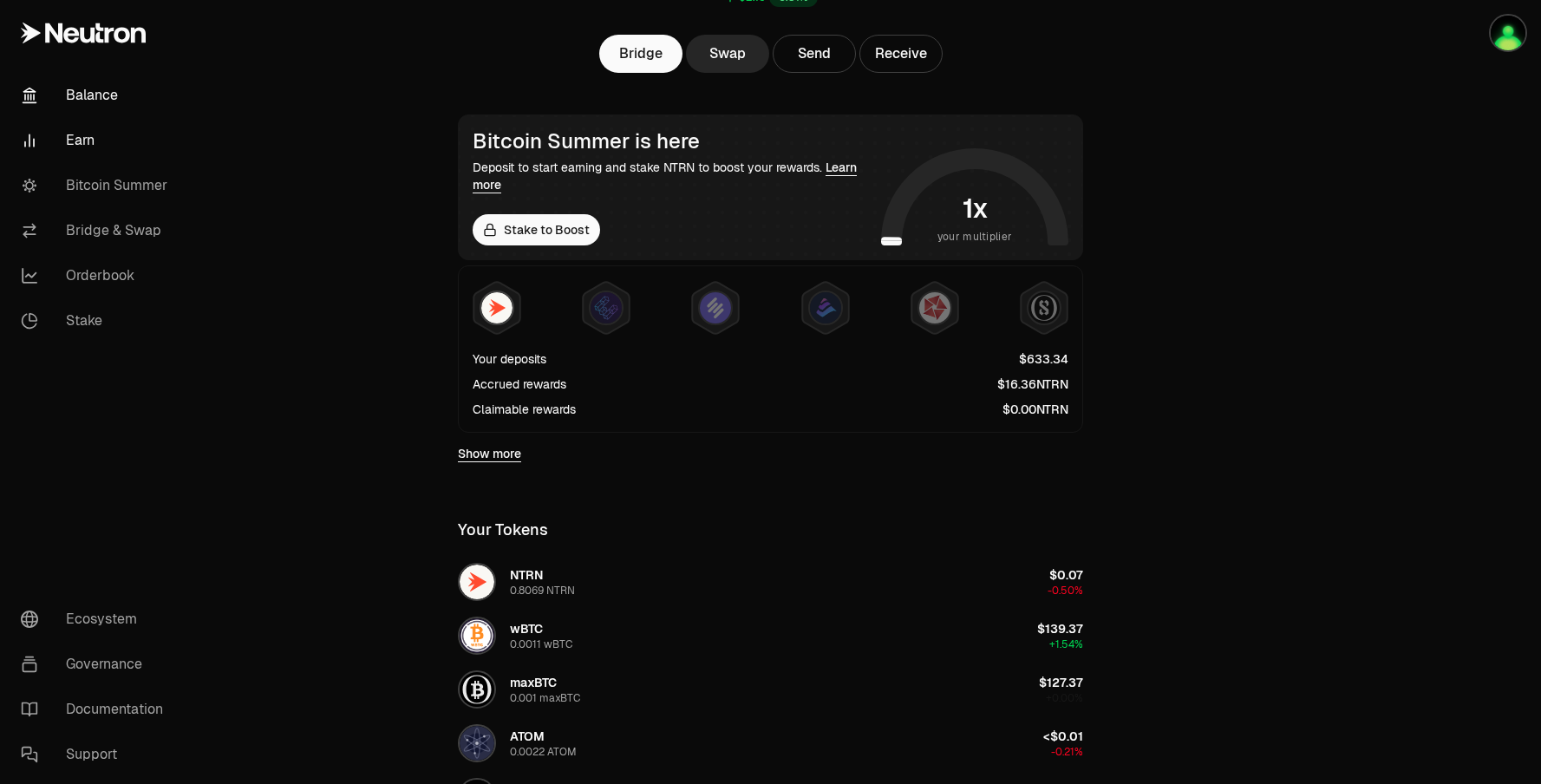
click at [113, 151] on link "Earn" at bounding box center [97, 140] width 180 height 45
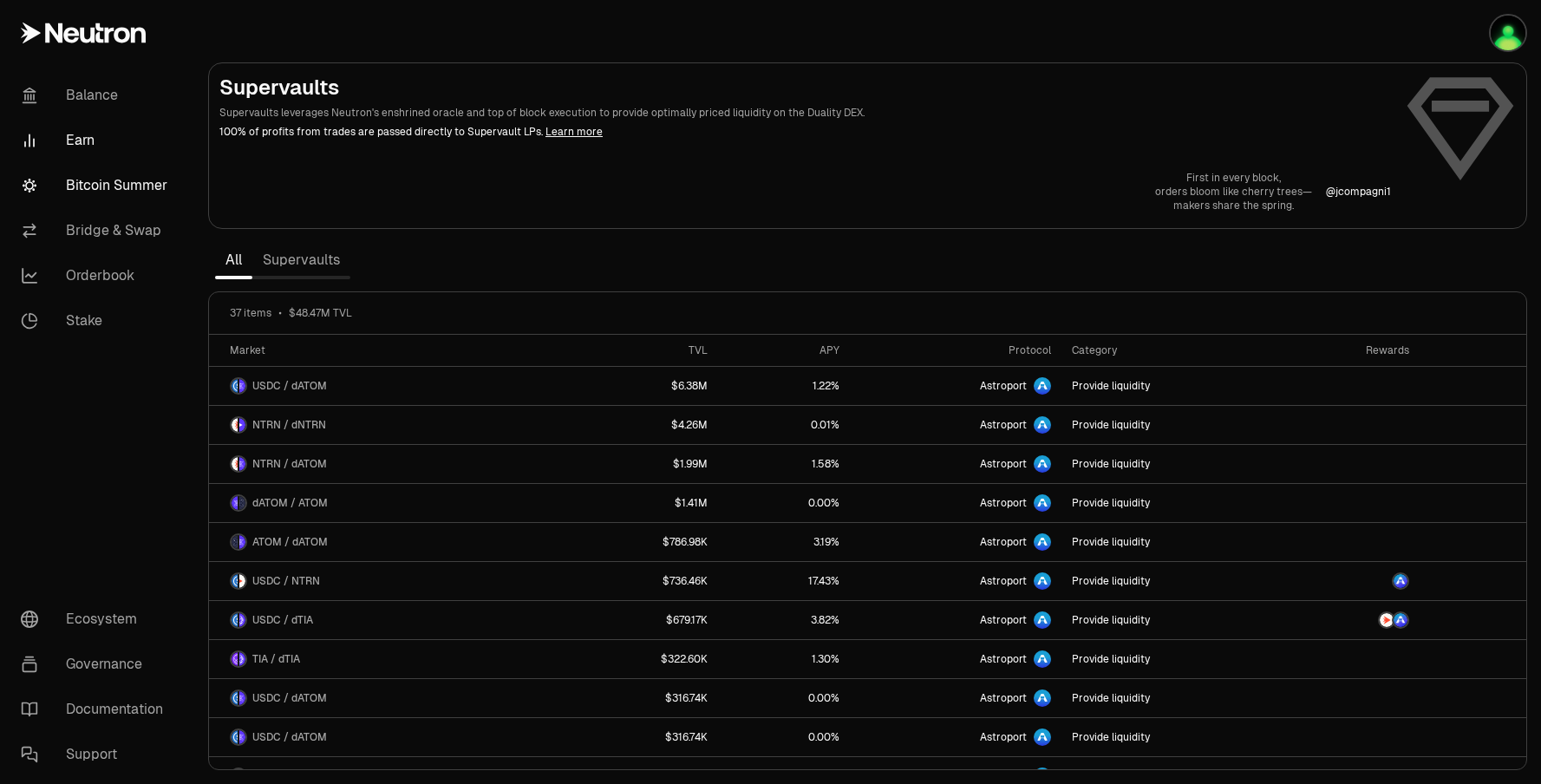
click at [96, 184] on link "Bitcoin Summer" at bounding box center [97, 185] width 180 height 45
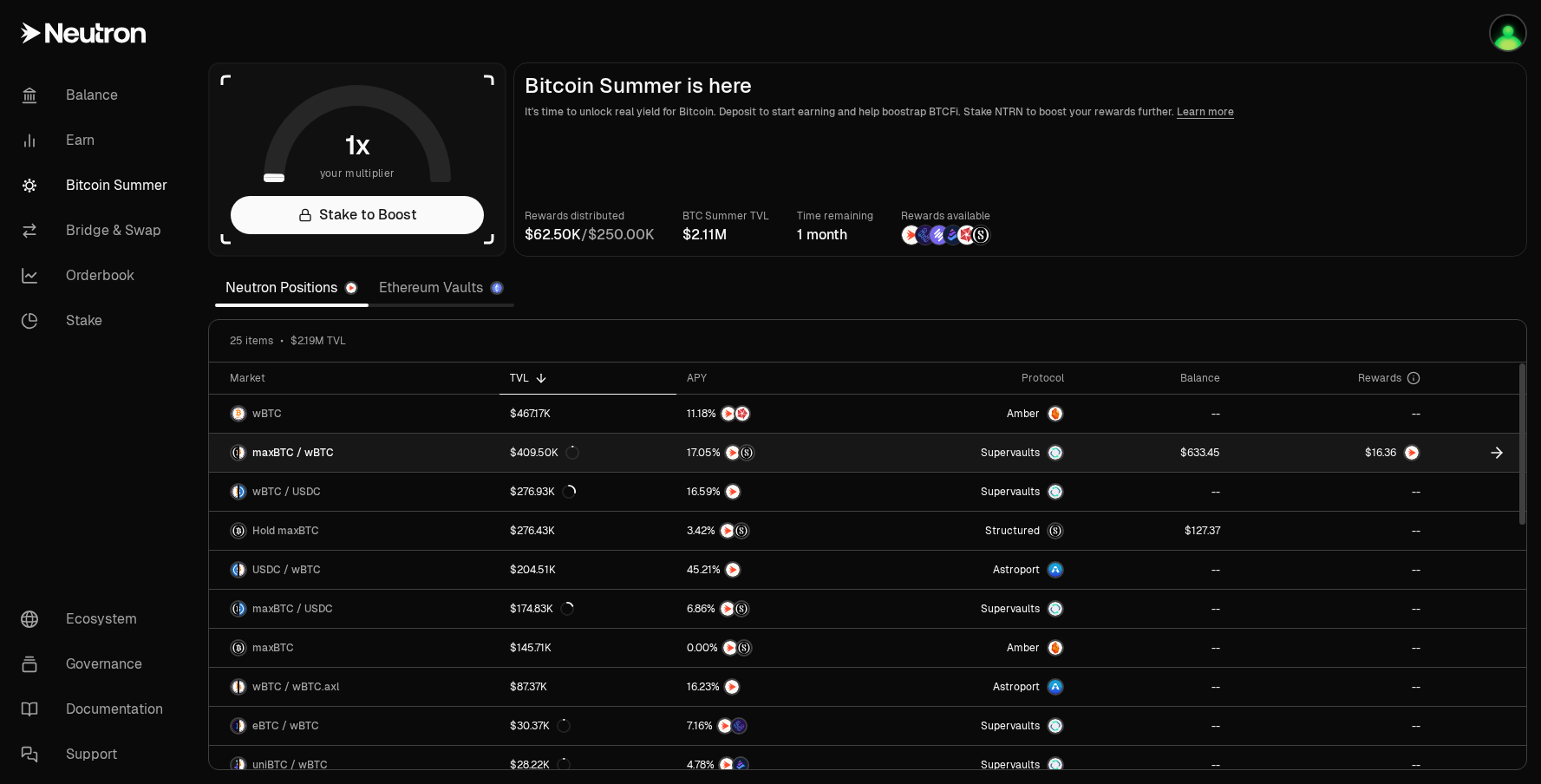
click at [539, 446] on div "$409.50K" at bounding box center [545, 453] width 70 height 14
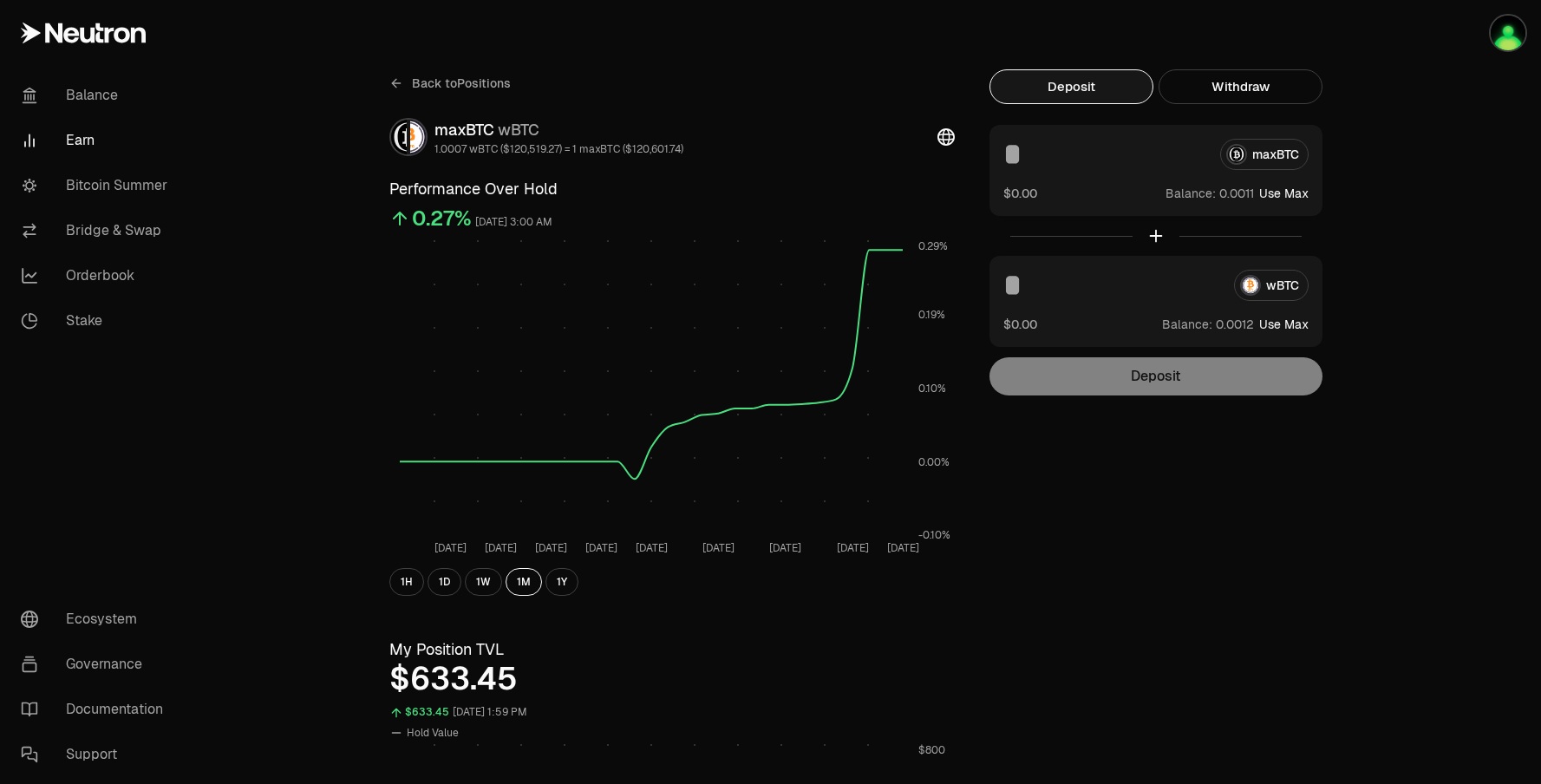
click at [1121, 94] on button "Deposit" at bounding box center [1071, 86] width 164 height 35
click at [1237, 158] on div "maxBTC" at bounding box center [1156, 154] width 306 height 31
click at [1290, 190] on button "Use Max" at bounding box center [1283, 192] width 49 height 17
type input "**********"
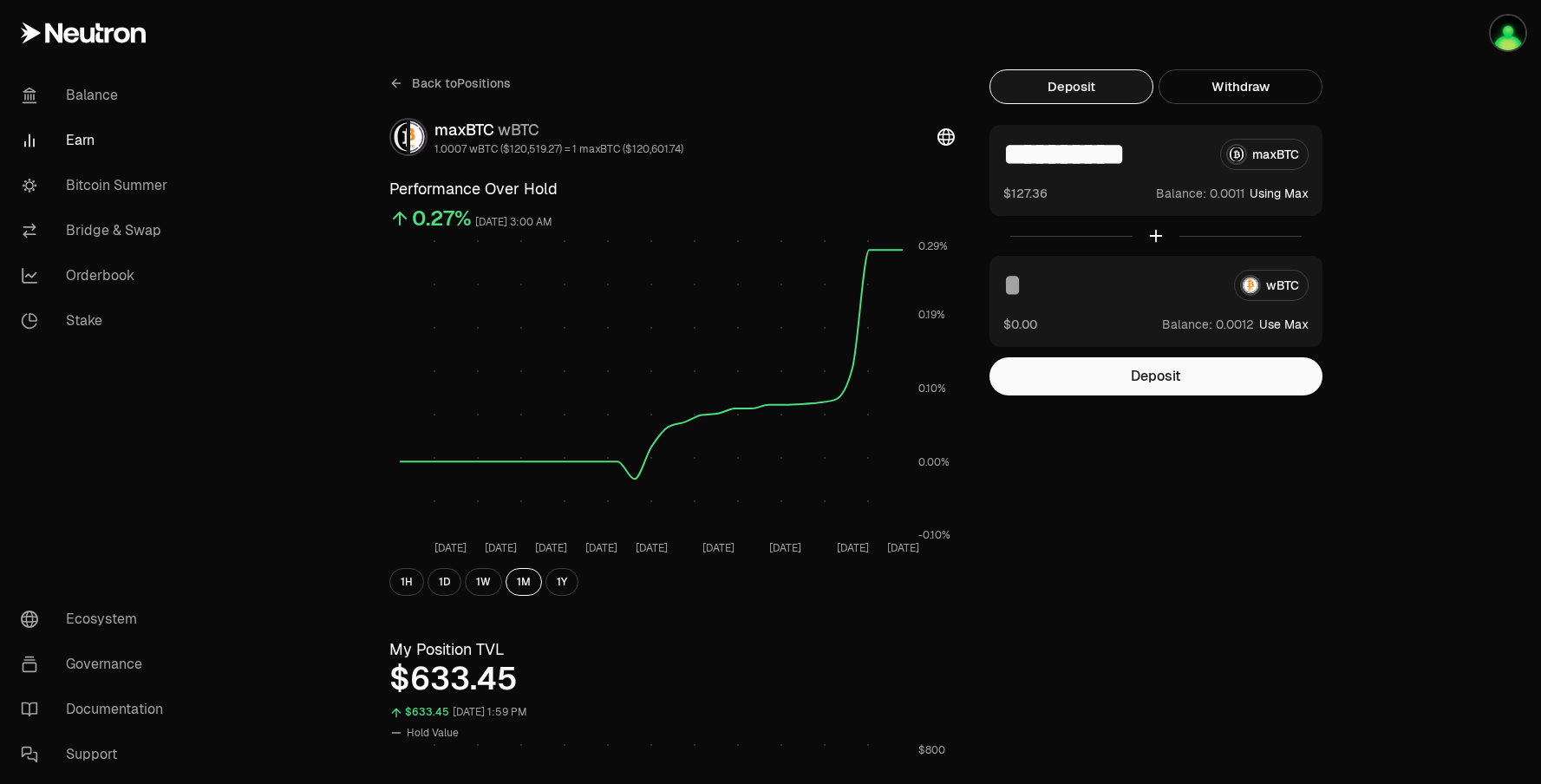
click at [1277, 324] on button "Use Max" at bounding box center [1283, 323] width 49 height 17
type input "**********"
click at [1116, 88] on button "Deposit" at bounding box center [1071, 86] width 164 height 35
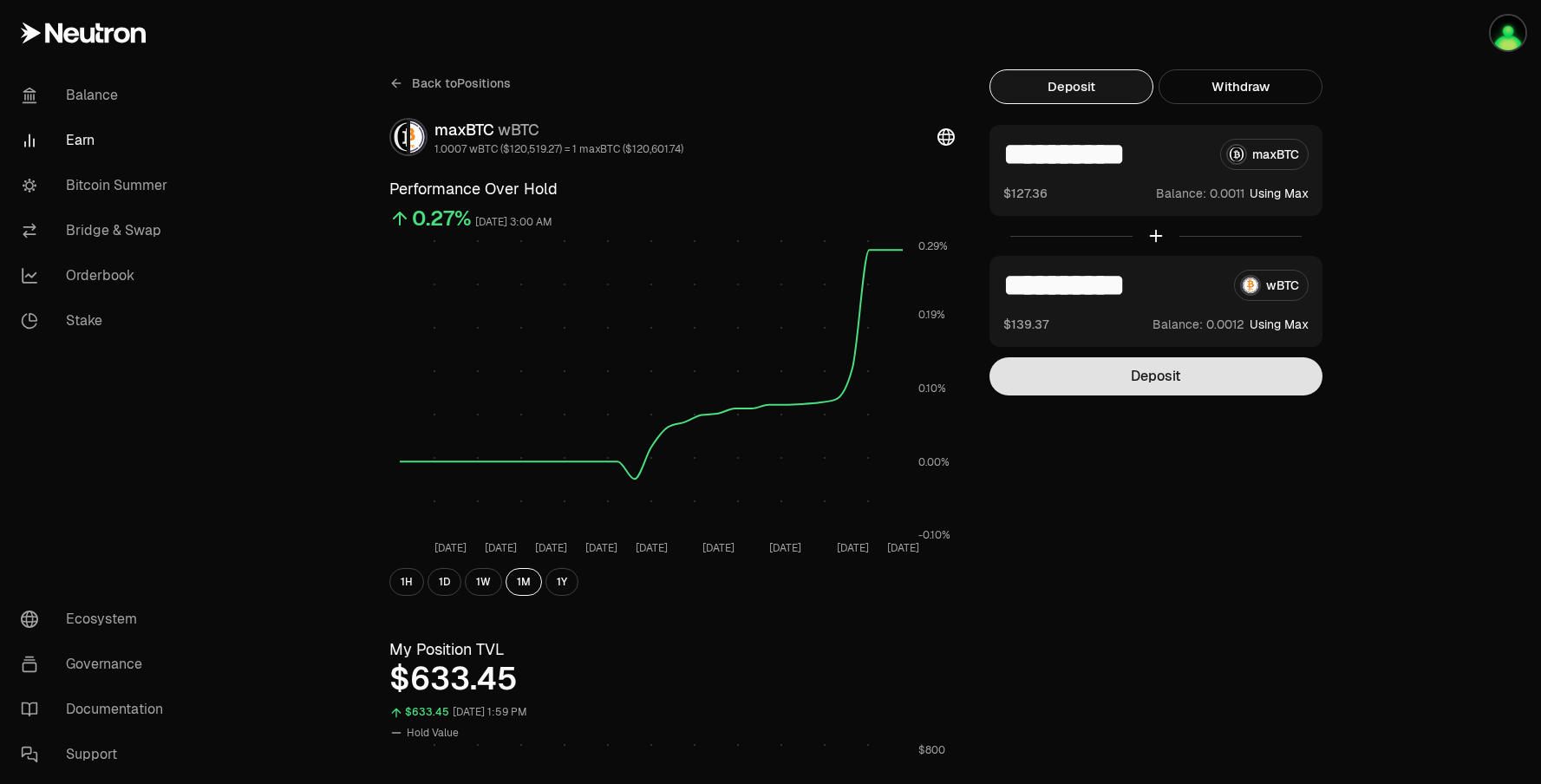
click at [1176, 382] on button "Deposit" at bounding box center [1156, 376] width 333 height 38
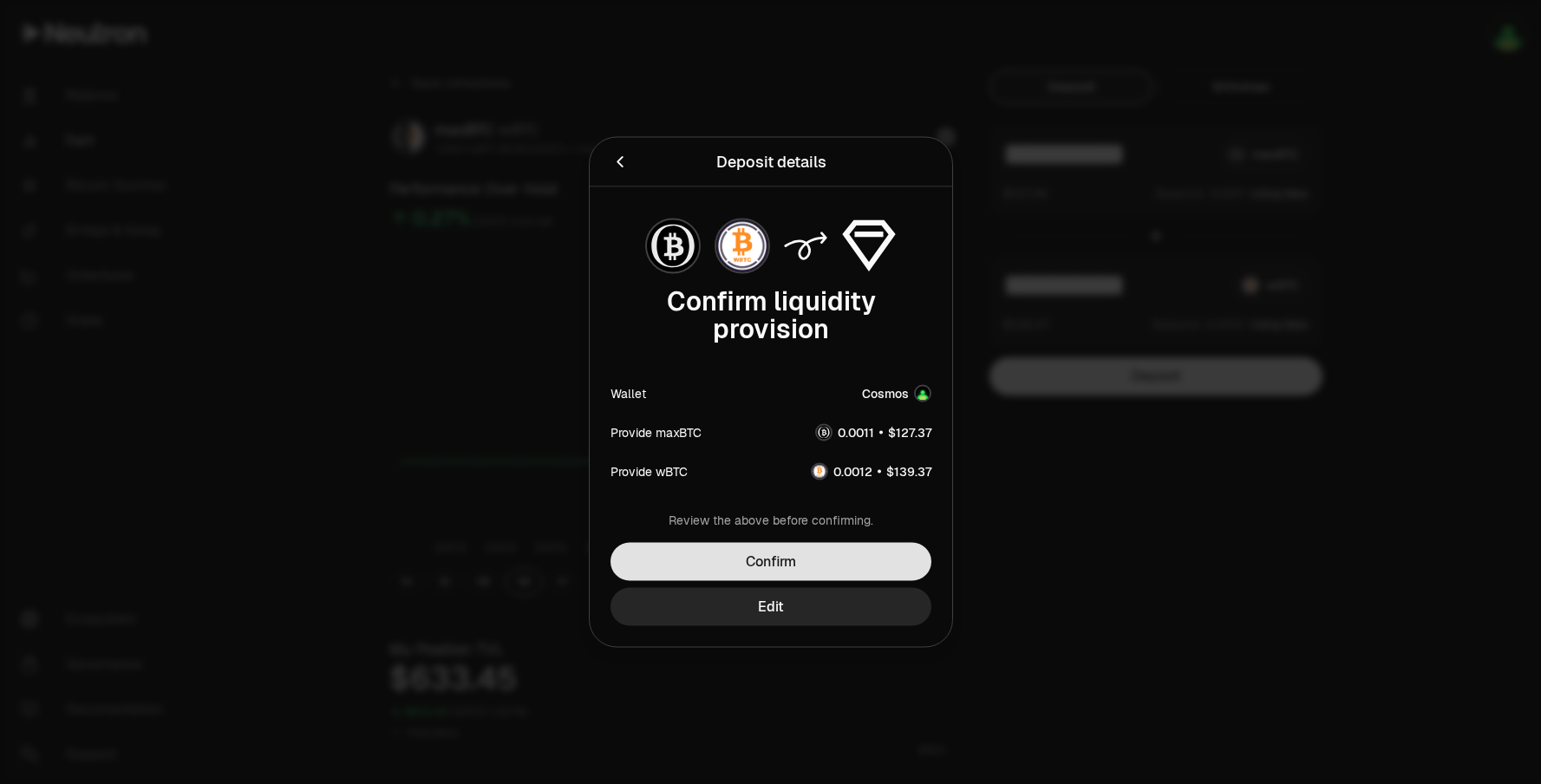
click at [847, 556] on button "Confirm" at bounding box center [771, 561] width 321 height 38
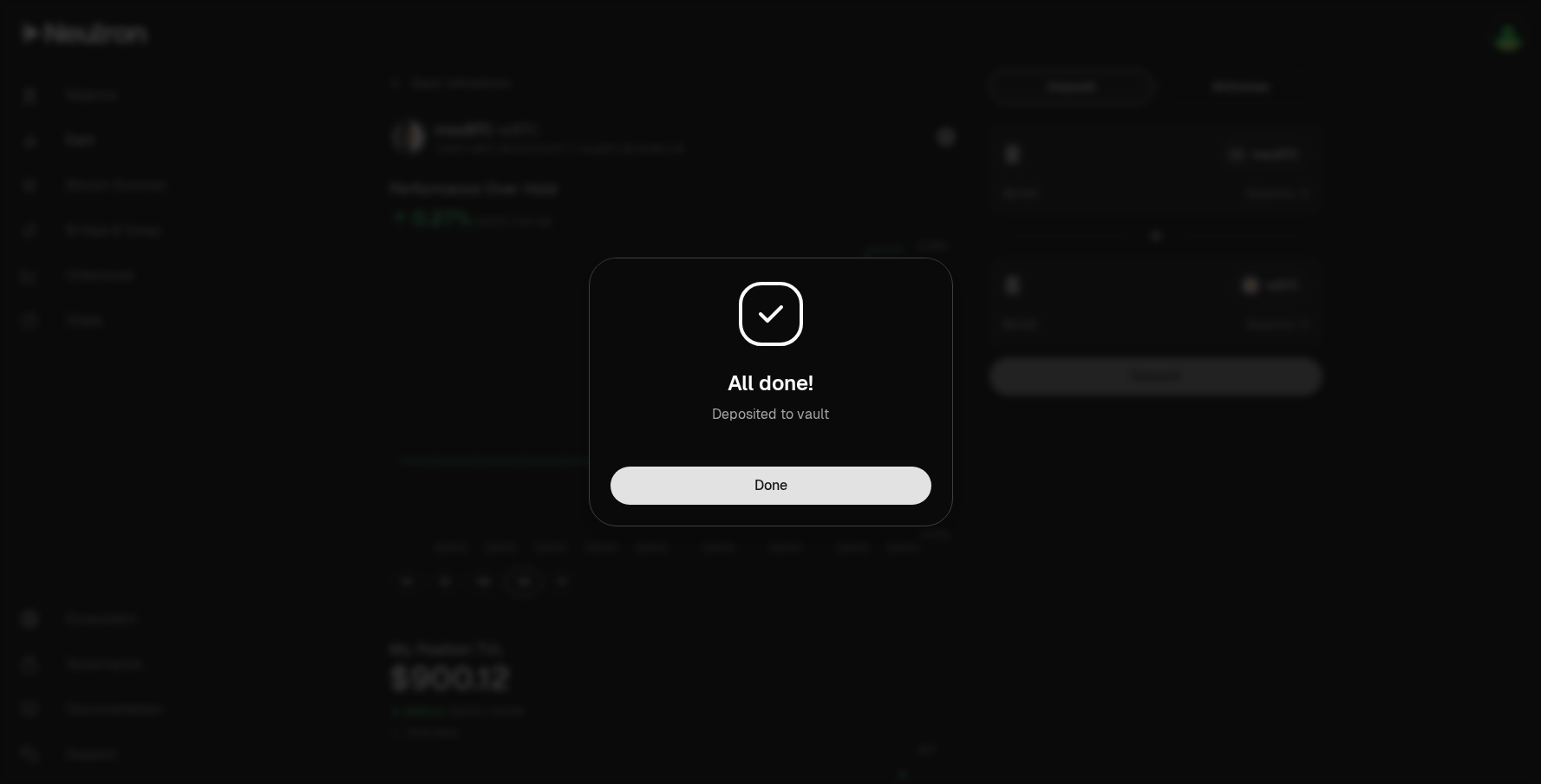
click at [788, 478] on button "Done" at bounding box center [771, 486] width 321 height 38
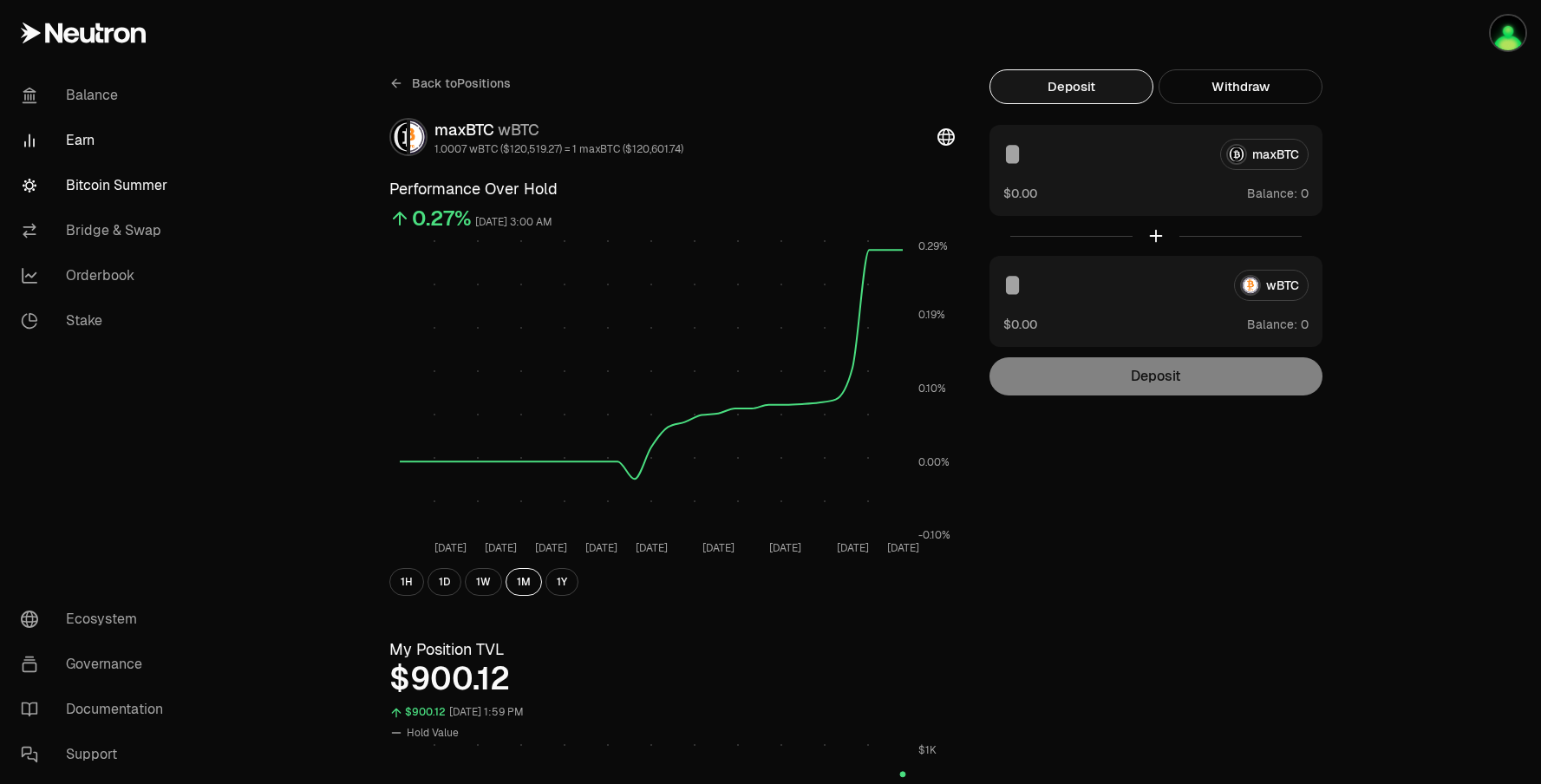
click at [109, 184] on link "Bitcoin Summer" at bounding box center [97, 185] width 180 height 45
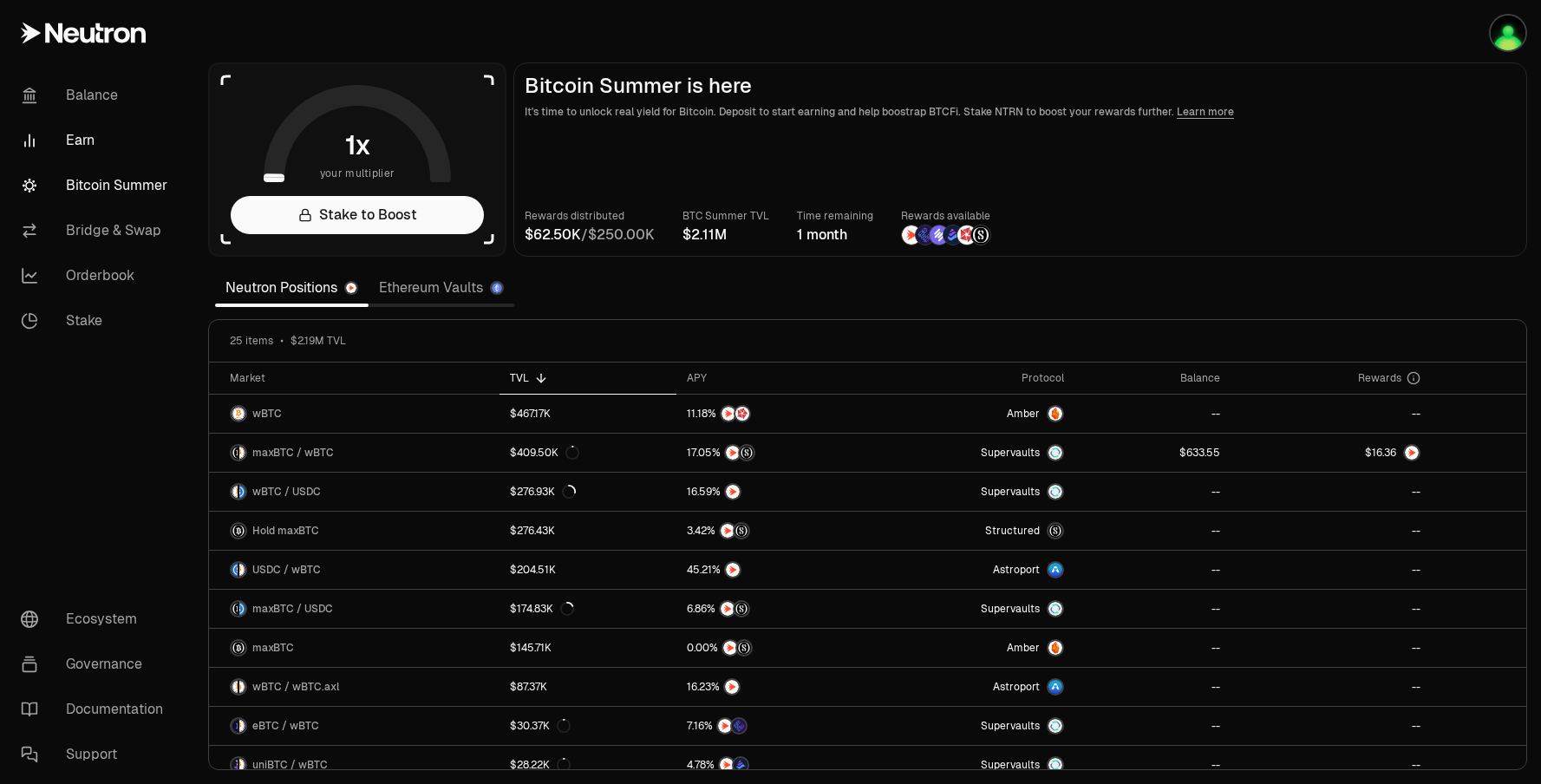
click at [96, 135] on link "Earn" at bounding box center [97, 140] width 180 height 45
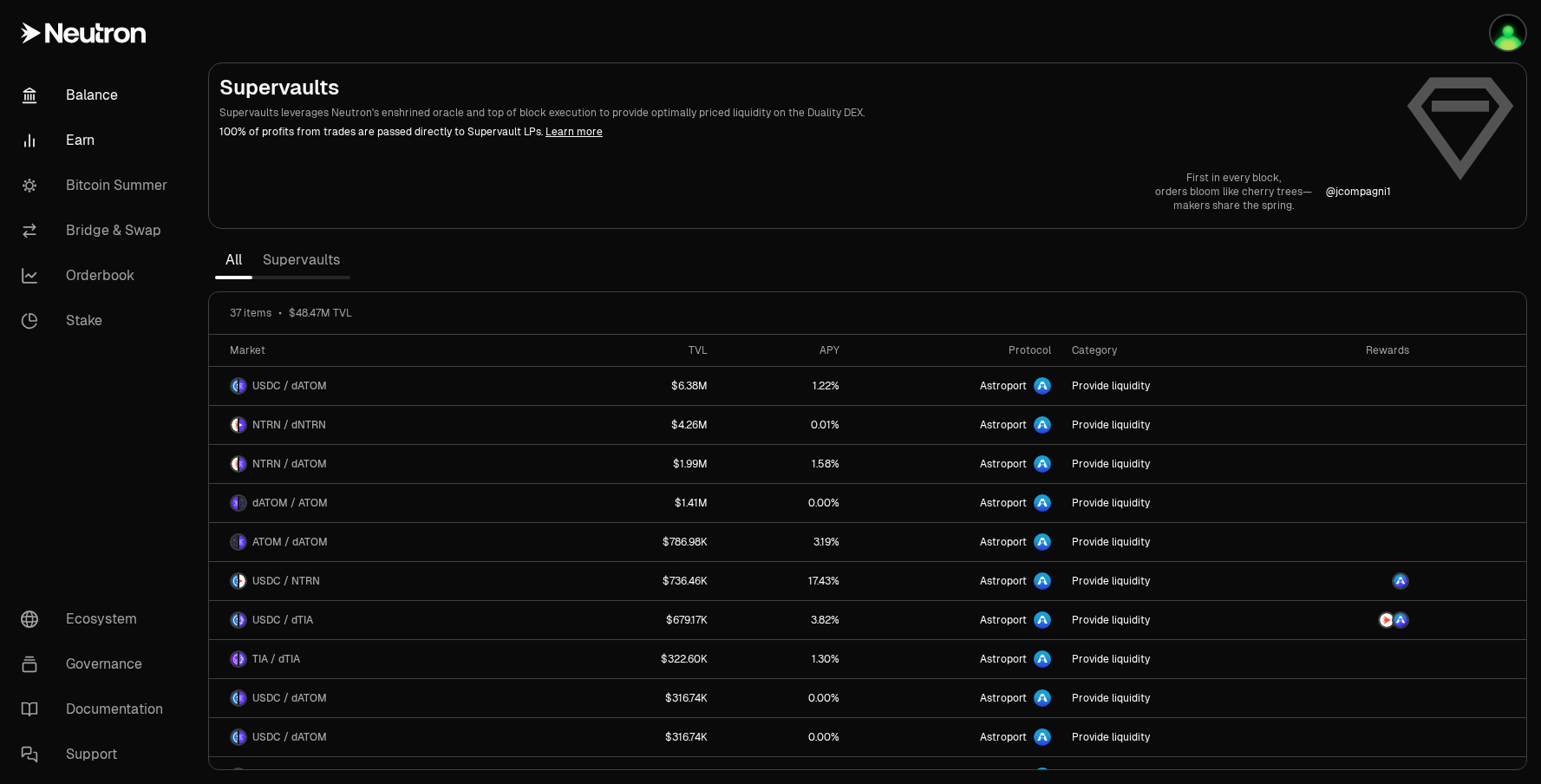
click at [119, 83] on link "Balance" at bounding box center [97, 95] width 180 height 45
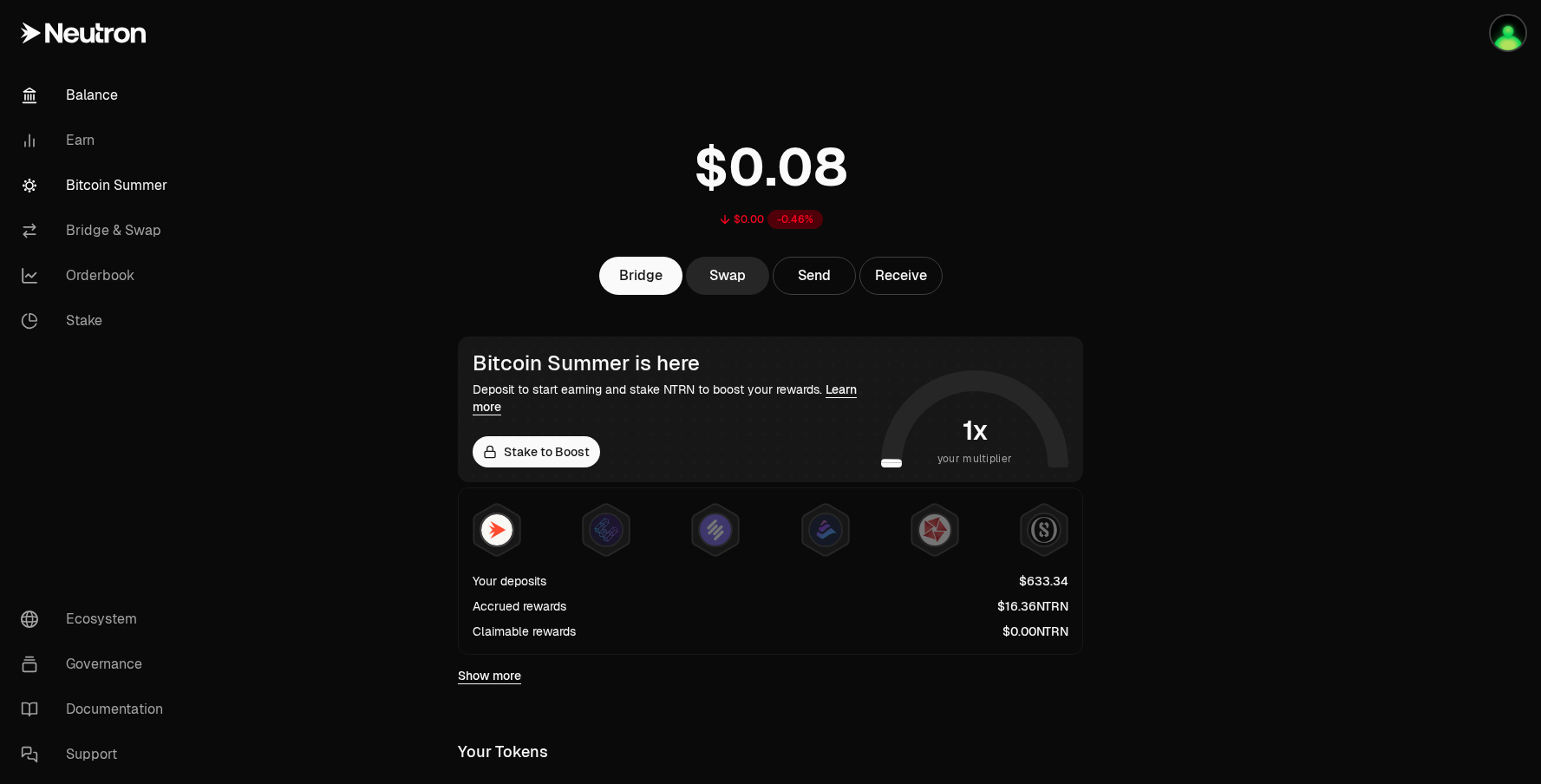
click at [131, 181] on link "Bitcoin Summer" at bounding box center [97, 185] width 180 height 45
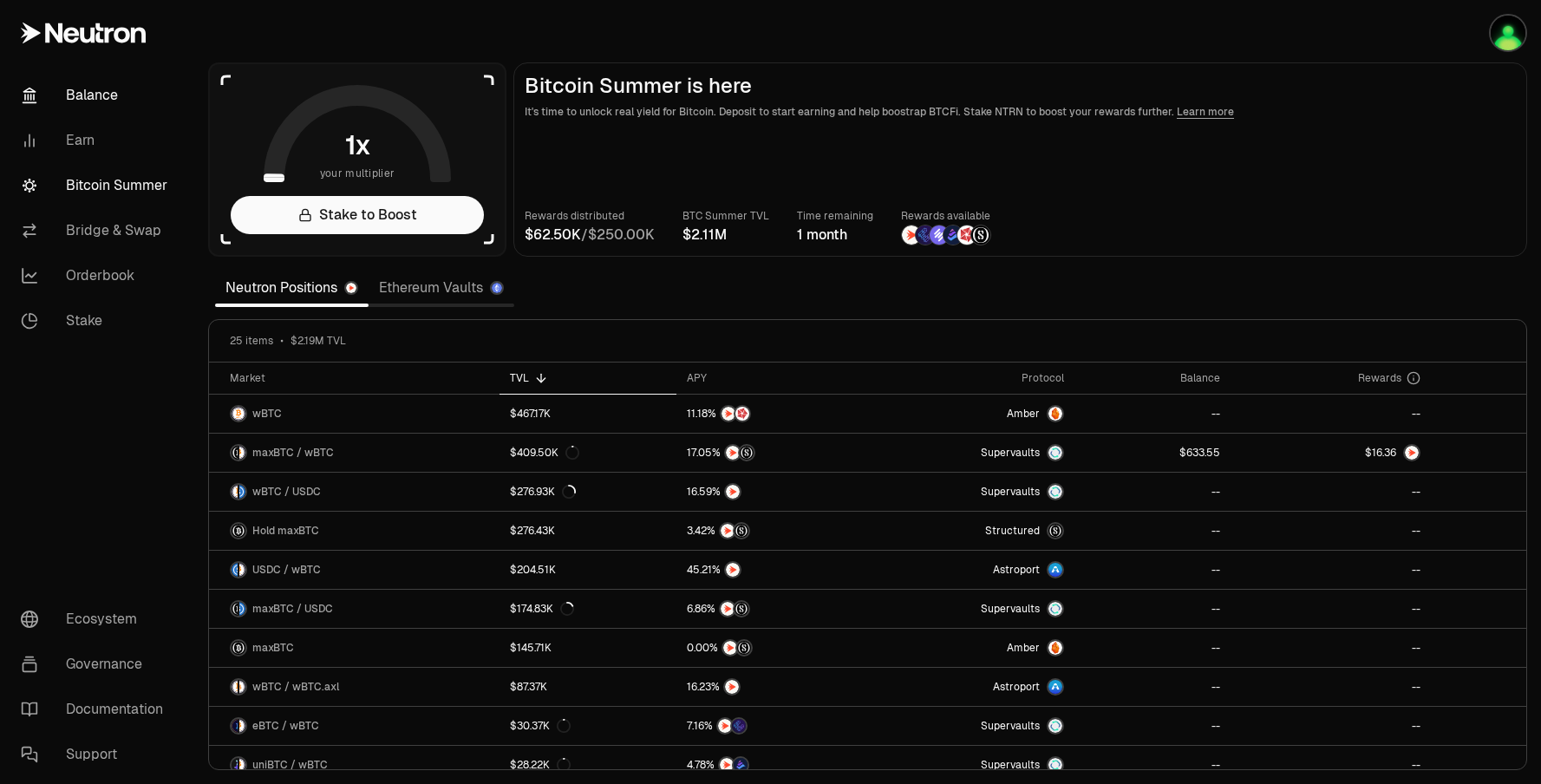
click at [64, 111] on link "Balance" at bounding box center [97, 95] width 180 height 45
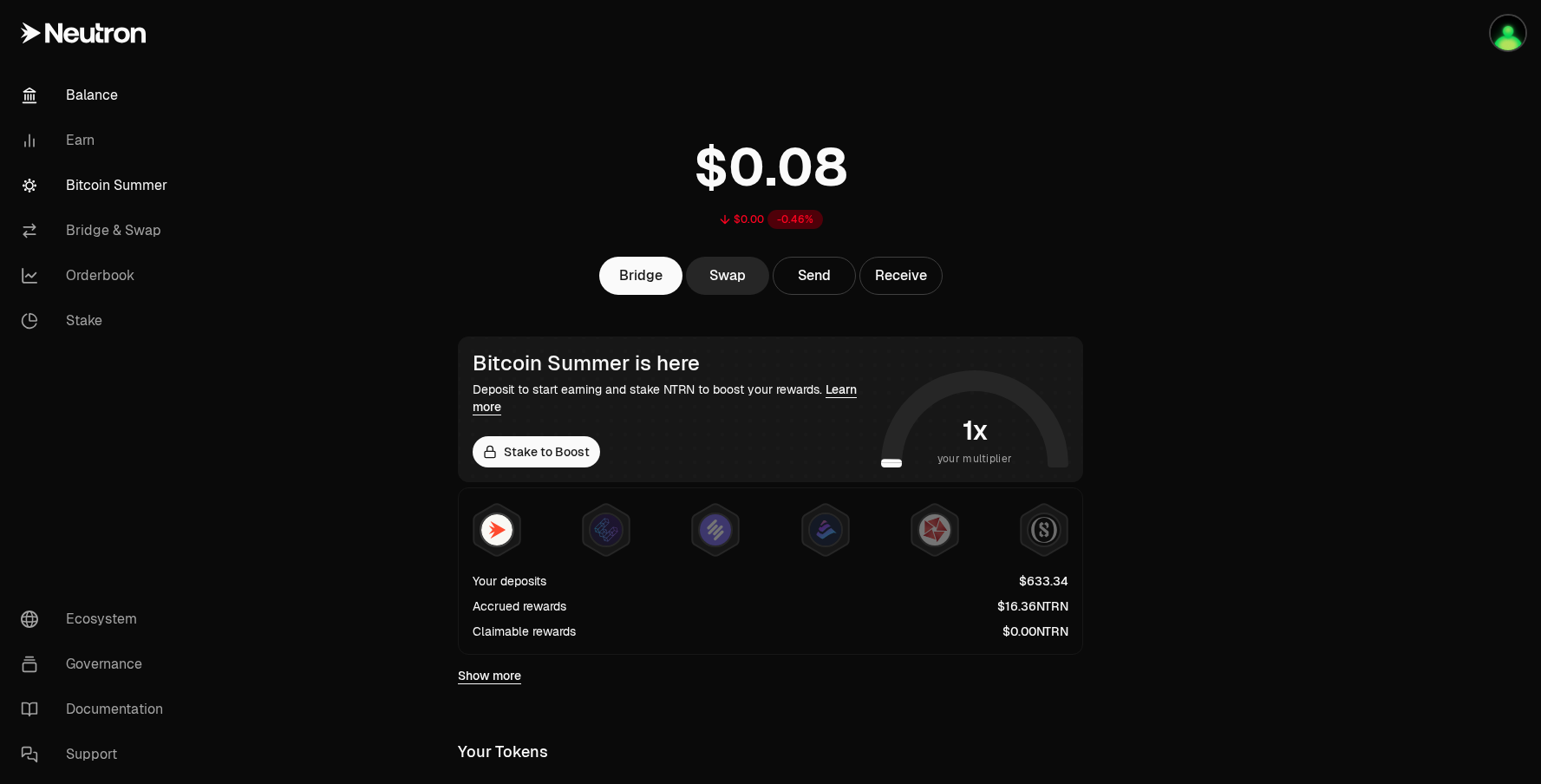
click at [152, 181] on link "Bitcoin Summer" at bounding box center [97, 185] width 180 height 45
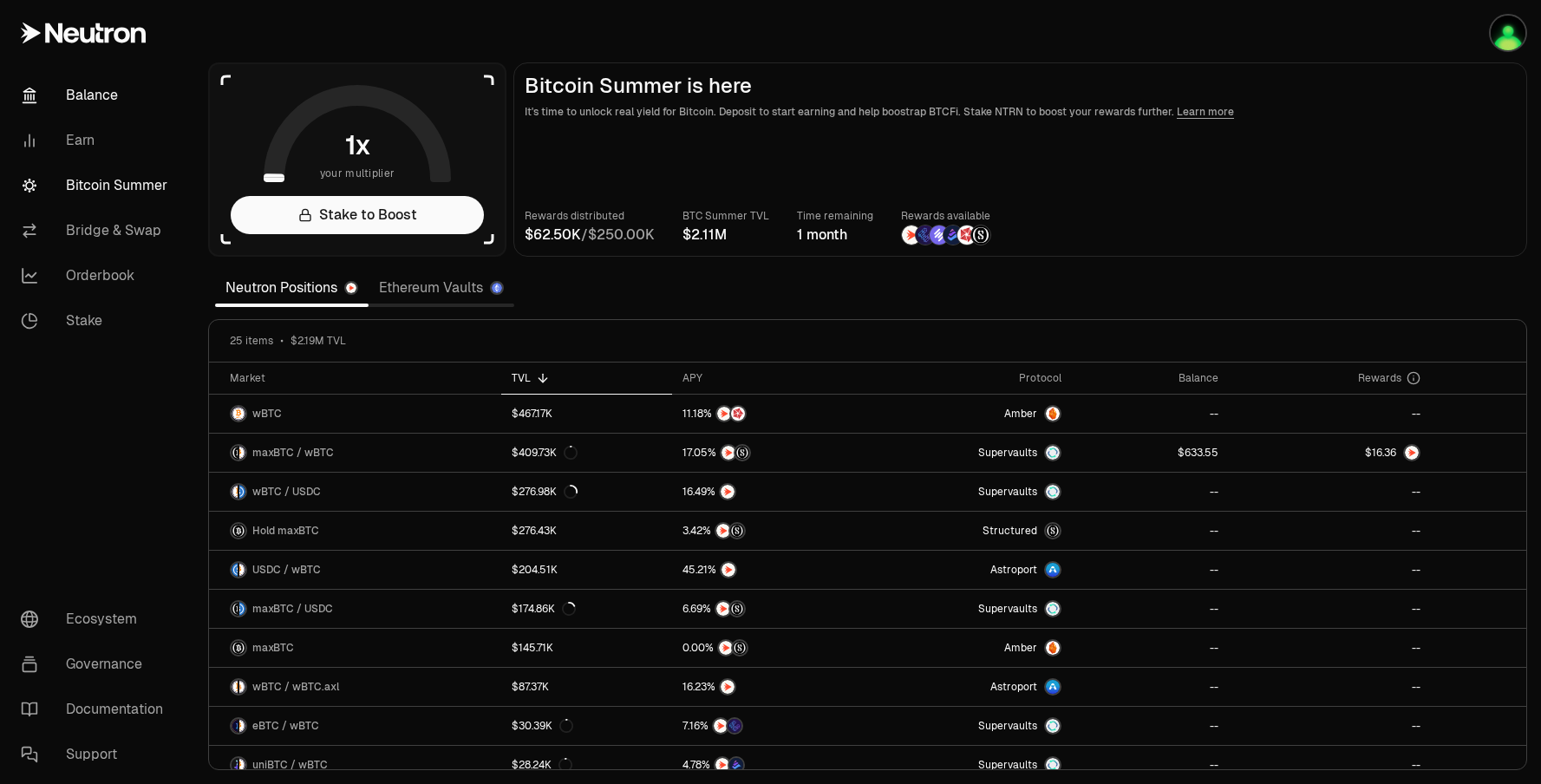
click at [91, 102] on link "Balance" at bounding box center [97, 95] width 180 height 45
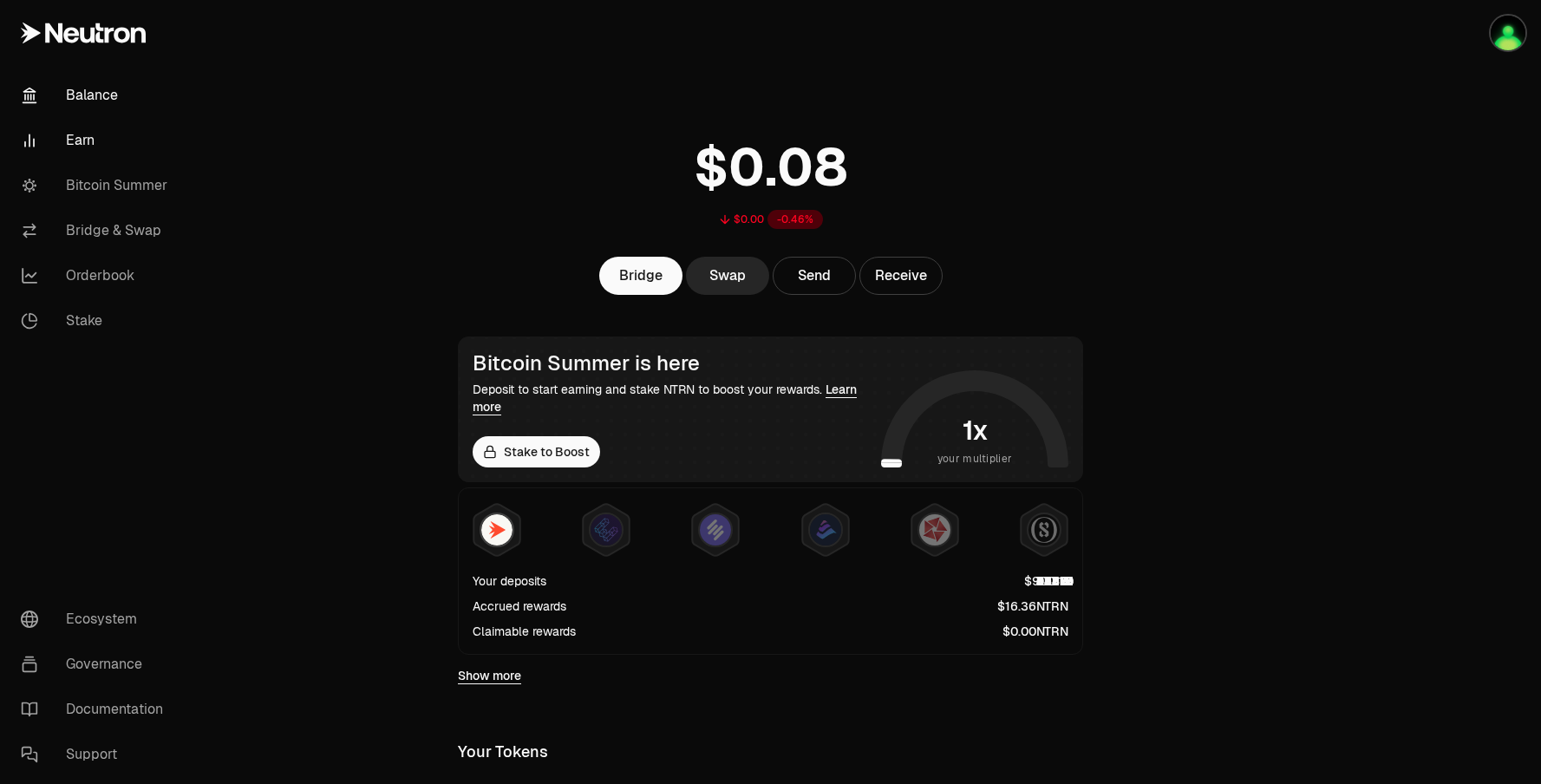
click at [99, 138] on link "Earn" at bounding box center [97, 140] width 180 height 45
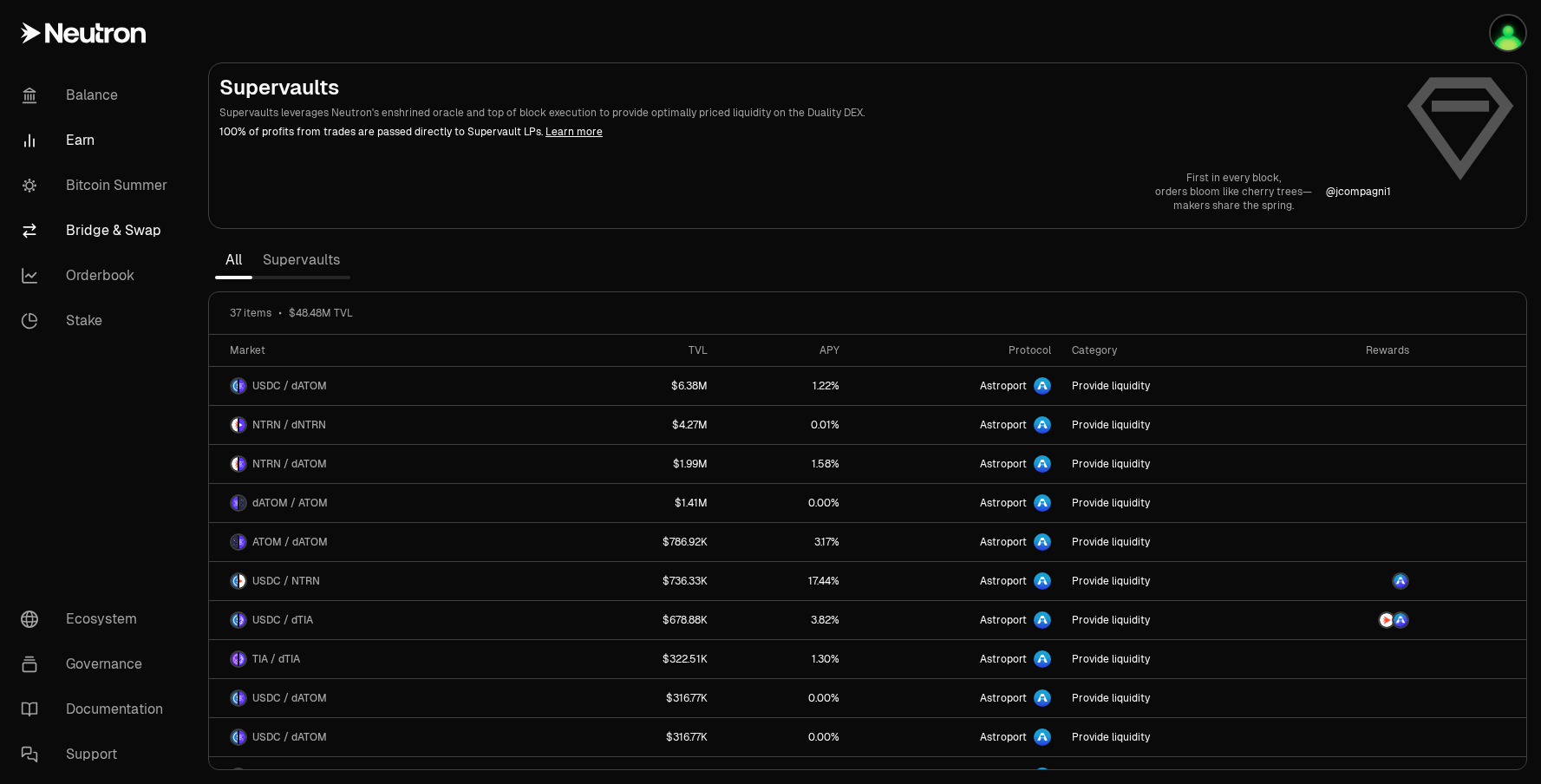
click at [89, 231] on link "Bridge & Swap" at bounding box center [97, 231] width 180 height 45
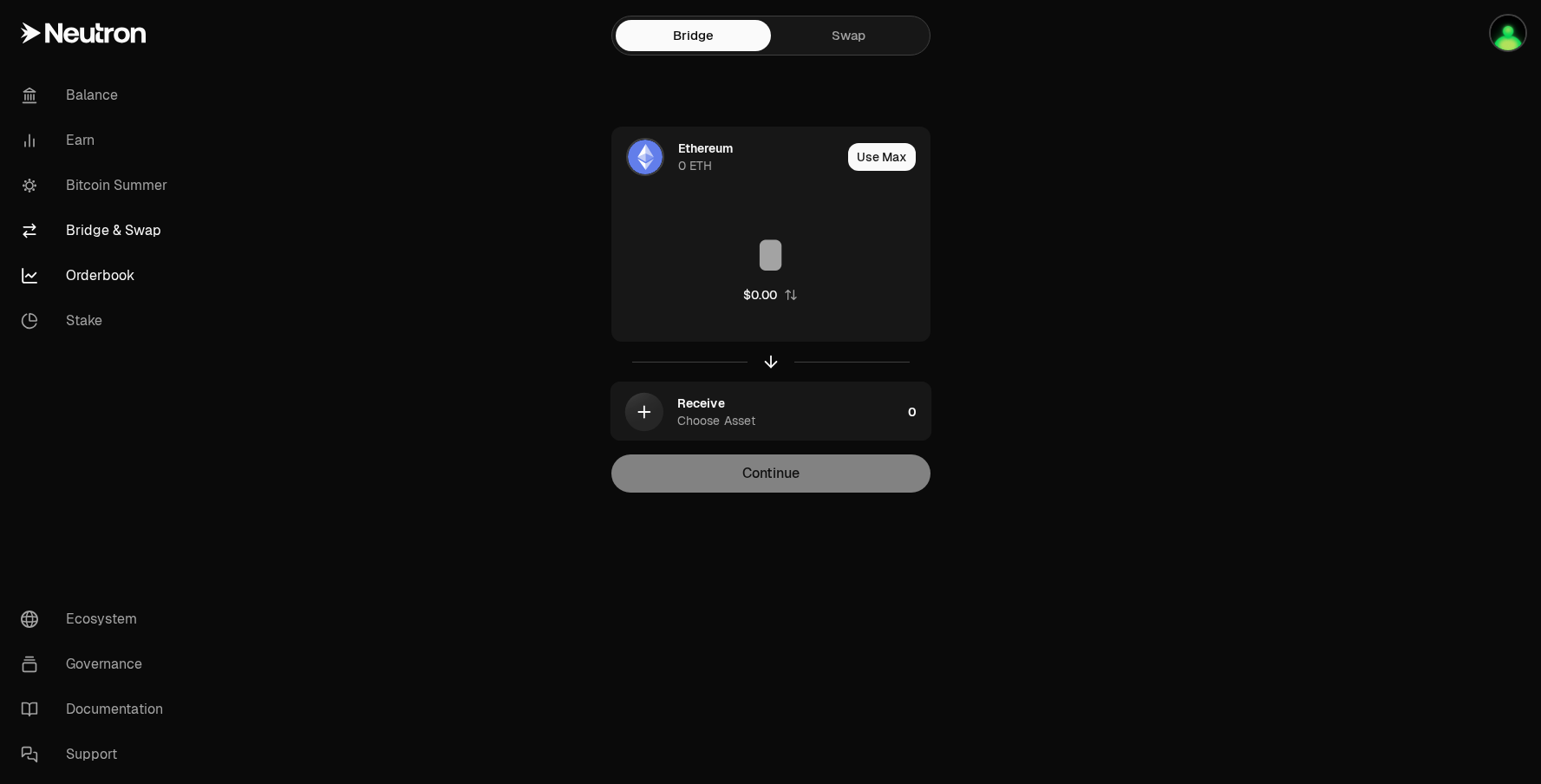
click at [107, 277] on link "Orderbook" at bounding box center [97, 275] width 180 height 45
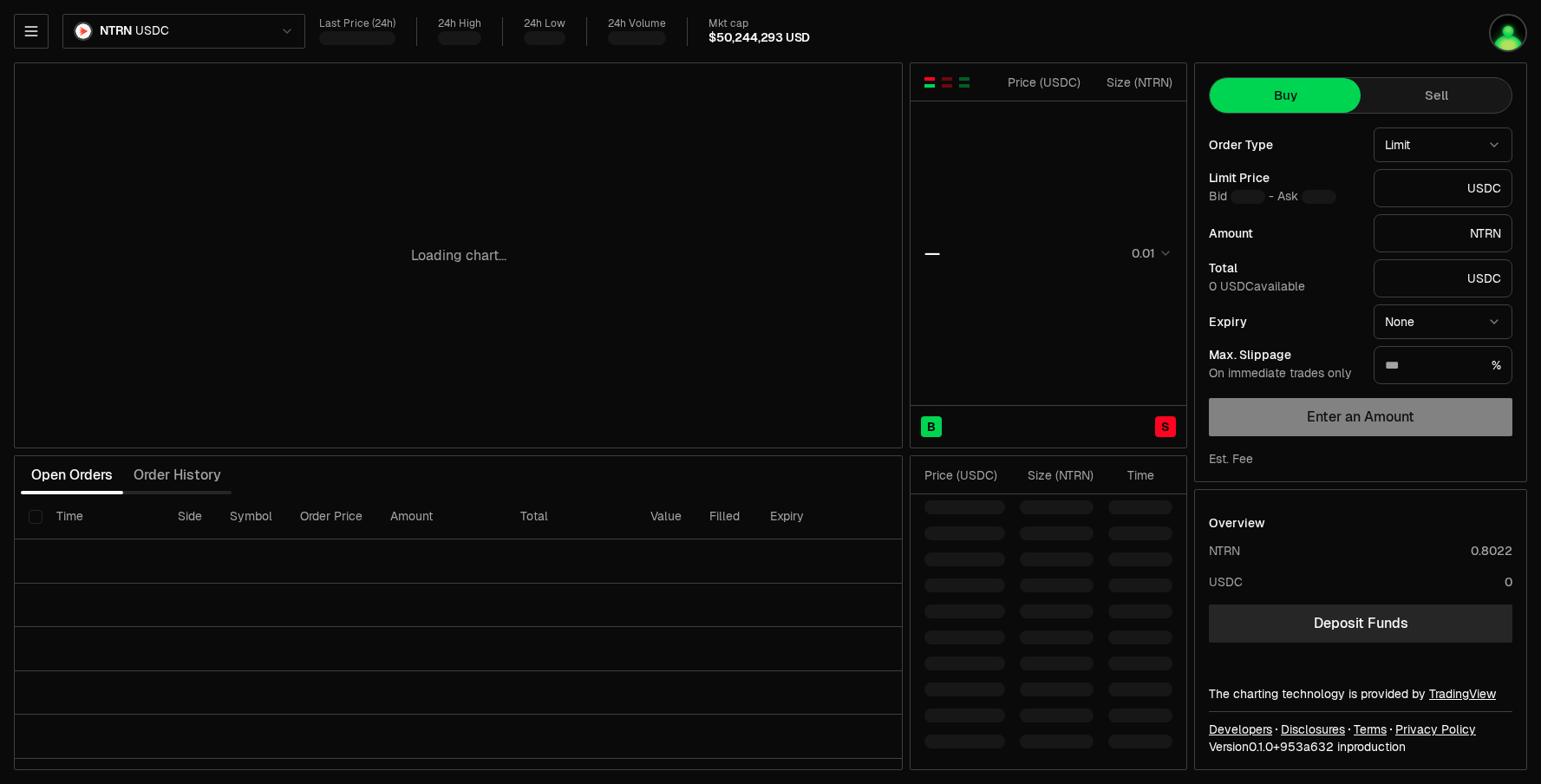
type input "********"
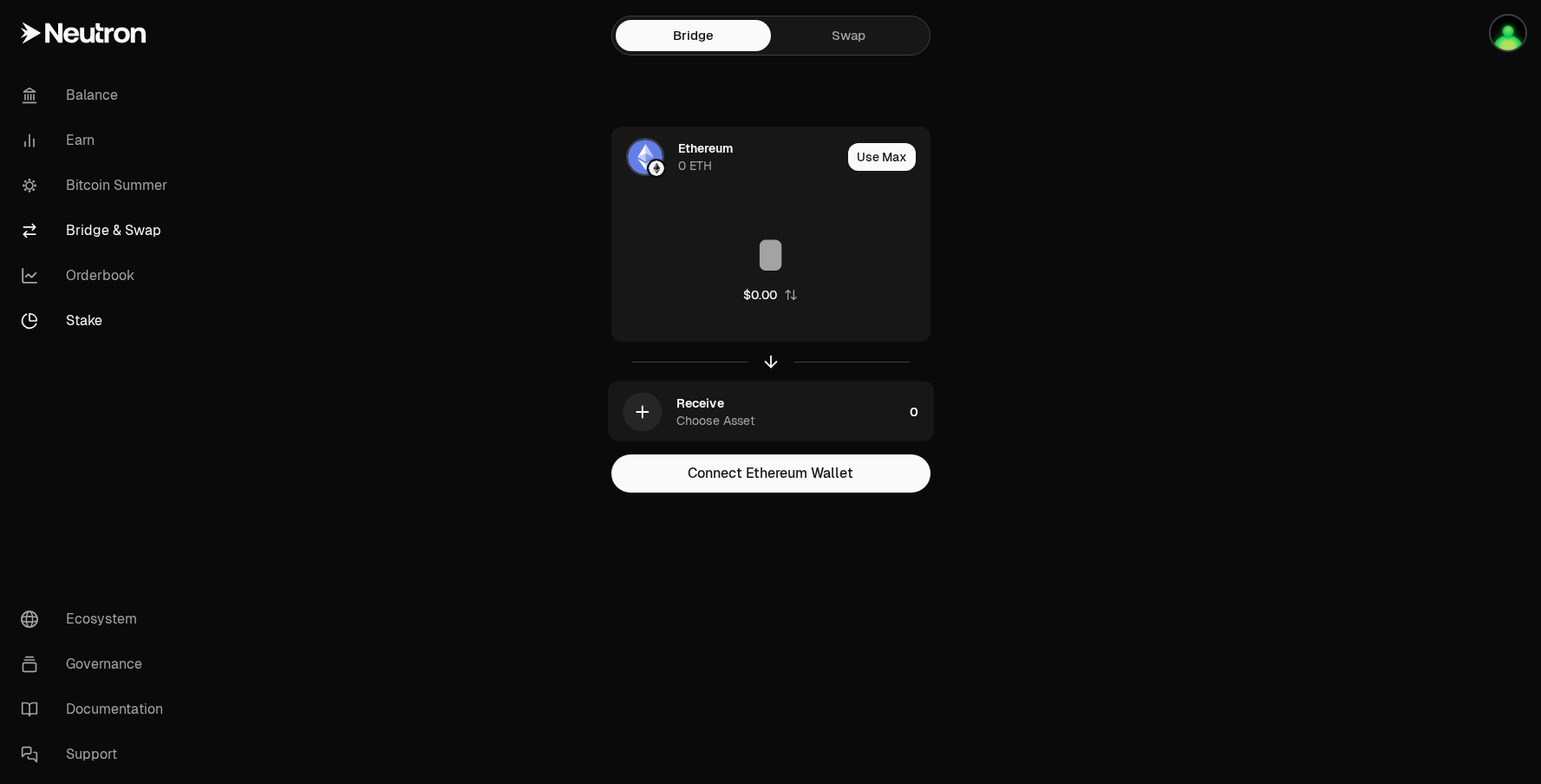
click at [94, 315] on link "Stake" at bounding box center [97, 321] width 180 height 45
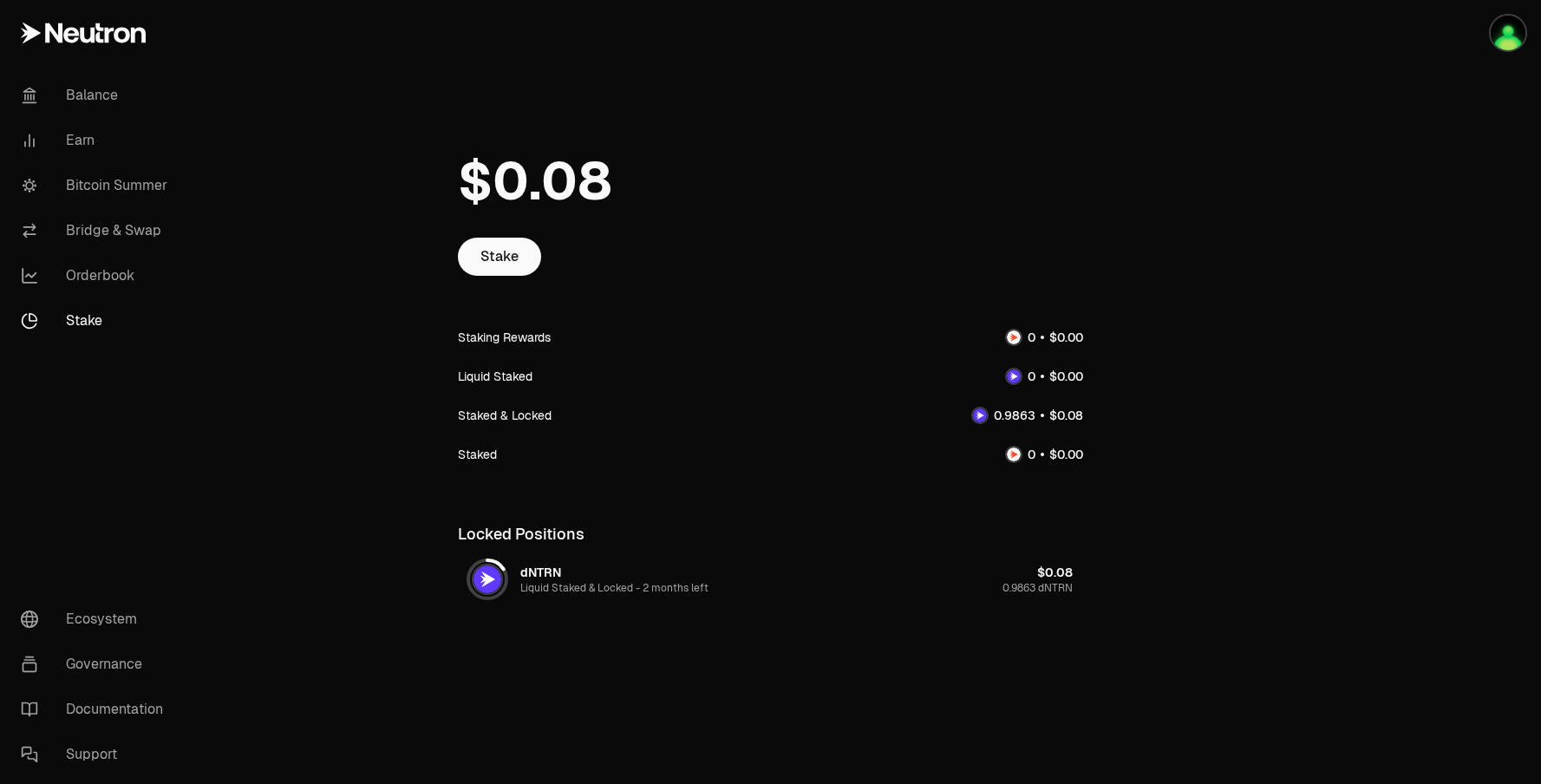
click at [496, 573] on img at bounding box center [487, 579] width 28 height 28
click at [602, 593] on span "Liquid Staked & Locked -" at bounding box center [581, 588] width 122 height 14
click at [63, 281] on link "Orderbook" at bounding box center [97, 275] width 180 height 45
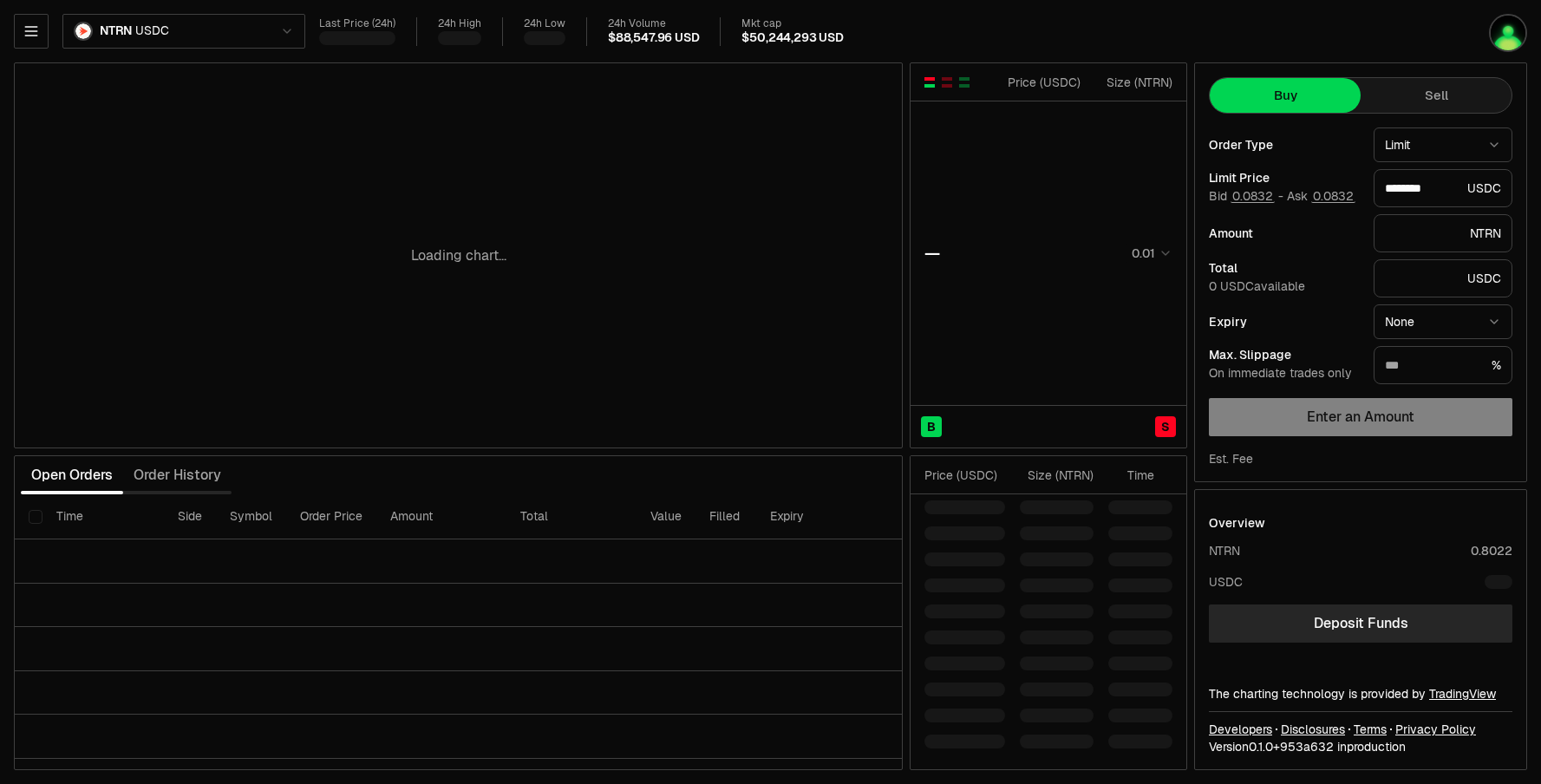
type input "********"
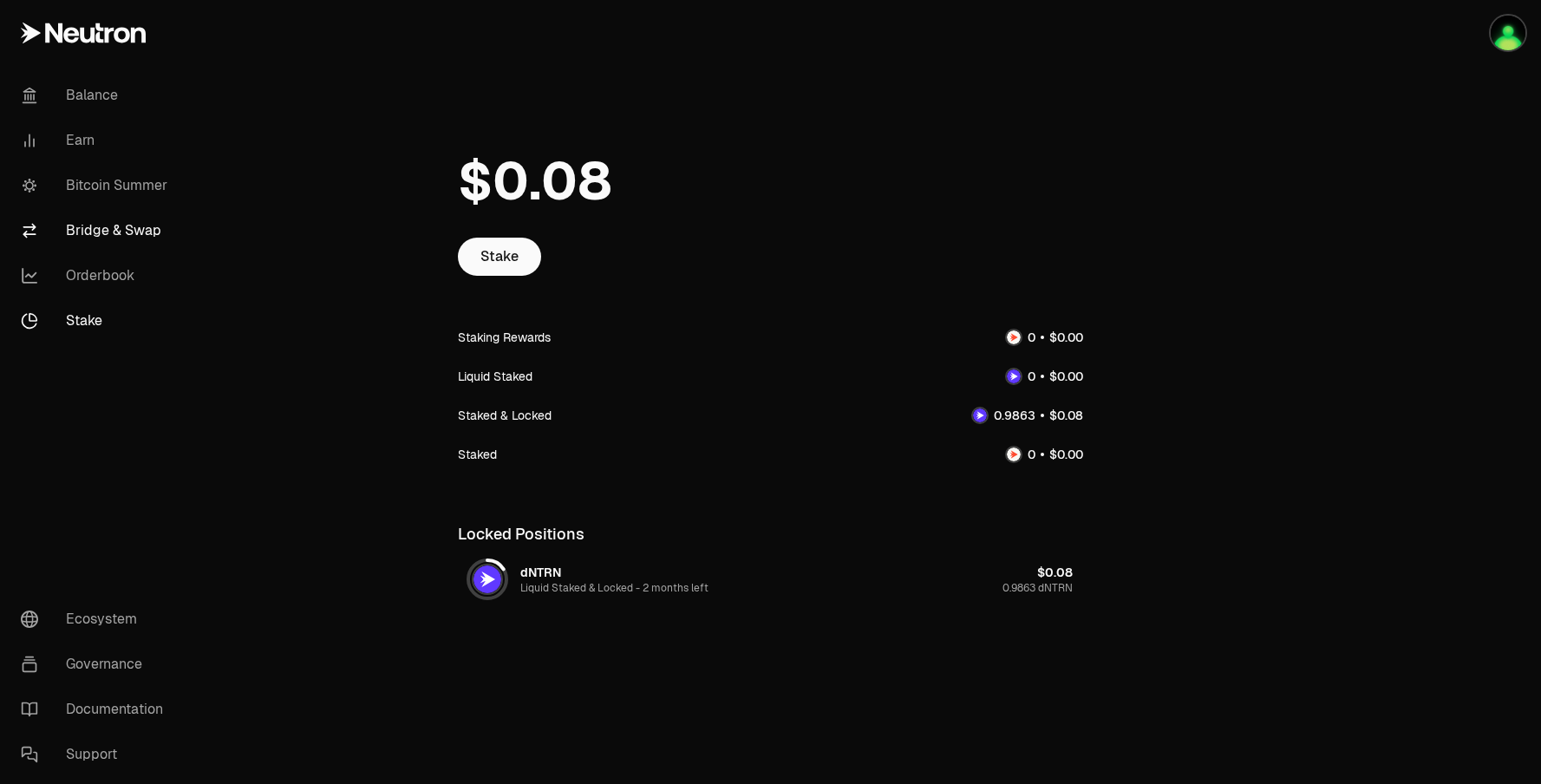
click at [70, 226] on link "Bridge & Swap" at bounding box center [97, 231] width 180 height 45
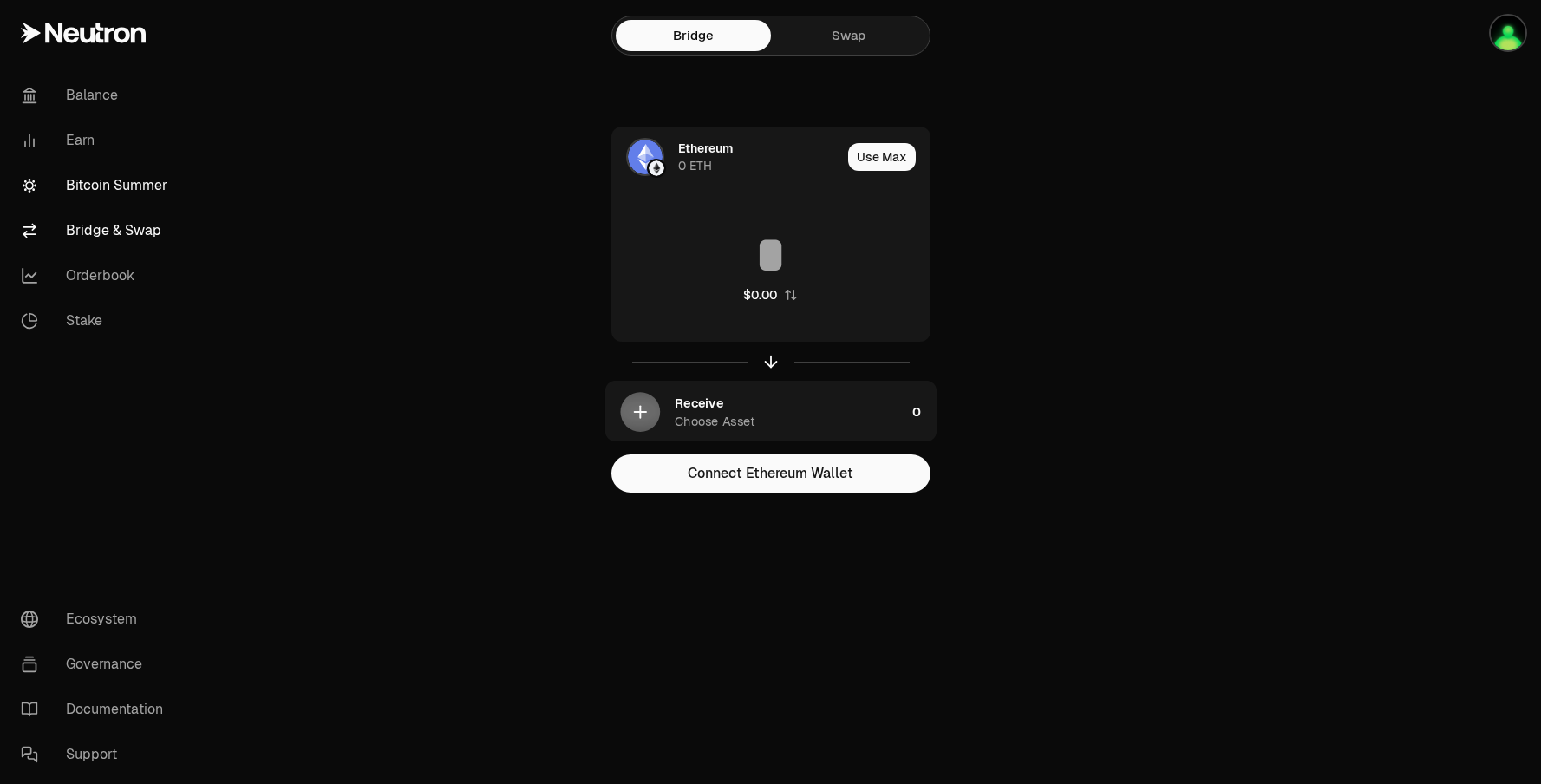
click at [118, 189] on link "Bitcoin Summer" at bounding box center [97, 185] width 180 height 45
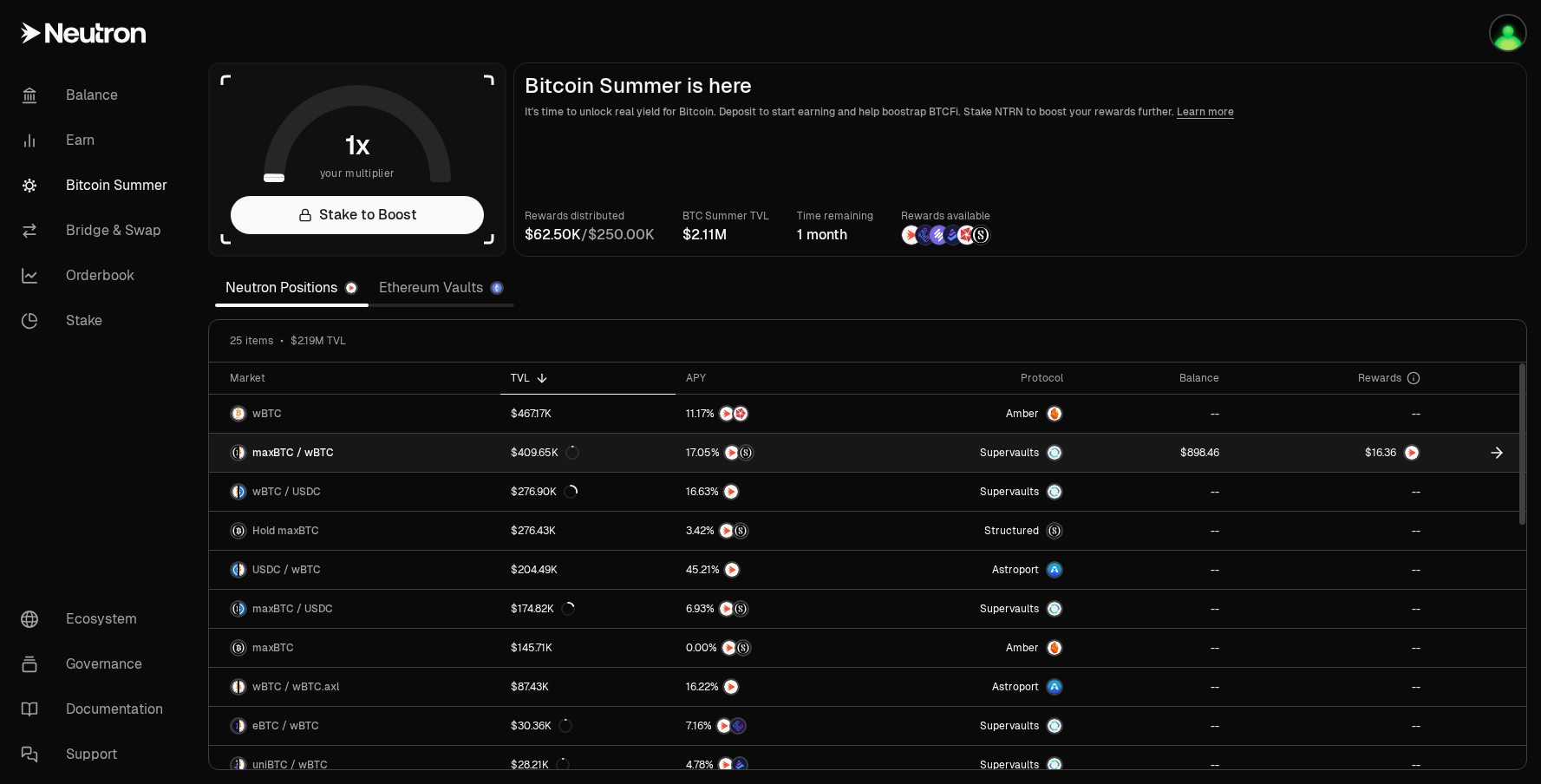
click at [964, 457] on link "Supervaults" at bounding box center [971, 453] width 205 height 38
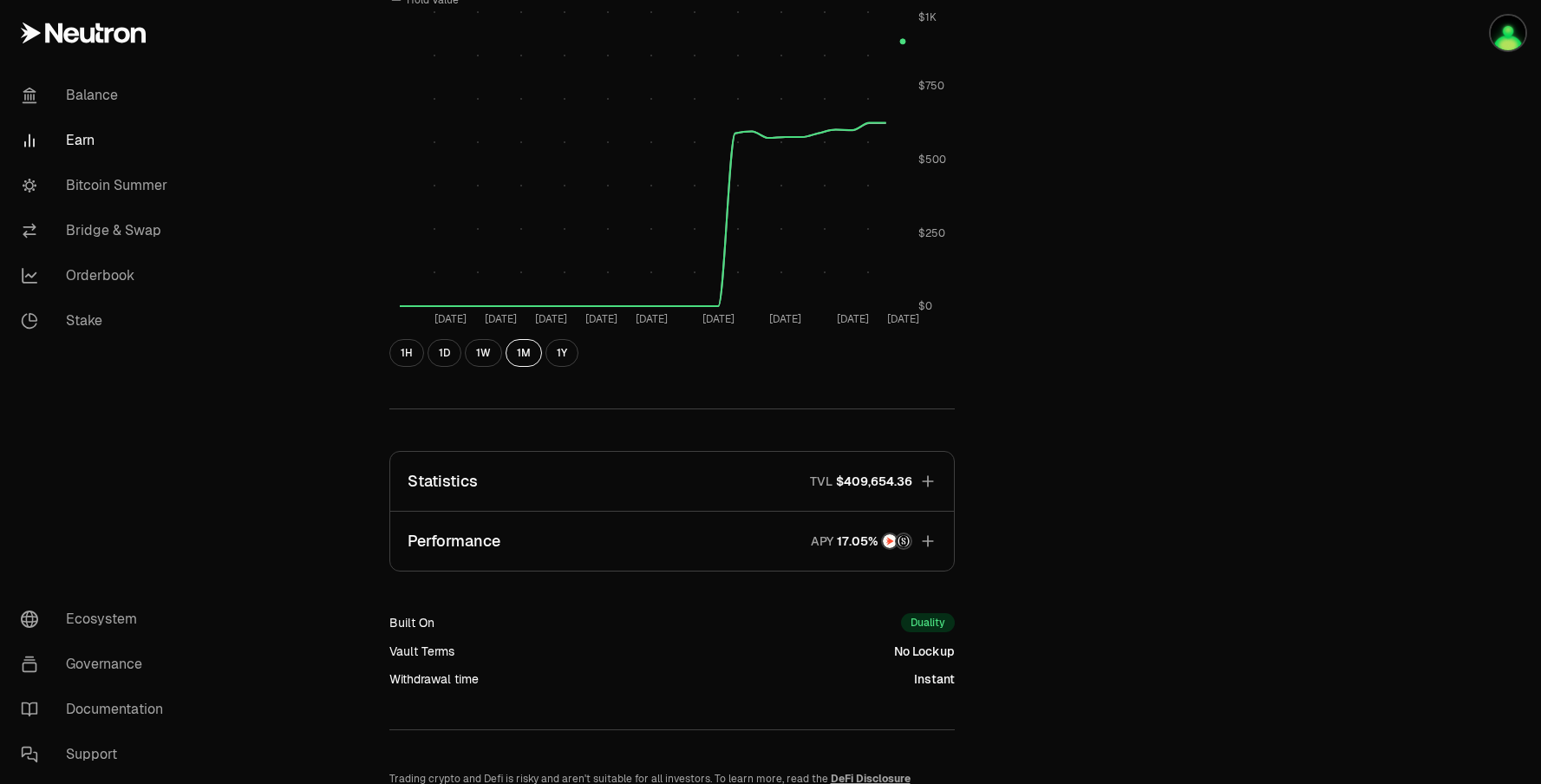
scroll to position [741, 0]
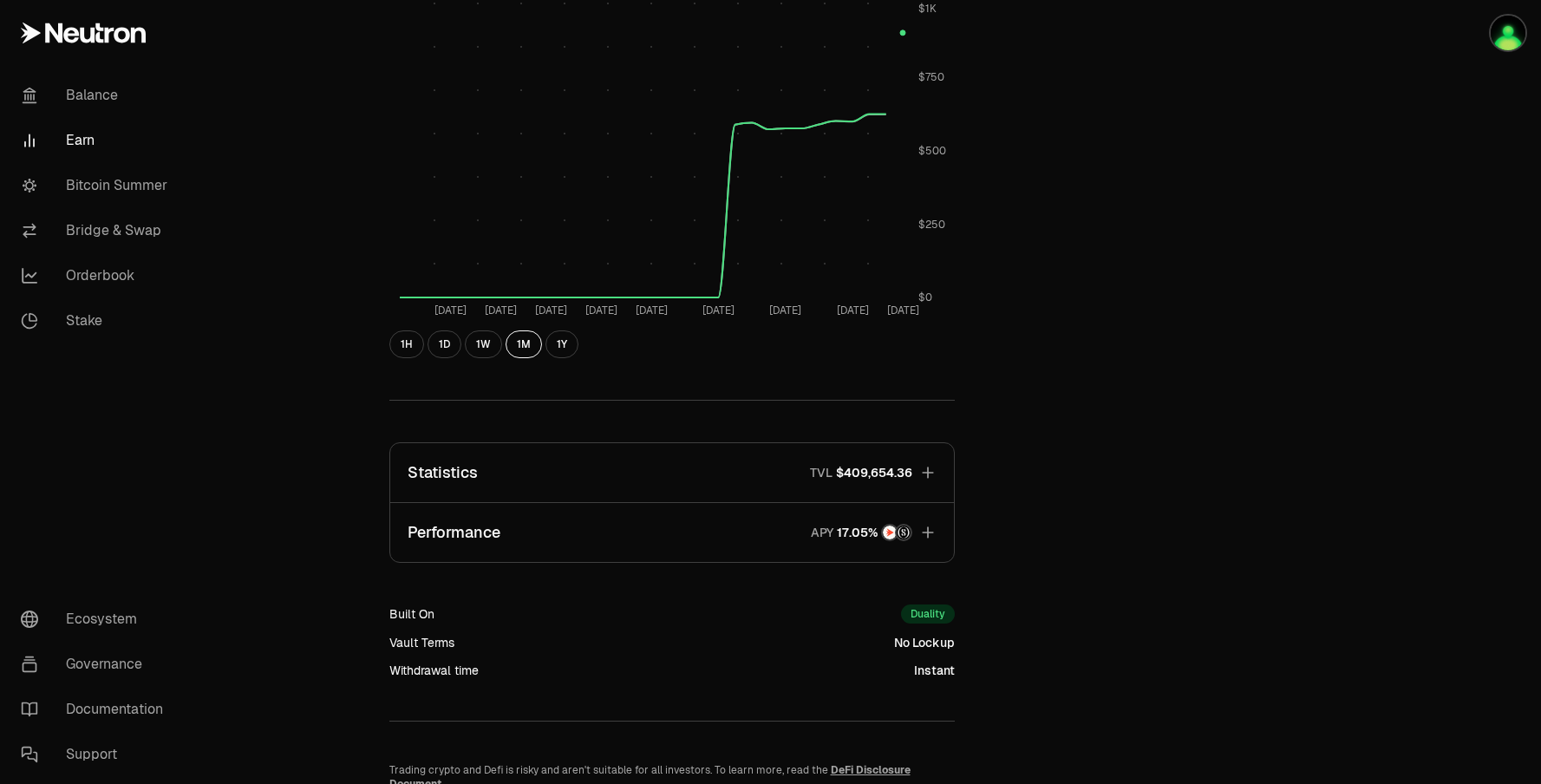
click at [895, 473] on span "$409,654.36" at bounding box center [874, 472] width 77 height 17
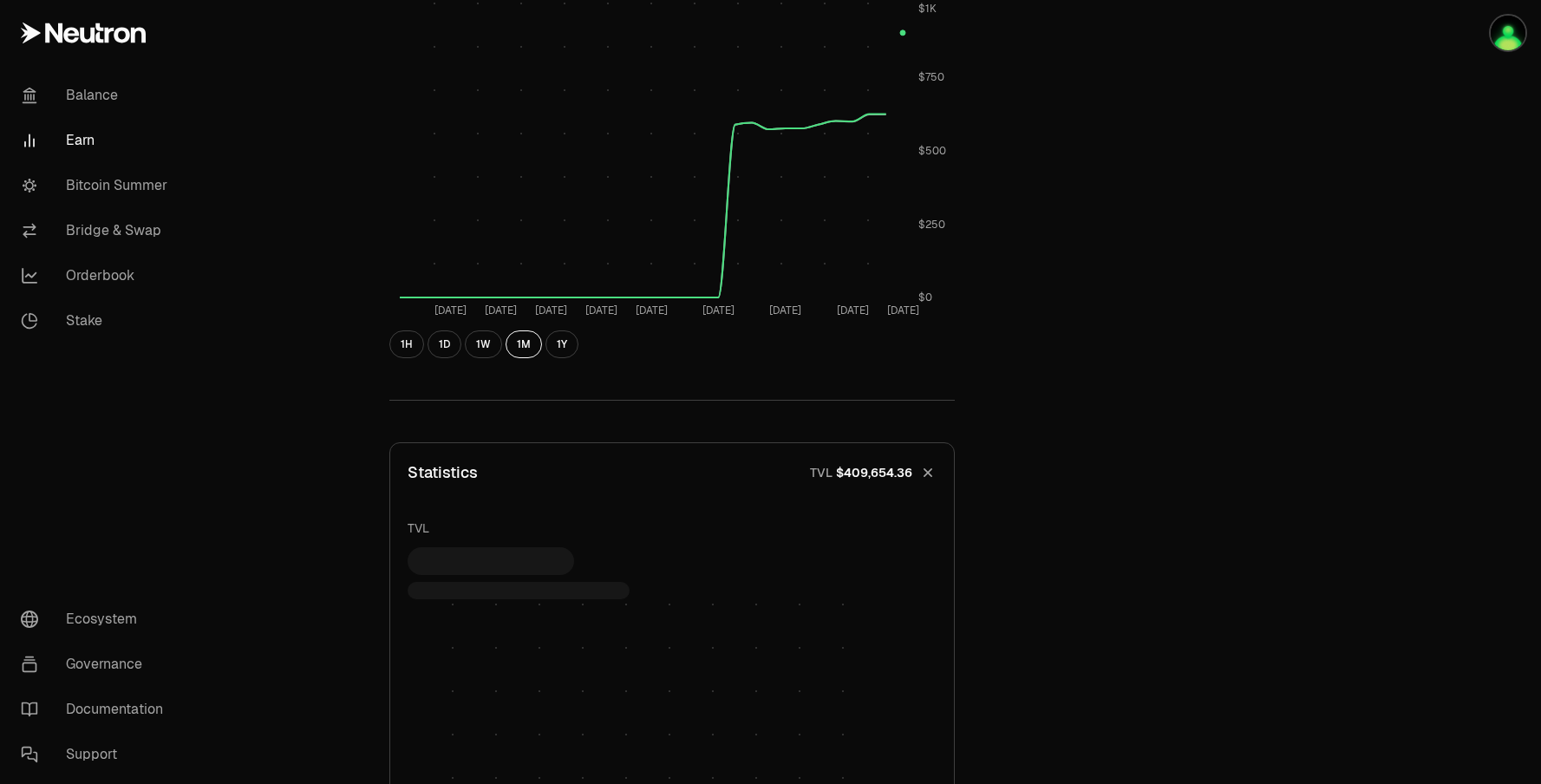
click at [889, 476] on span "$409,654.36" at bounding box center [874, 472] width 77 height 17
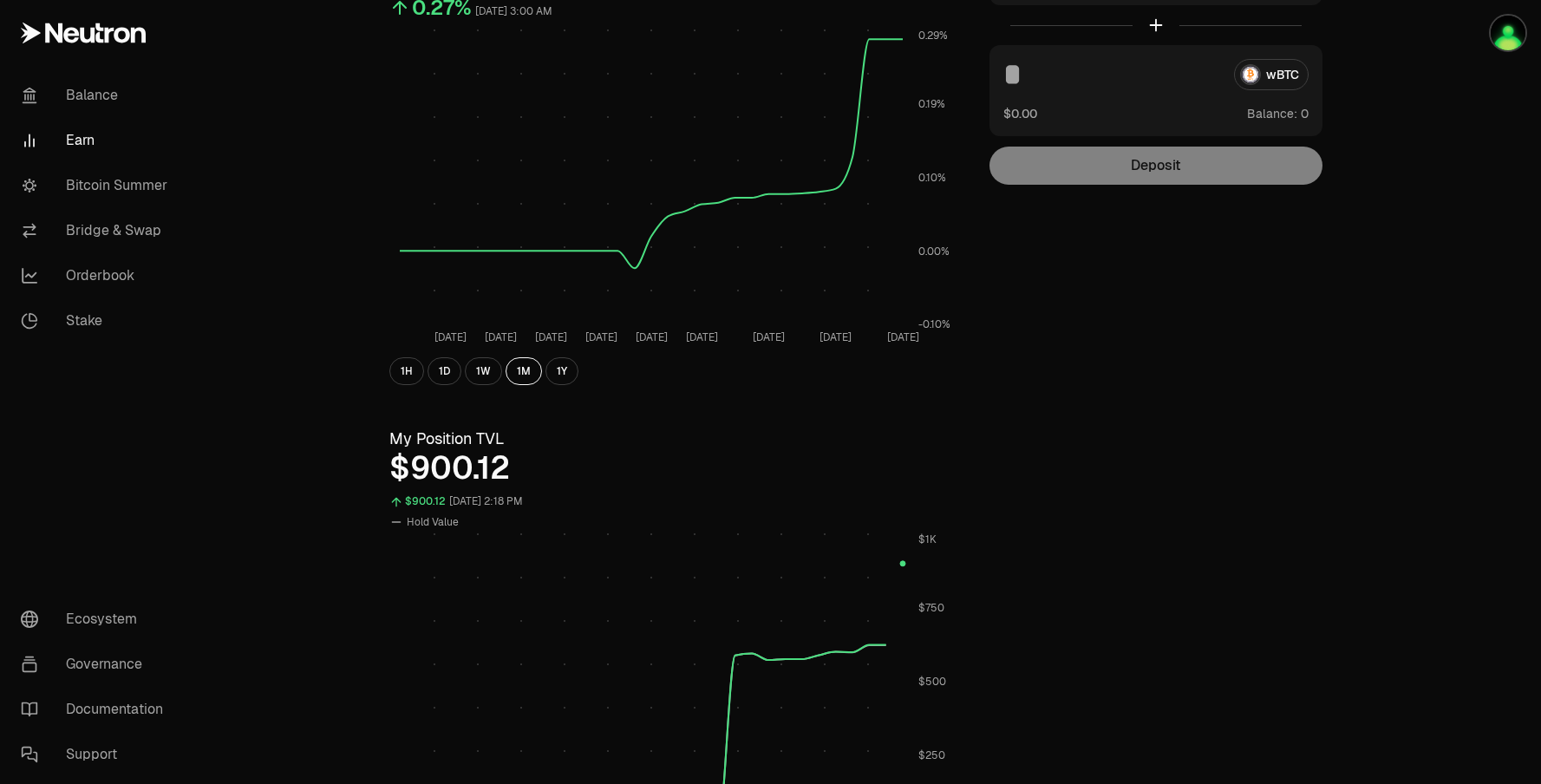
scroll to position [0, 0]
